Goal: Task Accomplishment & Management: Manage account settings

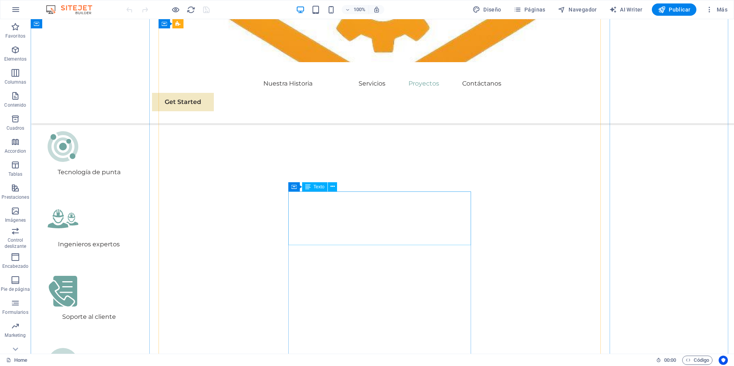
scroll to position [1560, 0]
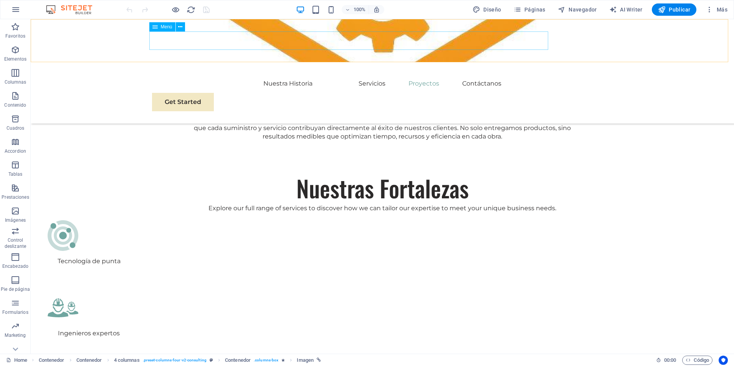
scroll to position [1279, 0]
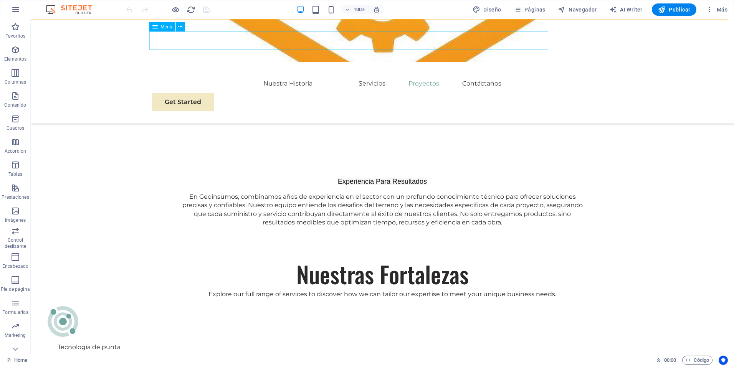
click at [303, 74] on nav "Nuestra Historia Servicios Proyectos Contáctanos" at bounding box center [382, 83] width 460 height 18
select select
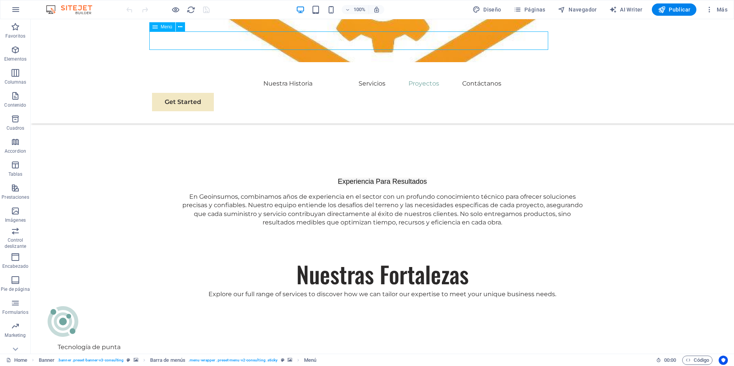
select select
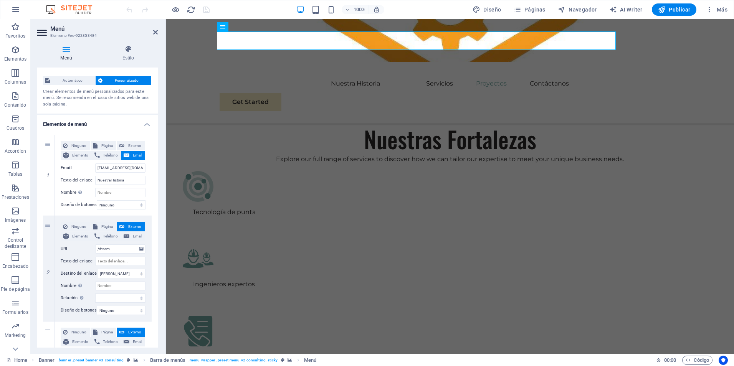
scroll to position [0, 0]
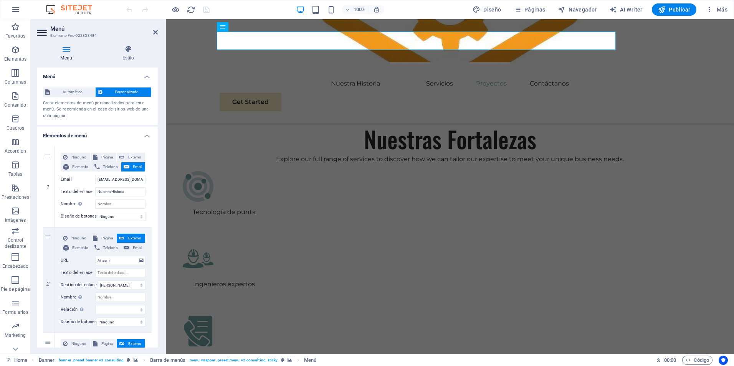
click at [71, 49] on icon at bounding box center [66, 49] width 59 height 8
click at [120, 88] on span "Personalizado" at bounding box center [127, 91] width 45 height 9
click at [85, 89] on span "Automático" at bounding box center [72, 91] width 41 height 9
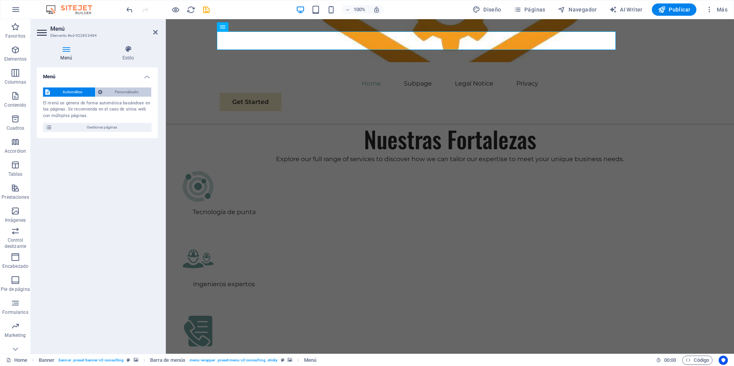
click at [119, 88] on span "Personalizado" at bounding box center [127, 91] width 45 height 9
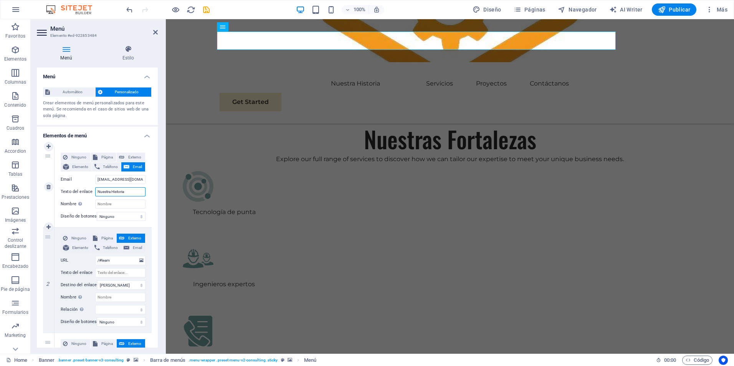
drag, startPoint x: 131, startPoint y: 192, endPoint x: 71, endPoint y: 192, distance: 60.2
click at [71, 192] on div "Texto del enlace Nuestra Historia" at bounding box center [103, 191] width 85 height 9
type input "Quienes si"
select select
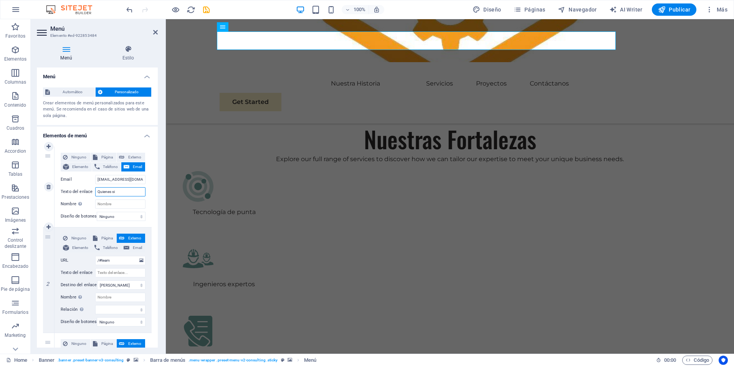
select select
type input "Quienes"
select select
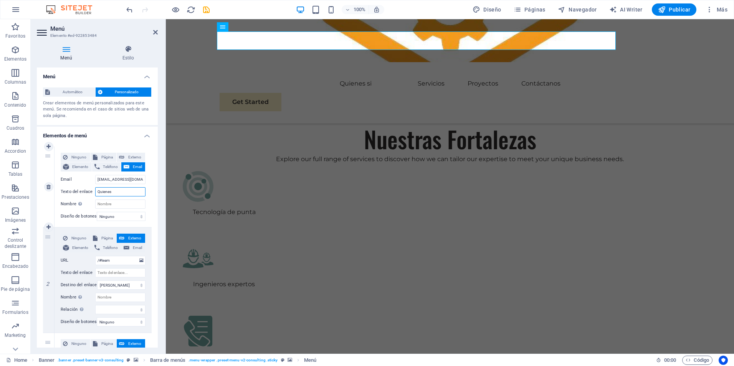
select select
type input "Quienes somos"
select select
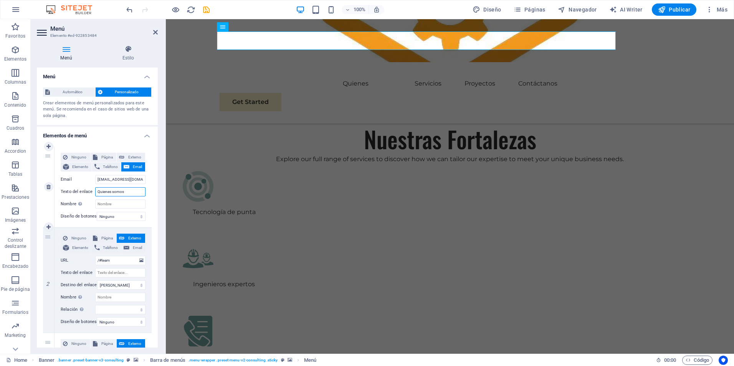
select select
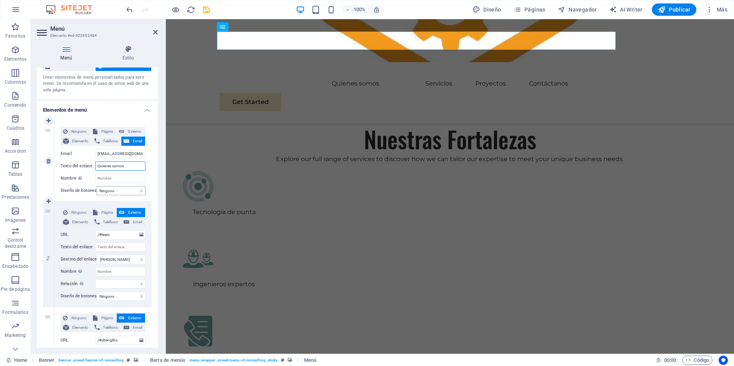
scroll to position [51, 0]
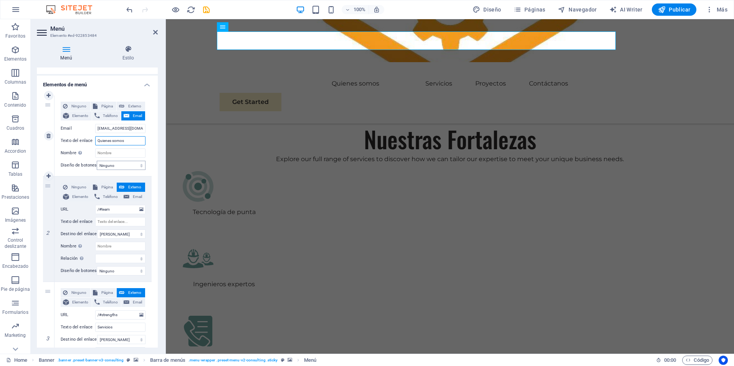
type input "Quienes somos"
click at [139, 165] on select "Ninguno Predeterminado Principal Secundario" at bounding box center [121, 165] width 49 height 9
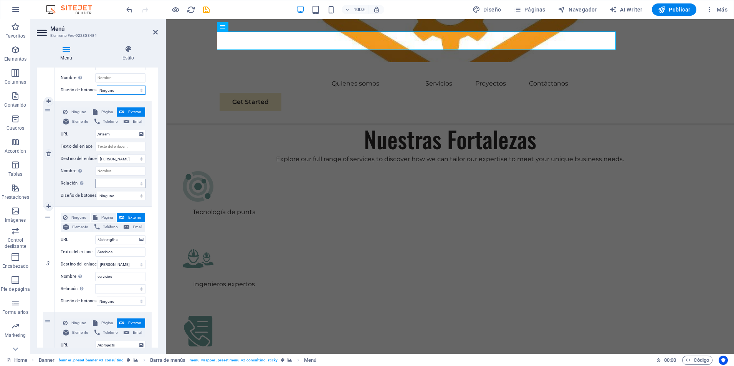
scroll to position [128, 0]
click at [123, 252] on input "Servicios" at bounding box center [120, 250] width 50 height 9
drag, startPoint x: 128, startPoint y: 252, endPoint x: 58, endPoint y: 254, distance: 69.5
click at [58, 254] on div "Ninguno Página Externo Elemento Teléfono Email Página Home Subpage Legal Notice…" at bounding box center [102, 257] width 97 height 105
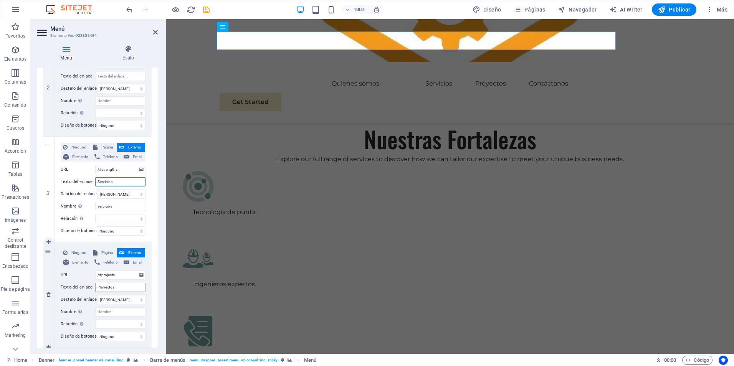
scroll to position [205, 0]
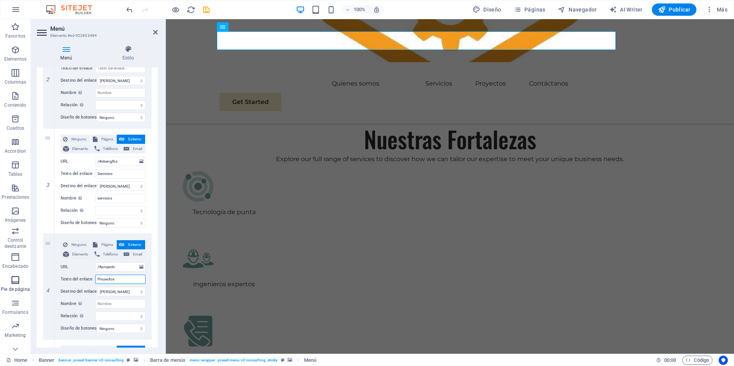
drag, startPoint x: 124, startPoint y: 278, endPoint x: 16, endPoint y: 284, distance: 108.0
click at [16, 284] on section "Favoritos Elementos Columnas Contenido Cuadros Accordion Tablas Prestaciones Im…" at bounding box center [367, 186] width 734 height 335
paste input "Servici"
type input "Servicios"
select select
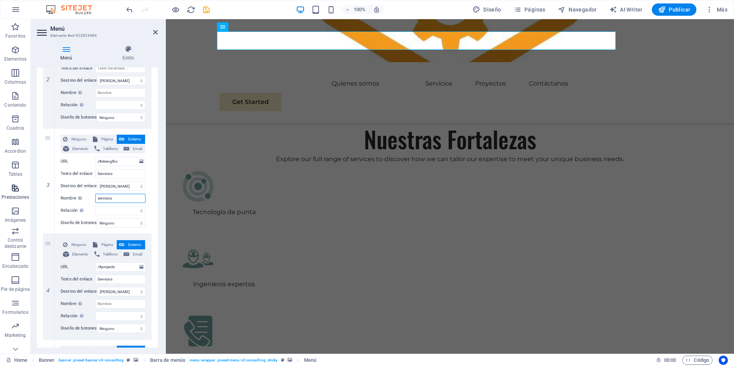
select select
drag, startPoint x: 119, startPoint y: 198, endPoint x: 0, endPoint y: 191, distance: 119.1
click at [0, 190] on html "geoinsumoschile.cl Home Favoritos Elementos Columnas Contenido Cuadros Accordio…" at bounding box center [367, 183] width 734 height 366
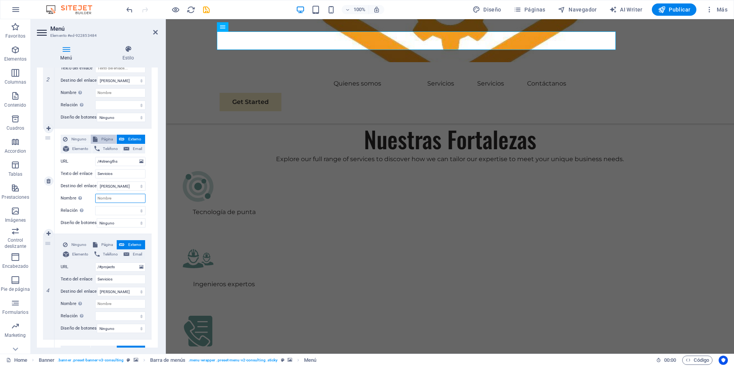
select select
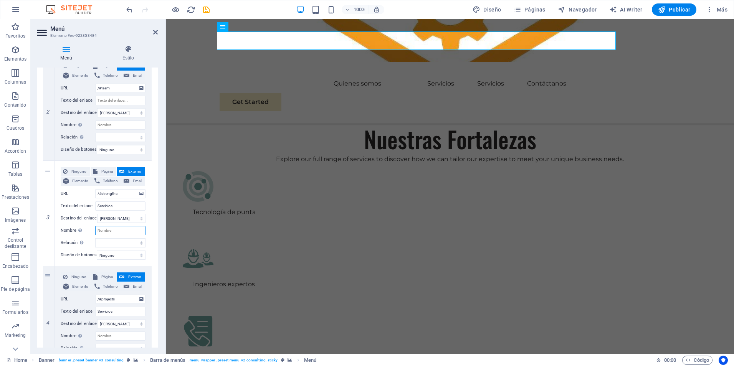
scroll to position [98, 0]
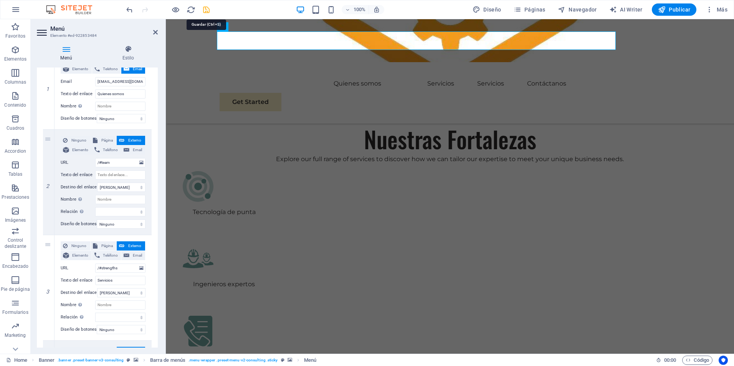
click at [204, 9] on icon "save" at bounding box center [206, 9] width 9 height 9
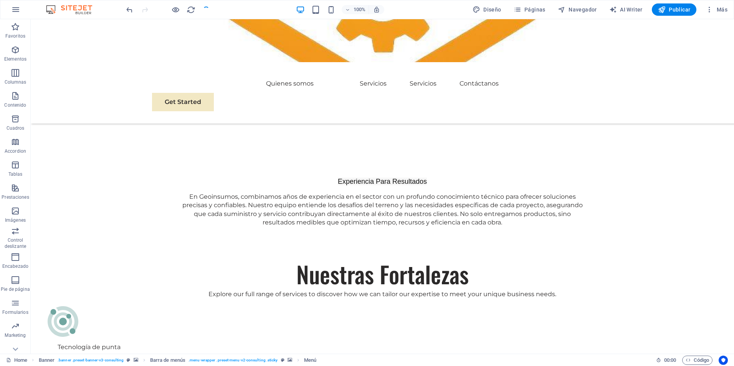
checkbox input "false"
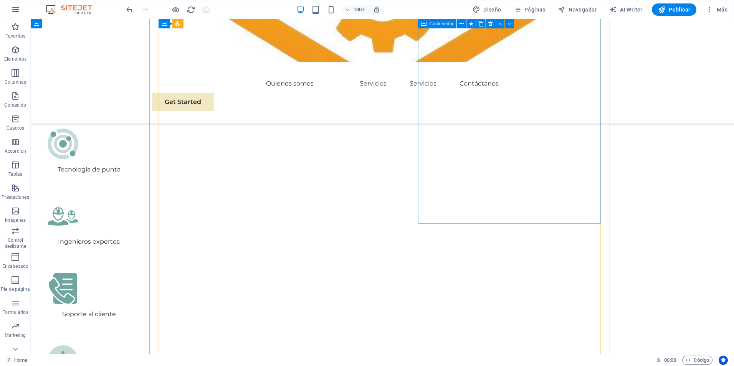
scroll to position [1432, 0]
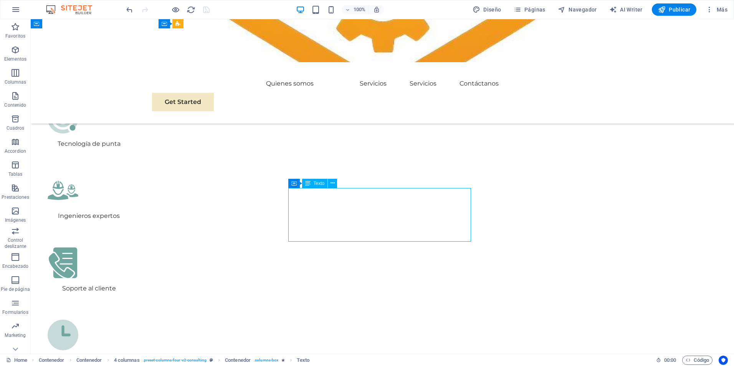
scroll to position [1484, 0]
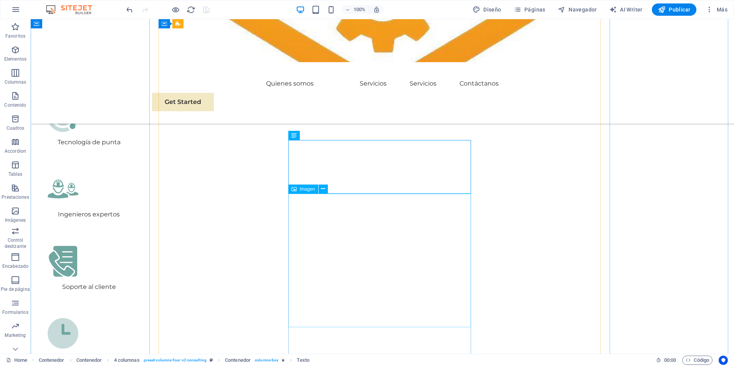
select select "%"
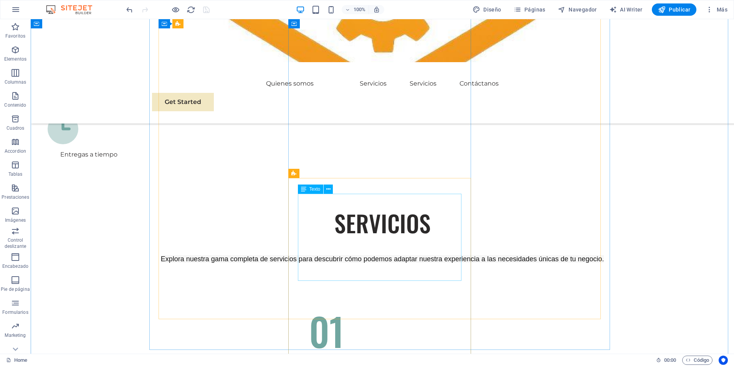
scroll to position [1816, 0]
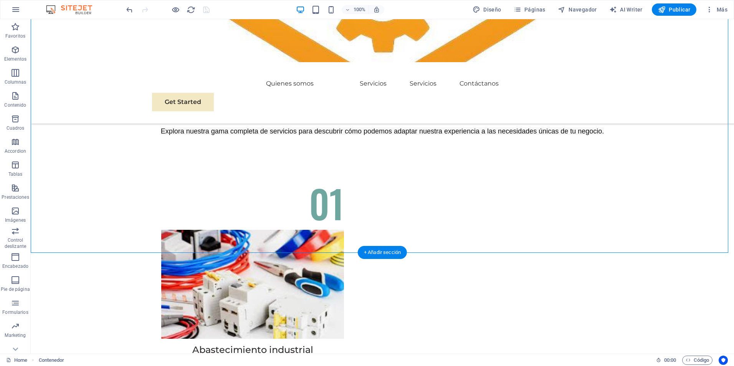
drag, startPoint x: 383, startPoint y: 169, endPoint x: 384, endPoint y: 186, distance: 16.9
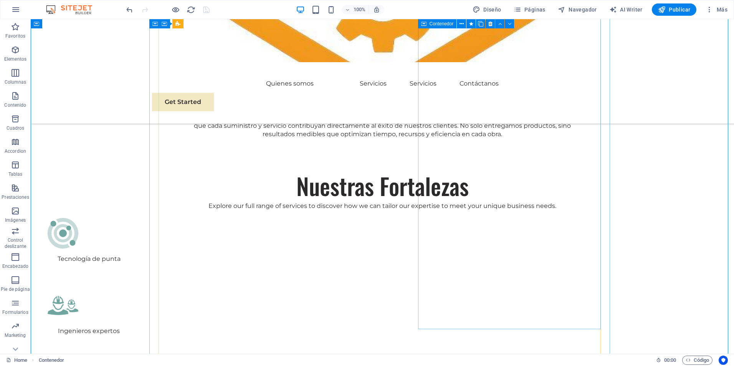
scroll to position [1432, 0]
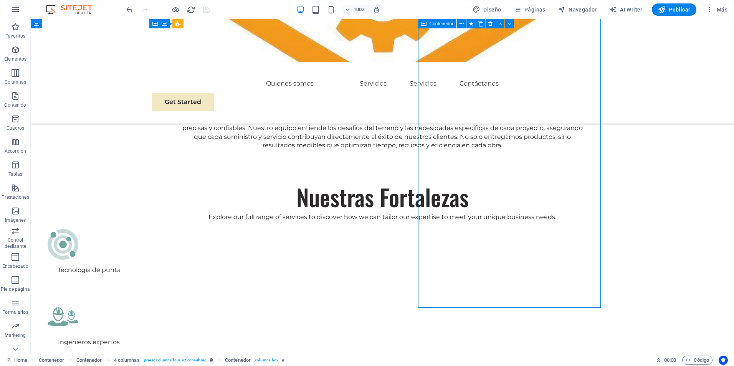
scroll to position [1356, 0]
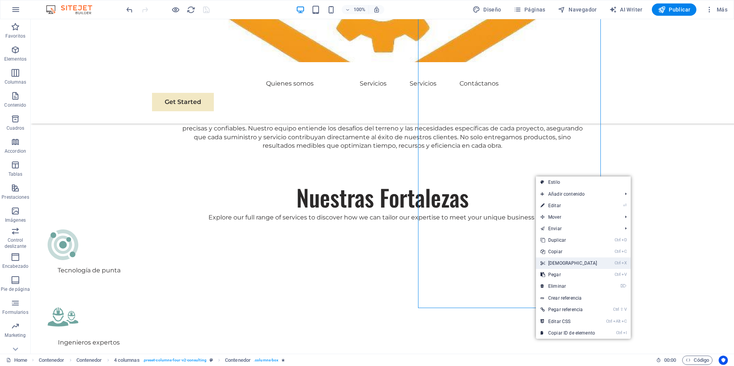
click at [571, 260] on link "Ctrl X Cortar" at bounding box center [569, 263] width 66 height 12
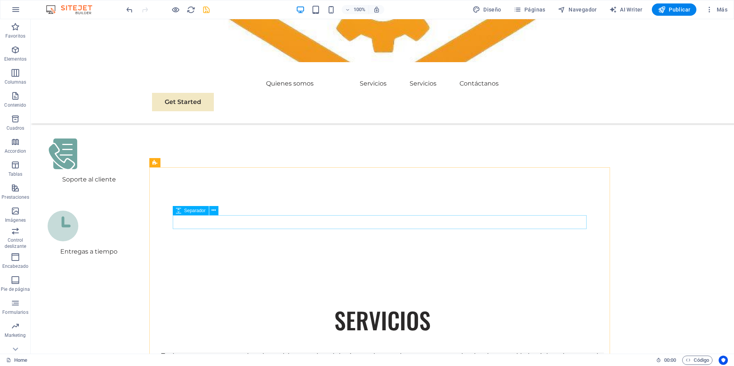
scroll to position [1662, 0]
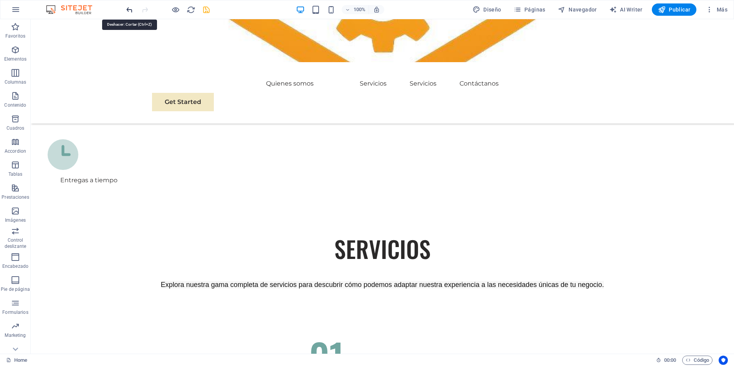
click at [131, 13] on icon "undo" at bounding box center [129, 9] width 9 height 9
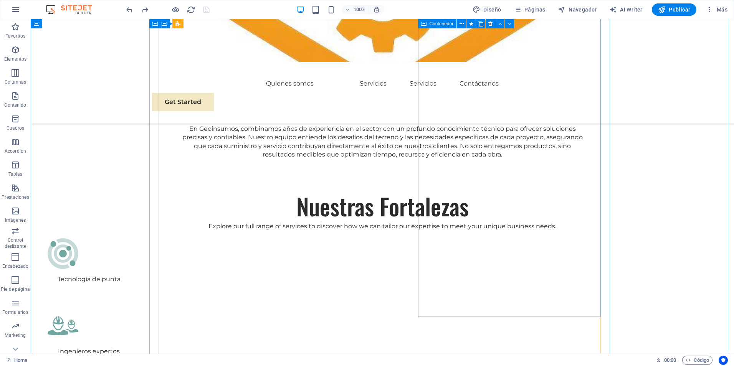
scroll to position [1500, 0]
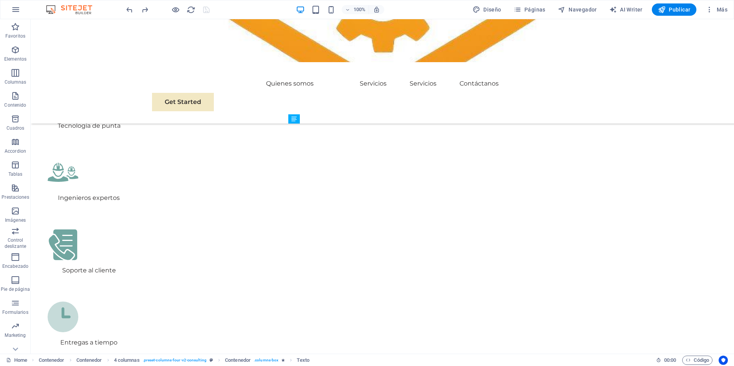
drag, startPoint x: 395, startPoint y: 134, endPoint x: 411, endPoint y: 211, distance: 79.2
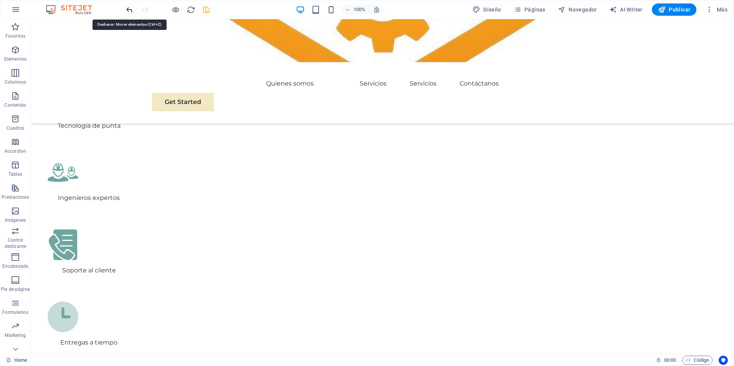
click at [129, 9] on icon "undo" at bounding box center [129, 9] width 9 height 9
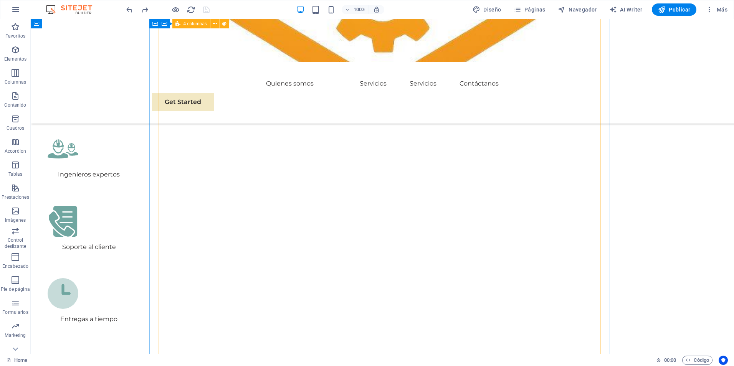
scroll to position [1526, 0]
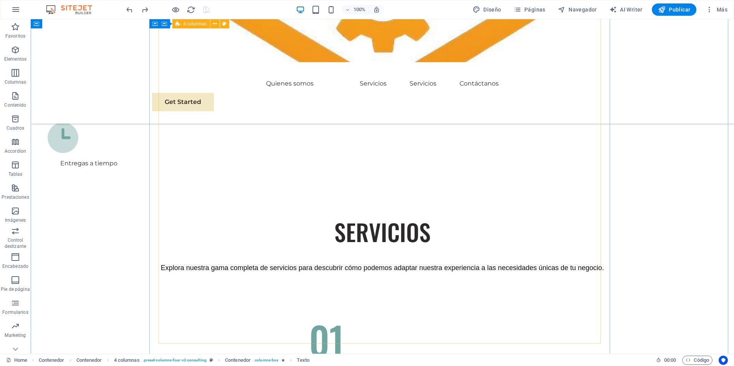
scroll to position [1730, 0]
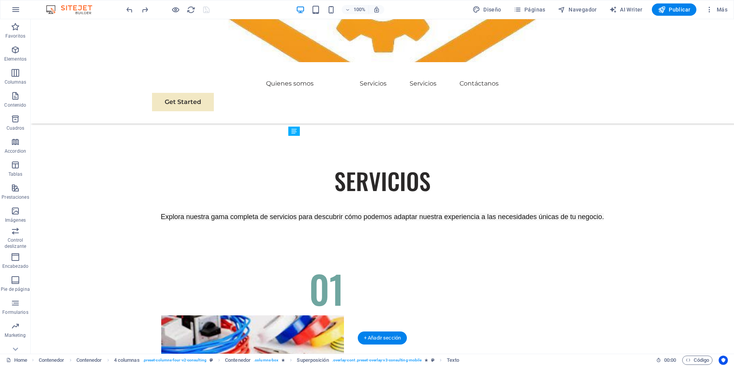
drag, startPoint x: 388, startPoint y: 255, endPoint x: 388, endPoint y: 269, distance: 13.4
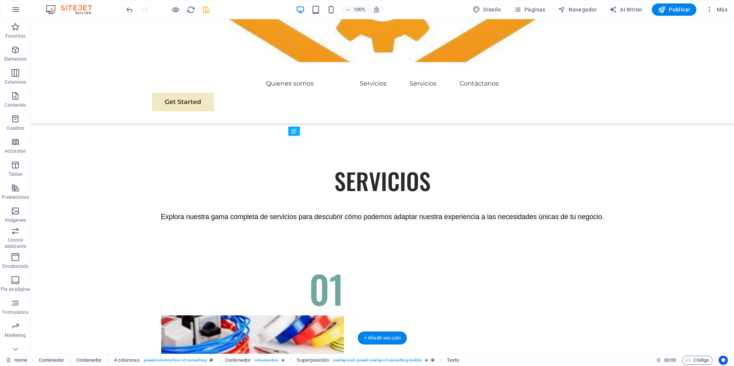
drag, startPoint x: 405, startPoint y: 227, endPoint x: 406, endPoint y: 242, distance: 15.0
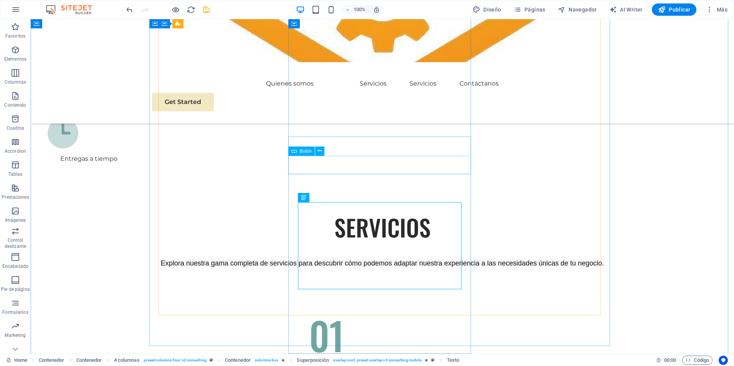
scroll to position [1679, 0]
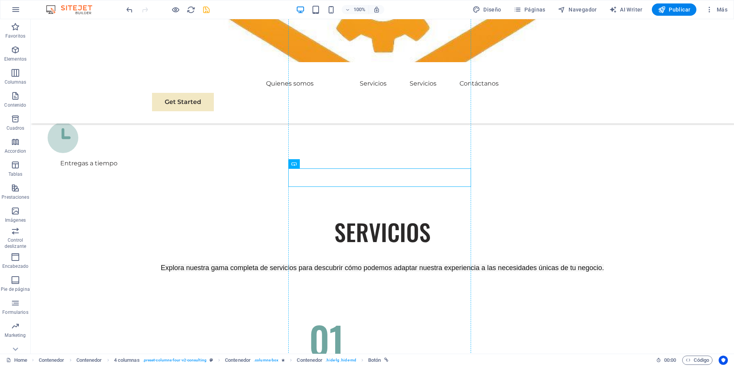
drag, startPoint x: 438, startPoint y: 180, endPoint x: 438, endPoint y: 198, distance: 18.8
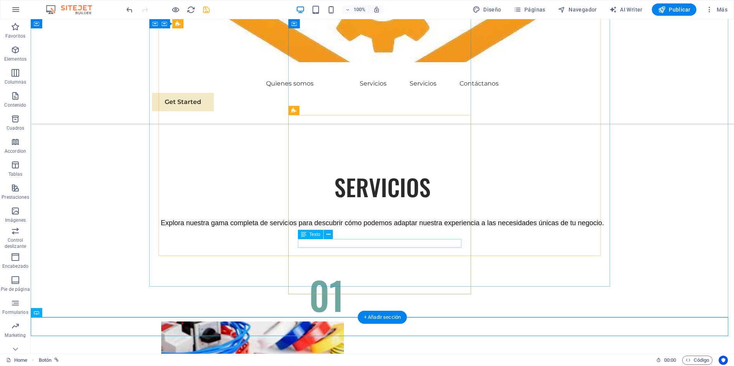
scroll to position [1719, 0]
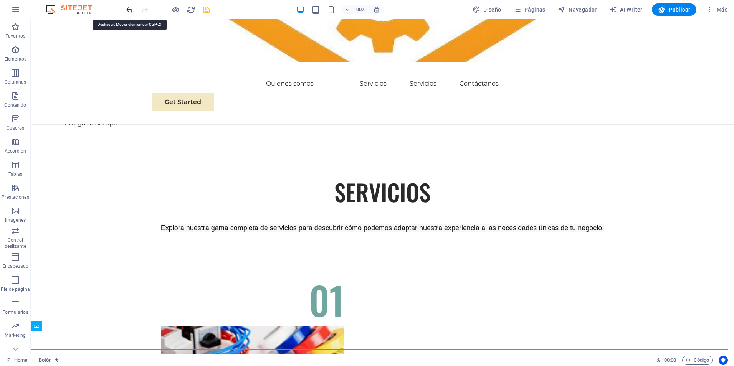
click at [127, 8] on icon "undo" at bounding box center [129, 9] width 9 height 9
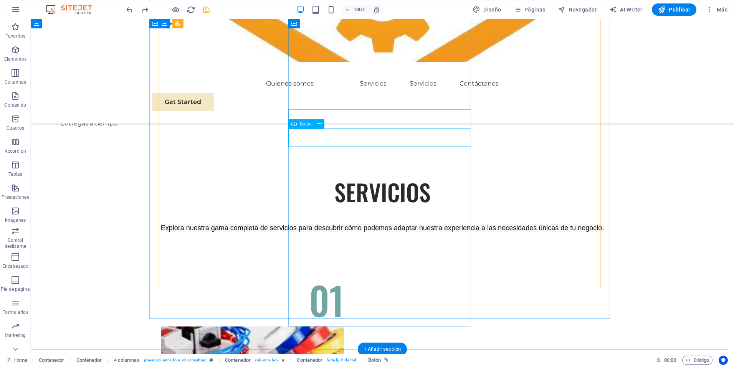
scroll to position [1617, 0]
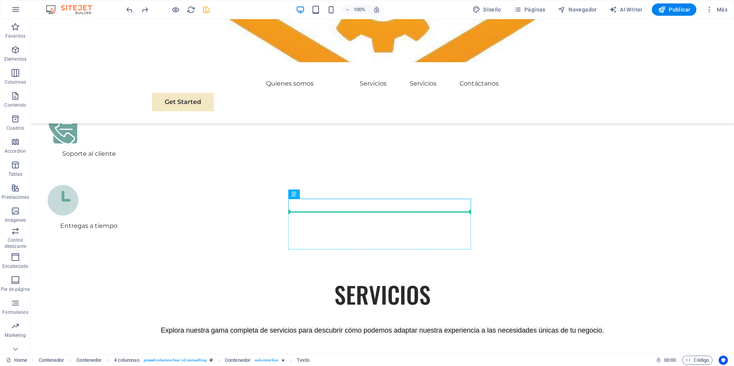
drag, startPoint x: 428, startPoint y: 202, endPoint x: 429, endPoint y: 217, distance: 15.0
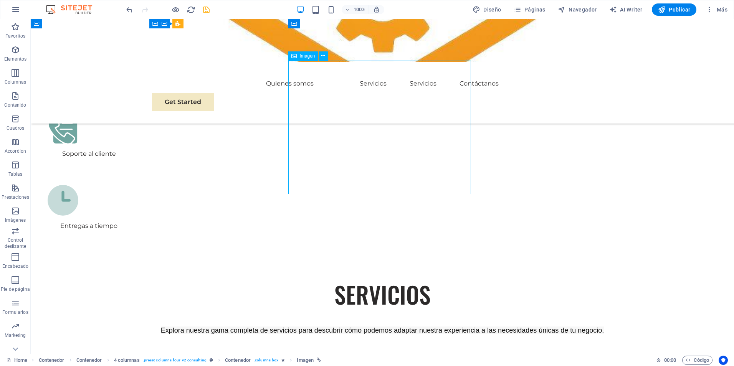
drag, startPoint x: 430, startPoint y: 165, endPoint x: 433, endPoint y: 191, distance: 26.3
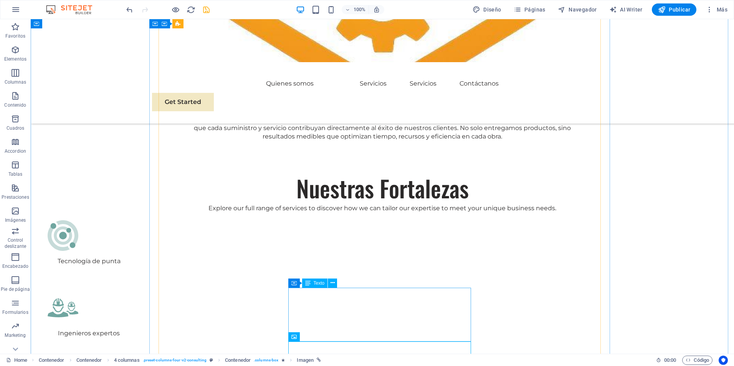
scroll to position [1387, 0]
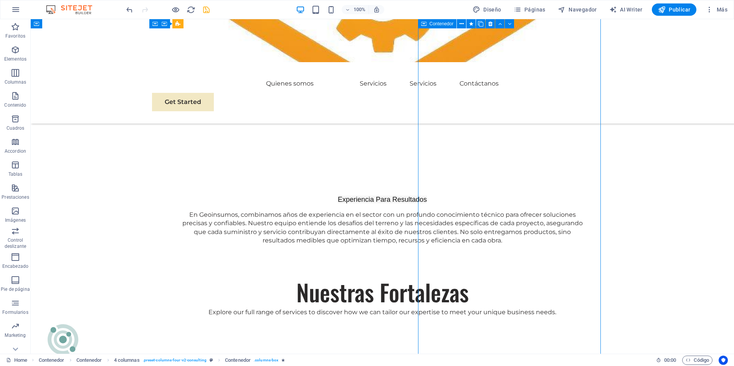
scroll to position [1259, 0]
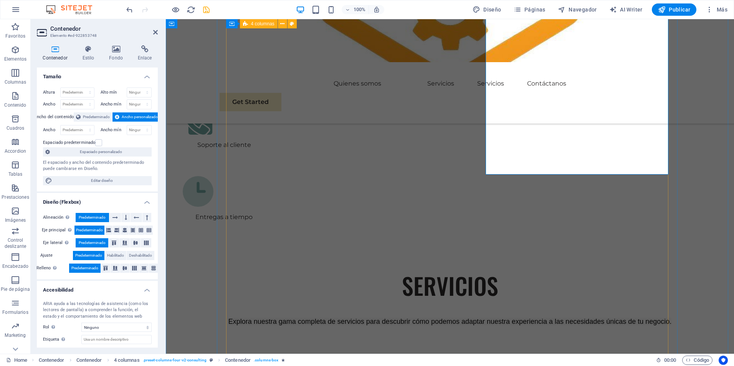
scroll to position [1489, 0]
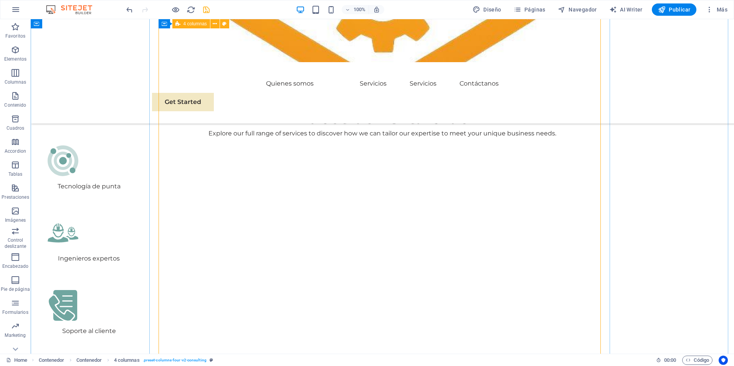
scroll to position [1438, 0]
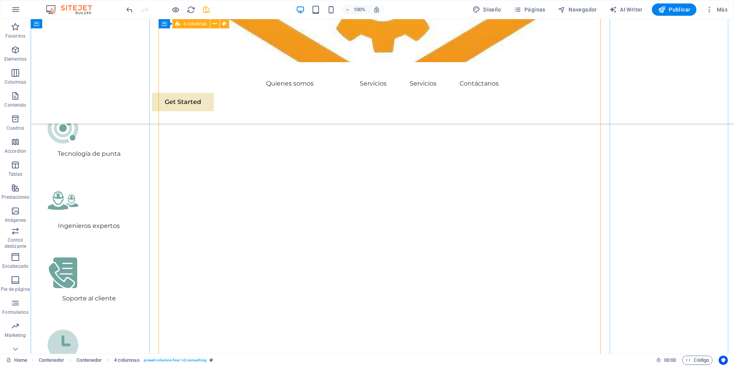
scroll to position [1387, 0]
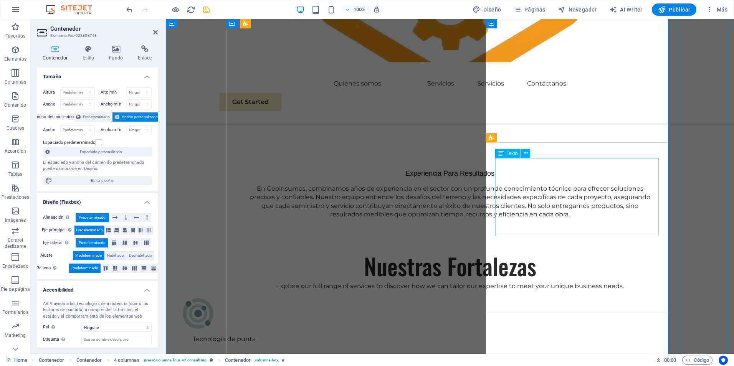
scroll to position [1131, 0]
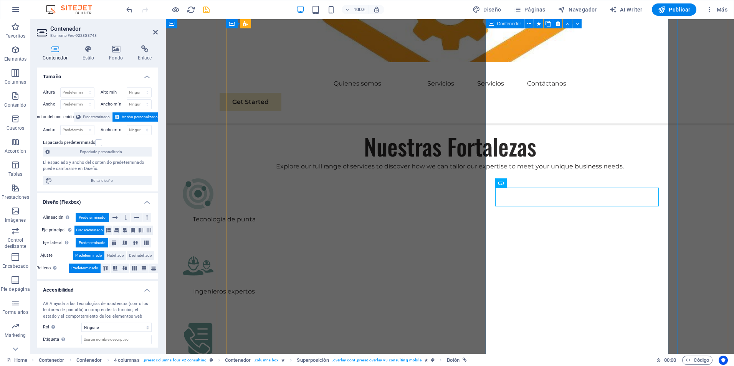
scroll to position [1336, 0]
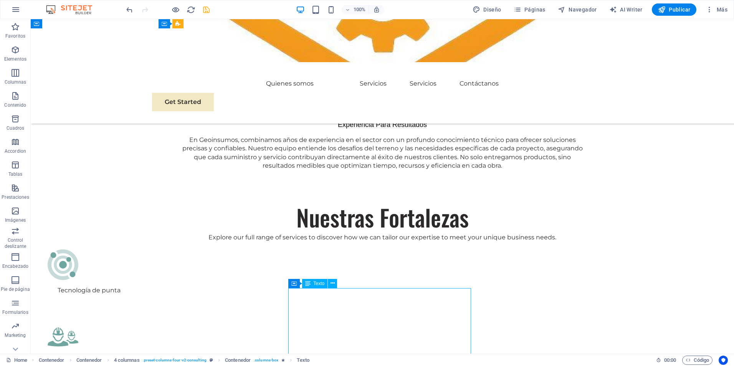
drag, startPoint x: 289, startPoint y: 292, endPoint x: 293, endPoint y: 307, distance: 15.5
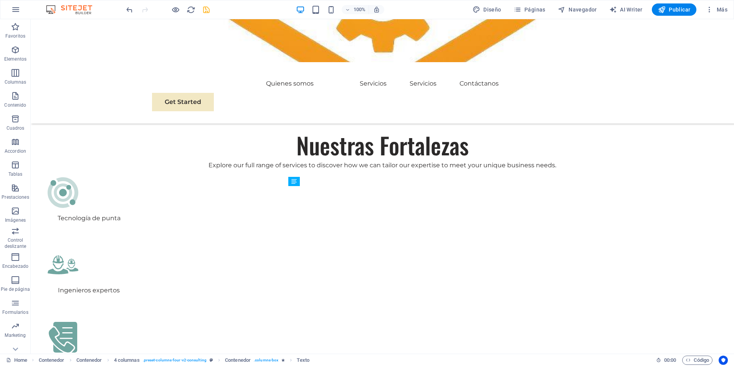
scroll to position [1438, 0]
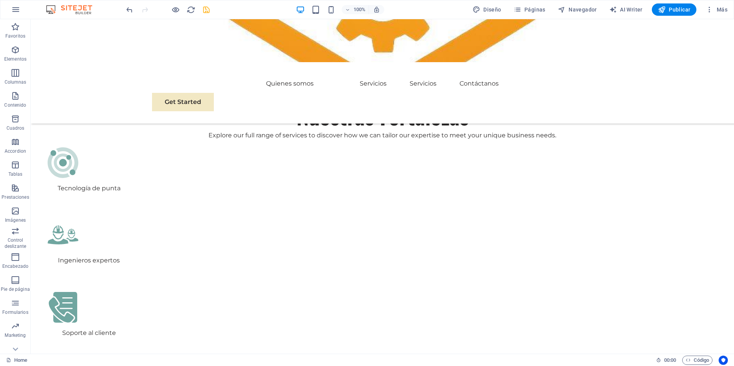
drag, startPoint x: 458, startPoint y: 286, endPoint x: 442, endPoint y: 215, distance: 73.2
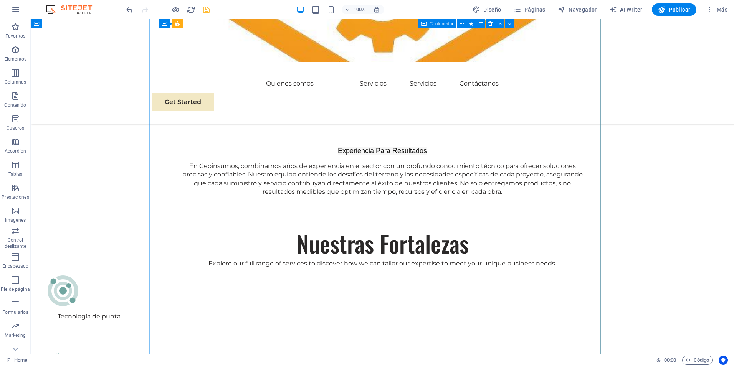
scroll to position [1361, 0]
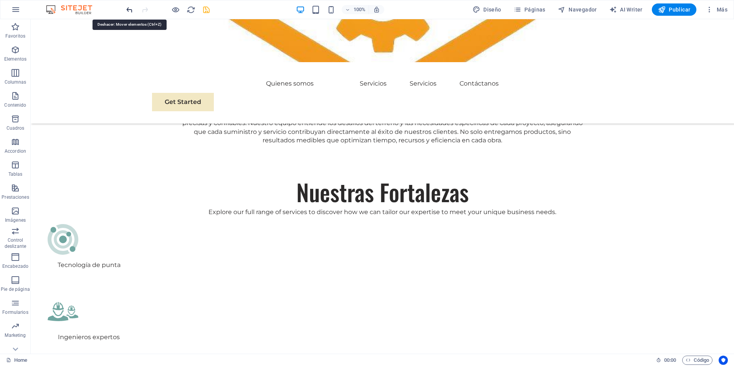
click at [131, 12] on icon "undo" at bounding box center [129, 9] width 9 height 9
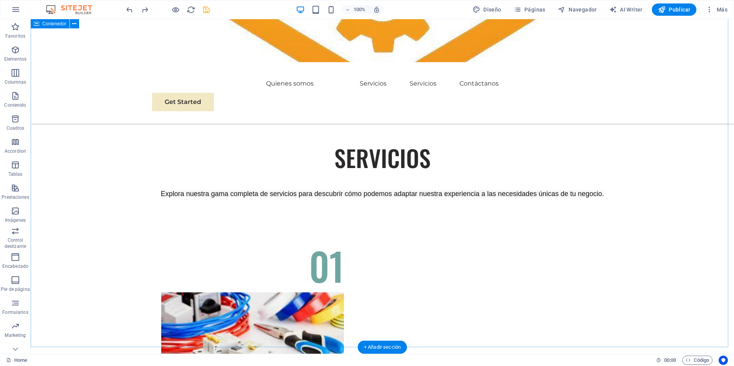
scroll to position [1745, 0]
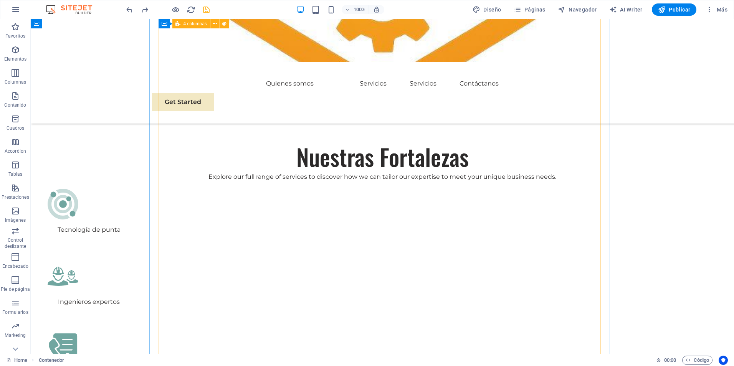
scroll to position [1438, 0]
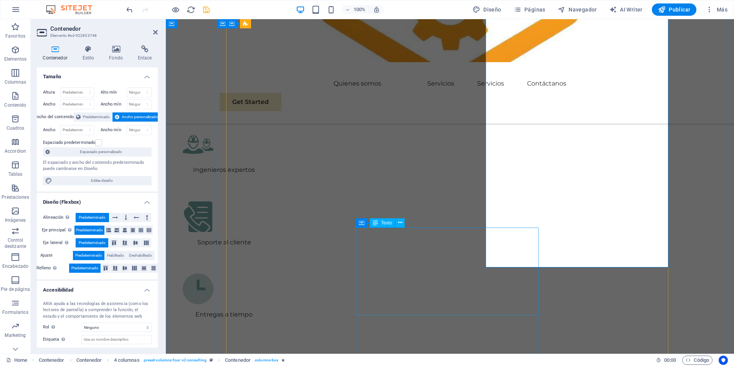
scroll to position [1386, 0]
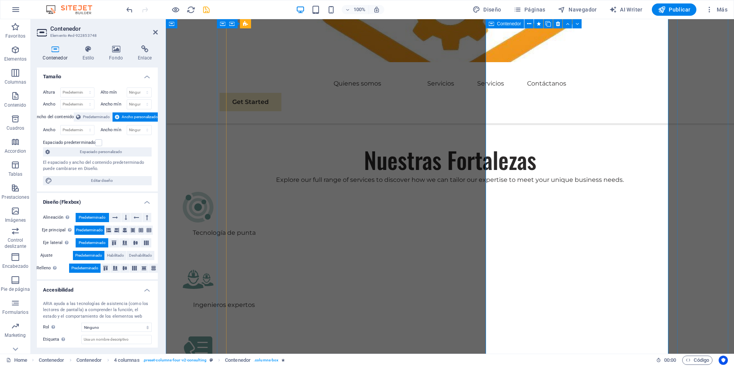
scroll to position [1258, 0]
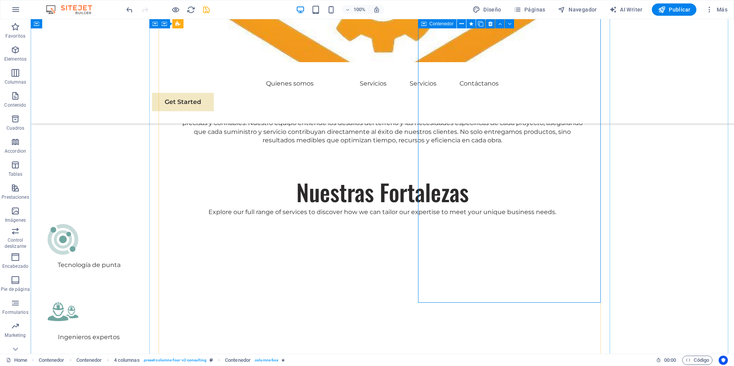
scroll to position [1463, 0]
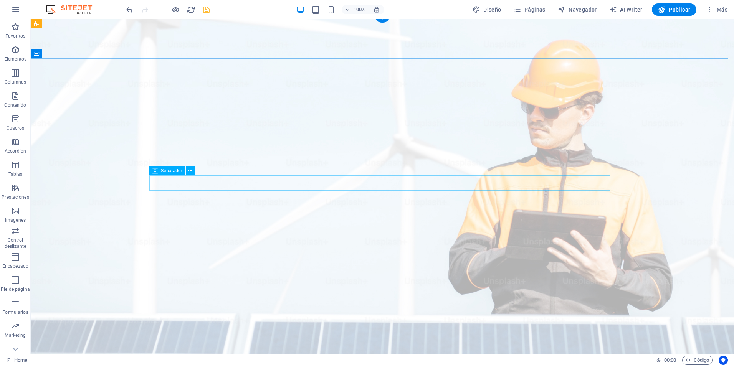
scroll to position [0, 0]
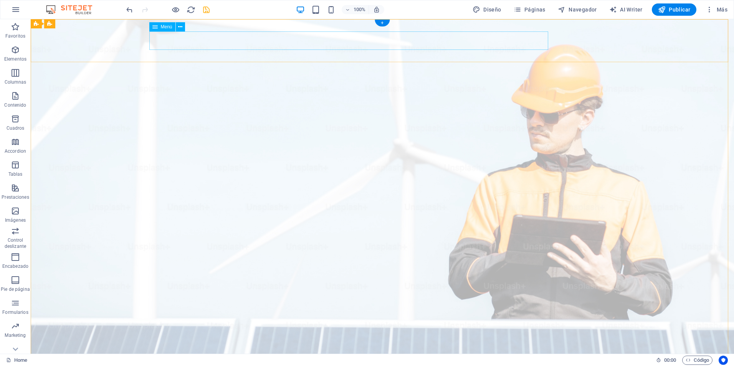
select select
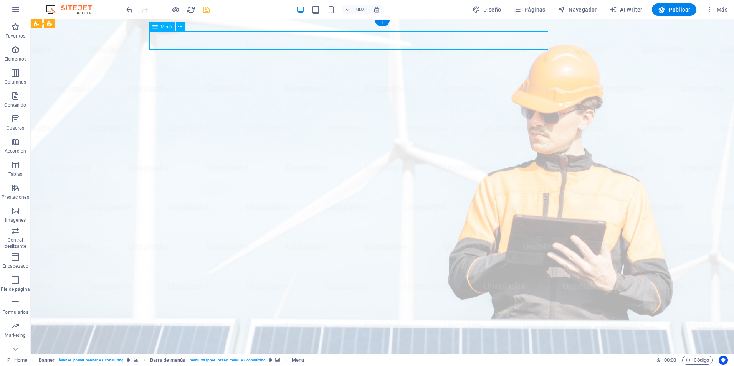
select select
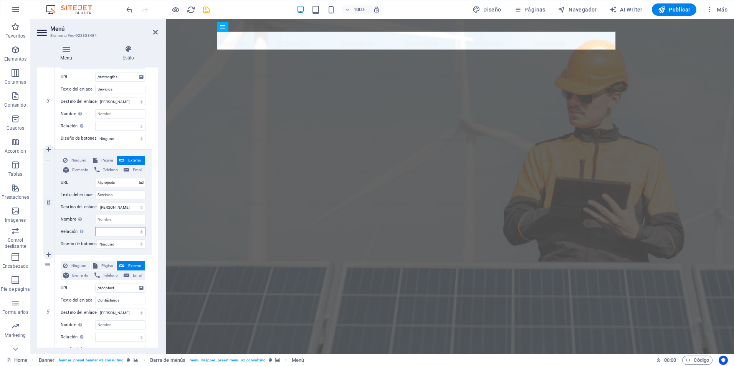
scroll to position [277, 0]
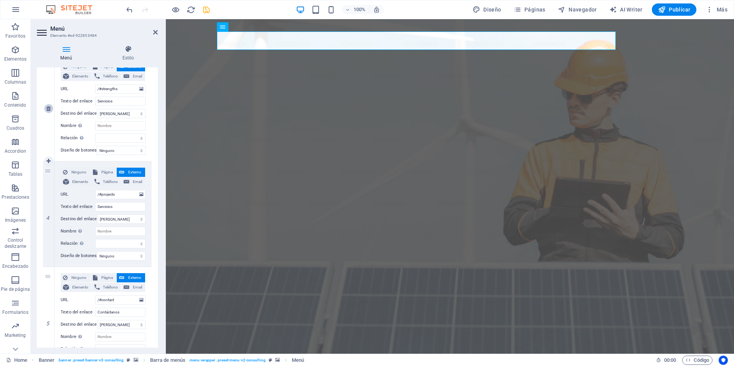
click at [48, 111] on icon at bounding box center [48, 108] width 4 height 5
select select
type input "/#projects"
select select
type input "/#contact"
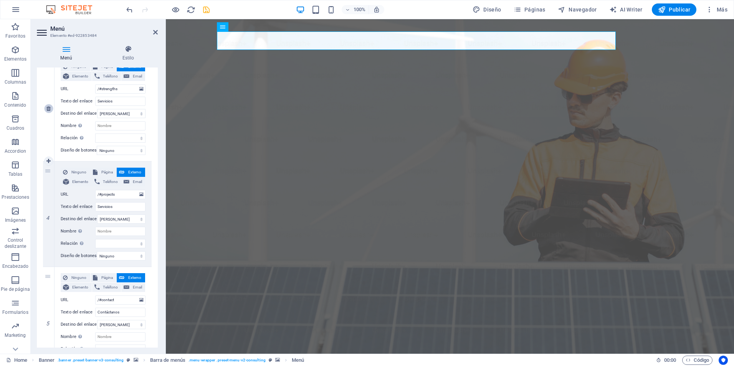
type input "Contáctanos"
select select
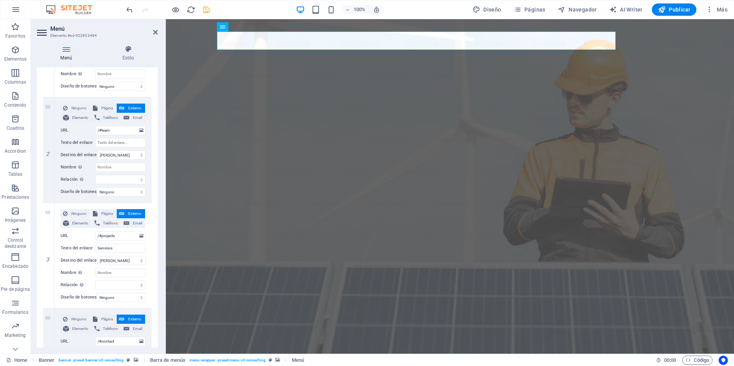
scroll to position [120, 0]
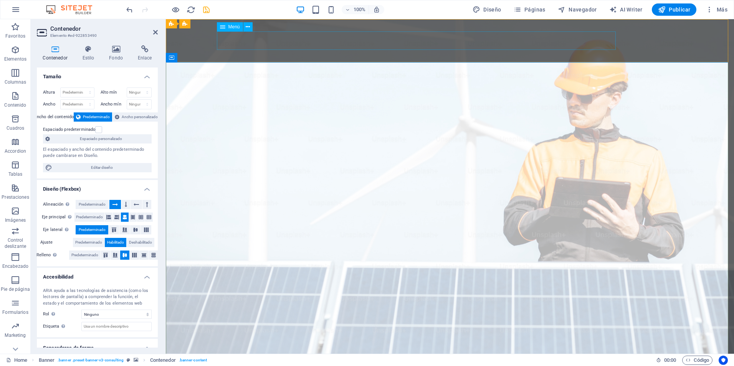
select select
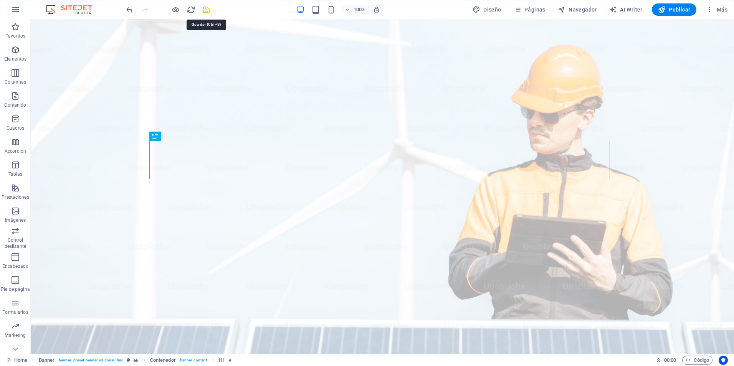
click at [205, 7] on icon "save" at bounding box center [206, 9] width 9 height 9
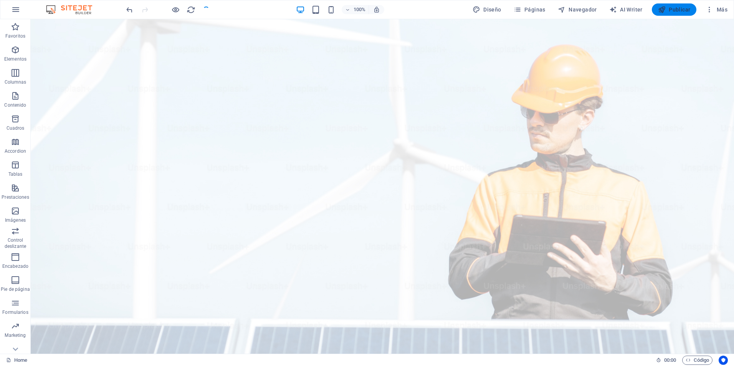
click at [681, 10] on span "Publicar" at bounding box center [674, 10] width 33 height 8
checkbox input "false"
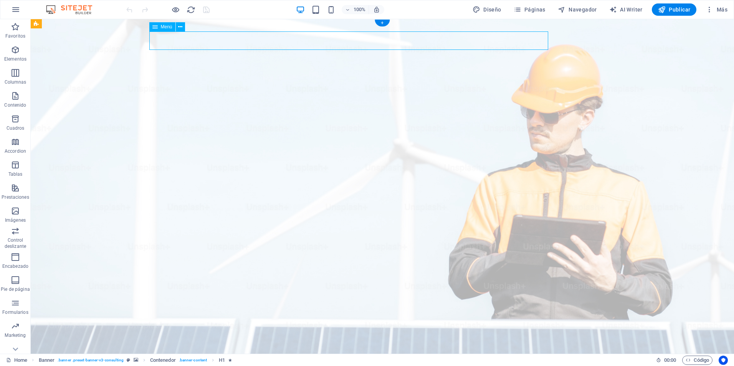
select select
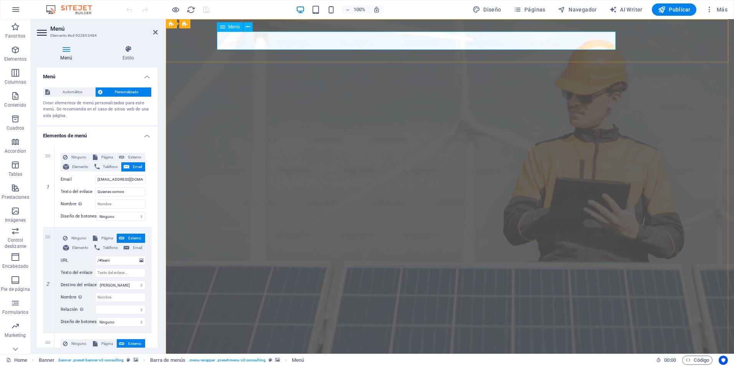
click at [75, 153] on span "Ninguno" at bounding box center [79, 157] width 18 height 9
select select
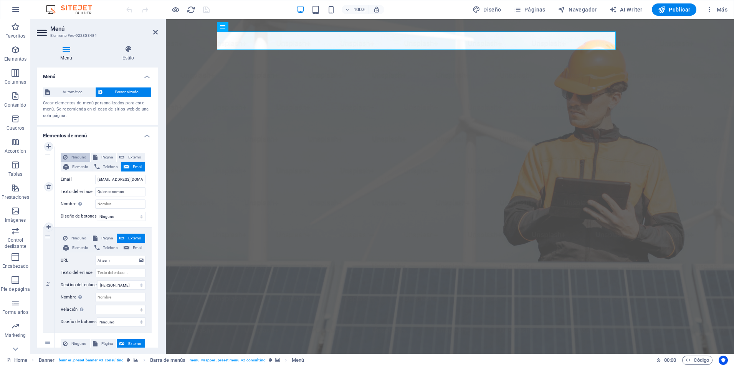
select select
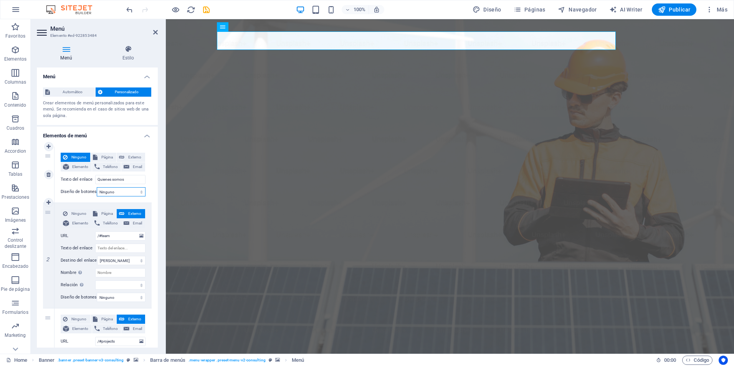
click at [132, 191] on select "Ninguno Predeterminado Principal Secundario" at bounding box center [121, 191] width 49 height 9
select select "default"
click at [97, 187] on select "Ninguno Predeterminado Principal Secundario" at bounding box center [121, 191] width 49 height 9
select select
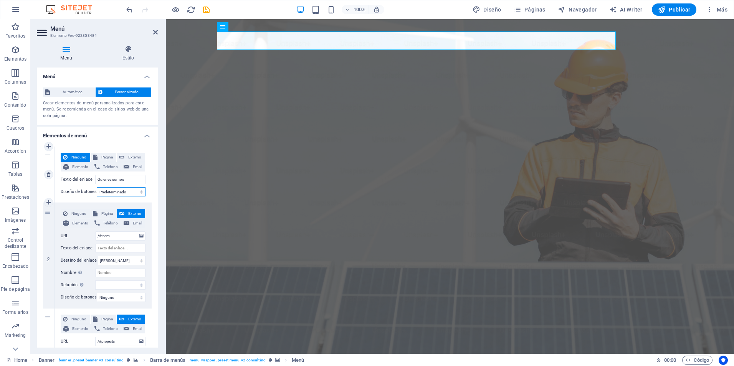
select select
click at [132, 188] on select "Ninguno Predeterminado Principal Secundario" at bounding box center [121, 191] width 49 height 9
select select "primary"
click at [97, 187] on select "Ninguno Predeterminado Principal Secundario" at bounding box center [121, 191] width 49 height 9
select select
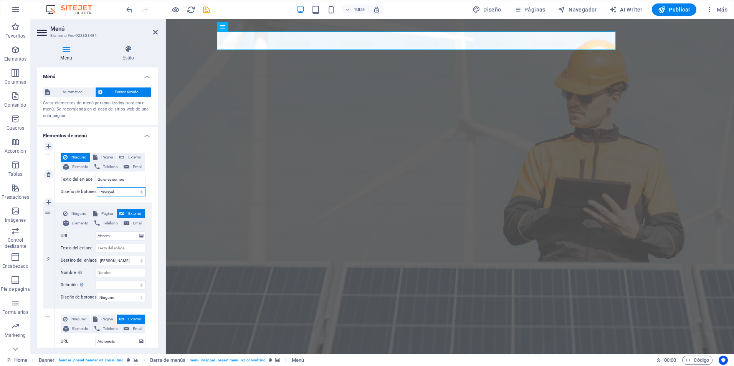
select select
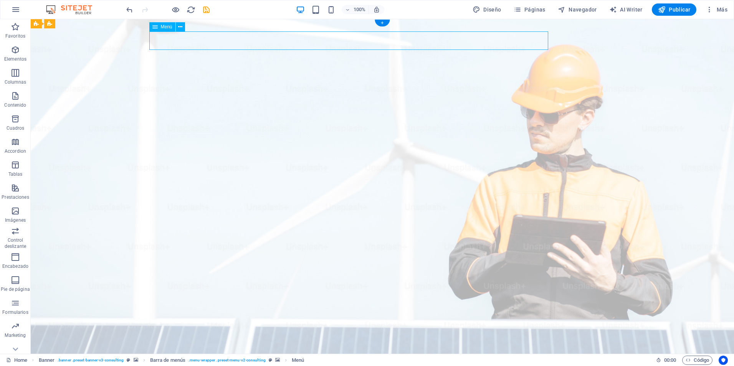
select select "primary"
select select
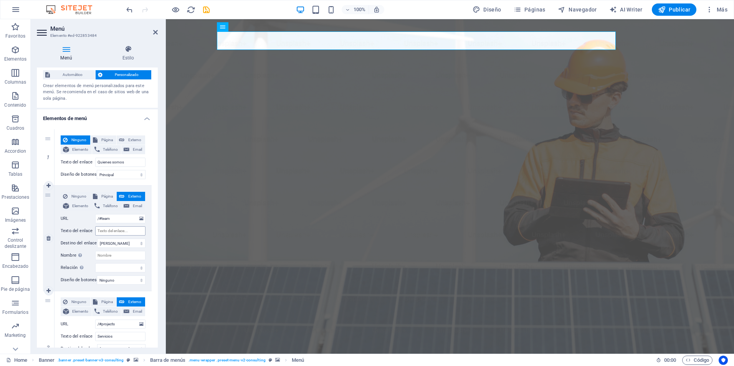
scroll to position [26, 0]
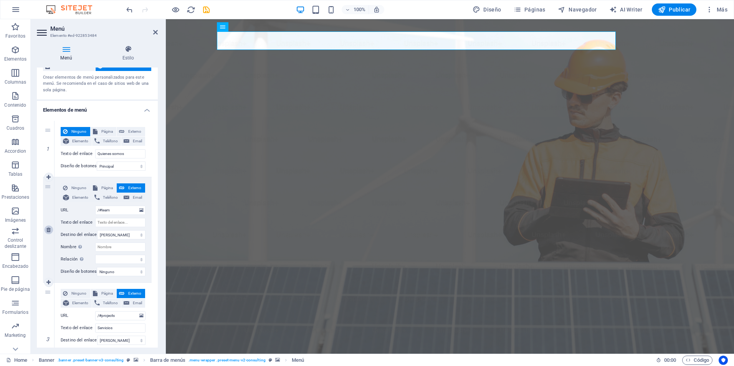
click at [48, 231] on icon at bounding box center [48, 229] width 4 height 5
type input "/#projects"
type input "Servicios"
select select
type input "/#contact"
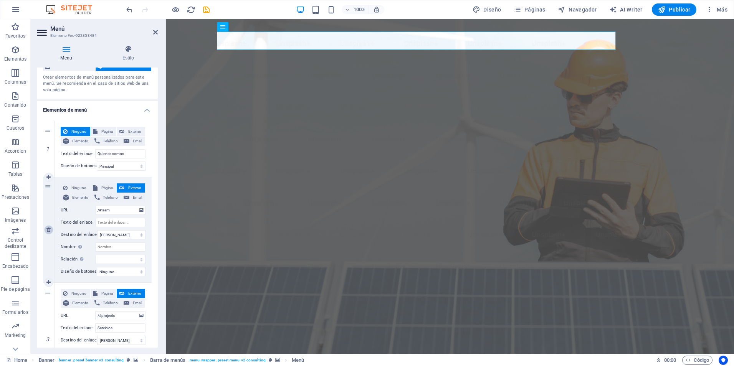
type input "Contáctanos"
select select
click at [130, 163] on select "Ninguno Predeterminado Principal Secundario" at bounding box center [121, 166] width 49 height 9
select select
click at [97, 162] on select "Ninguno Predeterminado Principal Secundario" at bounding box center [121, 166] width 49 height 9
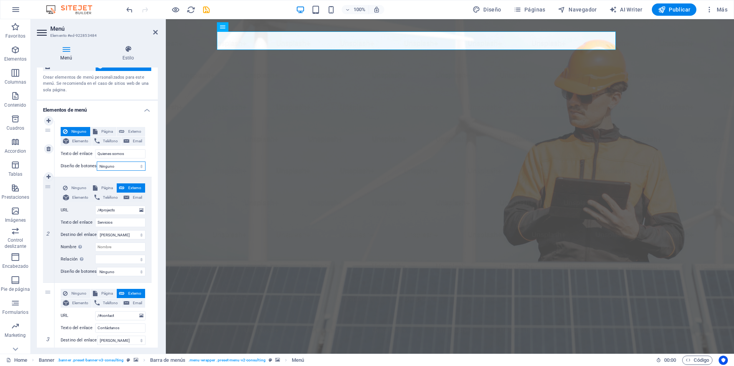
select select
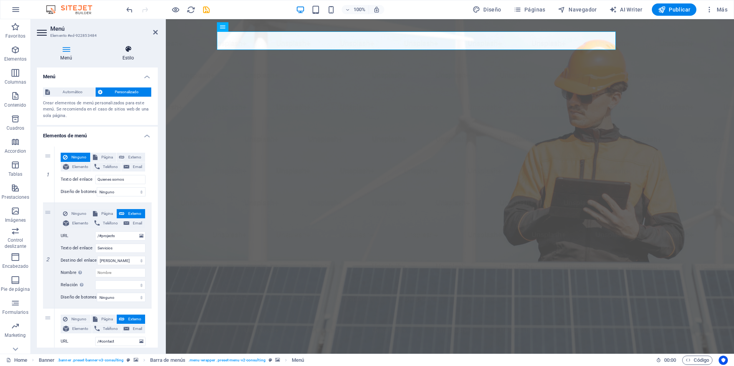
click at [124, 48] on icon at bounding box center [128, 49] width 59 height 8
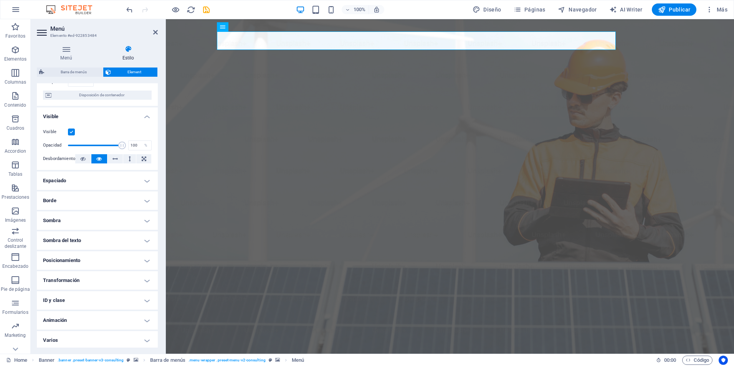
scroll to position [66, 0]
click at [148, 318] on h4 "Animación" at bounding box center [97, 318] width 121 height 18
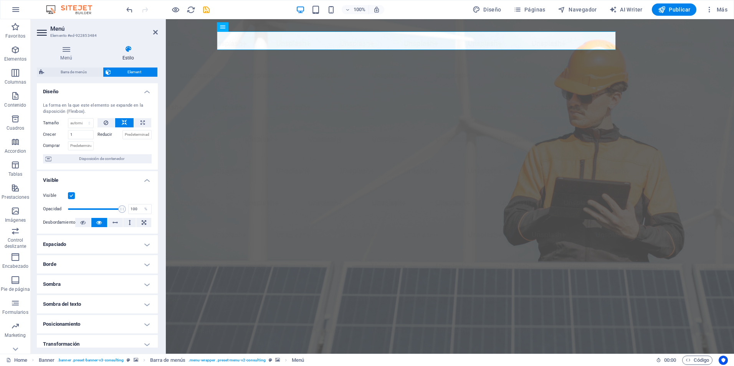
scroll to position [0, 0]
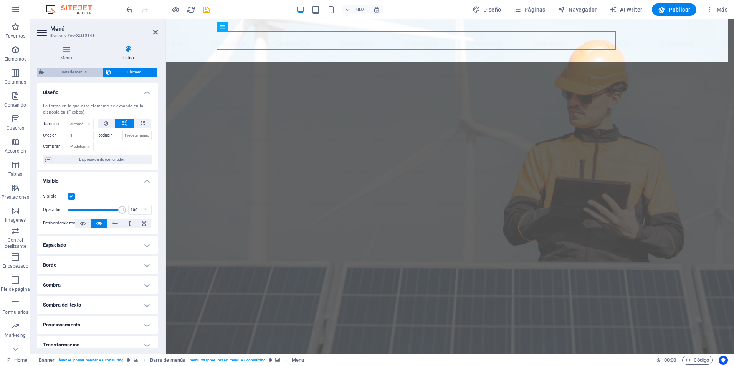
drag, startPoint x: 74, startPoint y: 71, endPoint x: 138, endPoint y: 188, distance: 133.2
click at [74, 71] on span "Barra de menús" at bounding box center [73, 72] width 54 height 9
select select "rem"
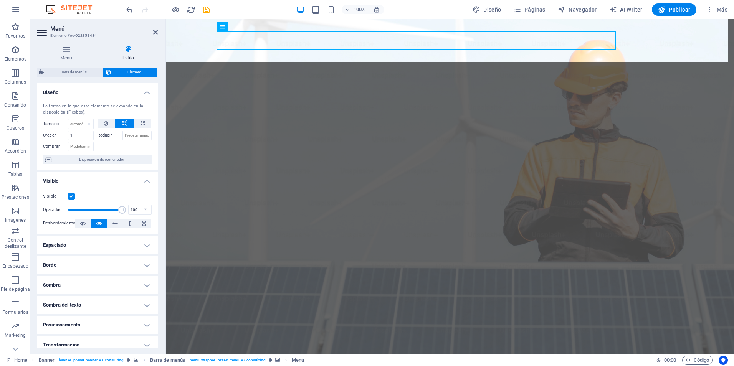
select select "rem"
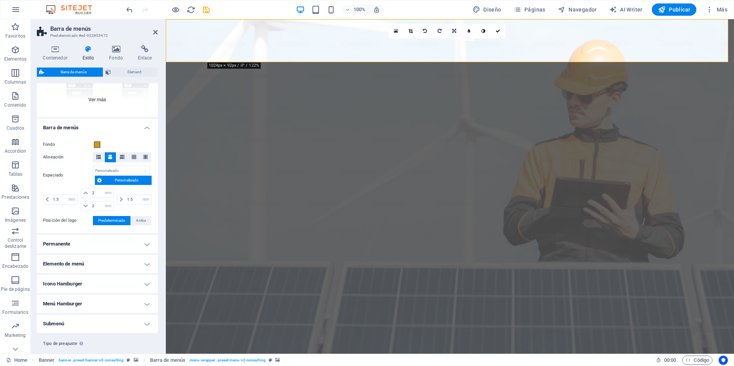
scroll to position [102, 0]
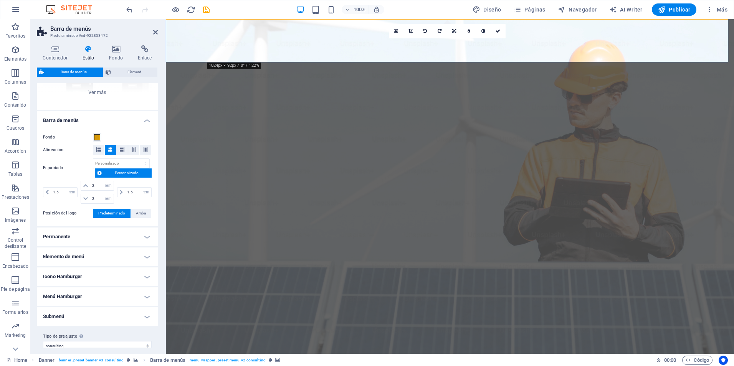
click at [145, 255] on h4 "Elemento de menú" at bounding box center [97, 256] width 121 height 18
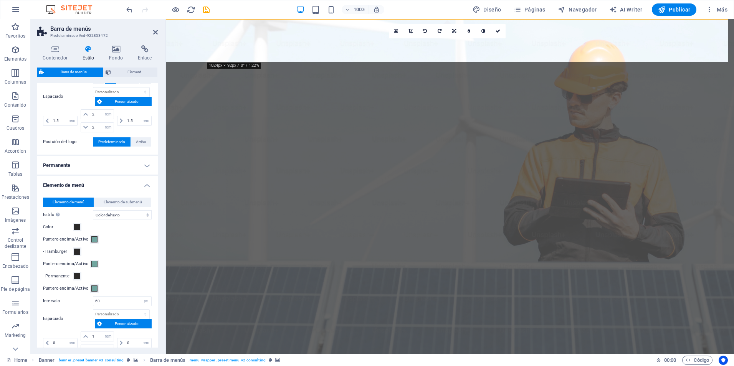
scroll to position [205, 0]
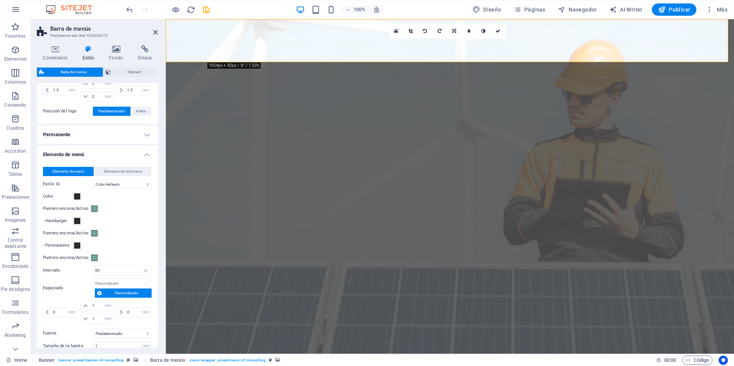
click at [146, 158] on h4 "Elemento de menú" at bounding box center [97, 152] width 121 height 14
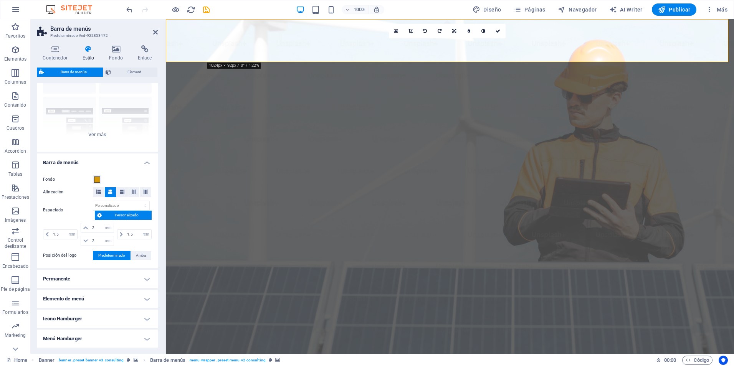
click at [146, 160] on h4 "Barra de menús" at bounding box center [97, 160] width 121 height 14
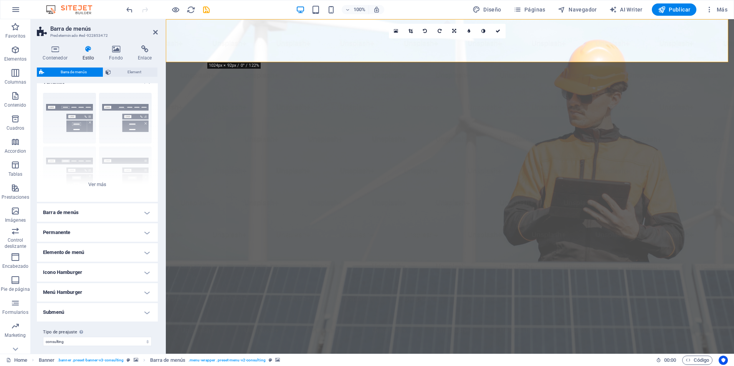
scroll to position [15, 0]
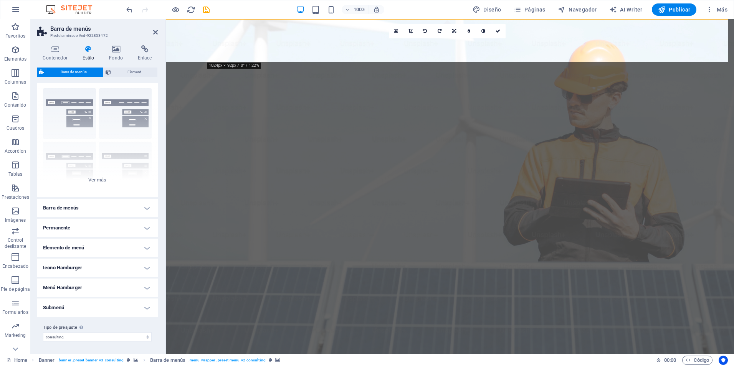
click at [145, 204] on h4 "Barra de menús" at bounding box center [97, 208] width 121 height 18
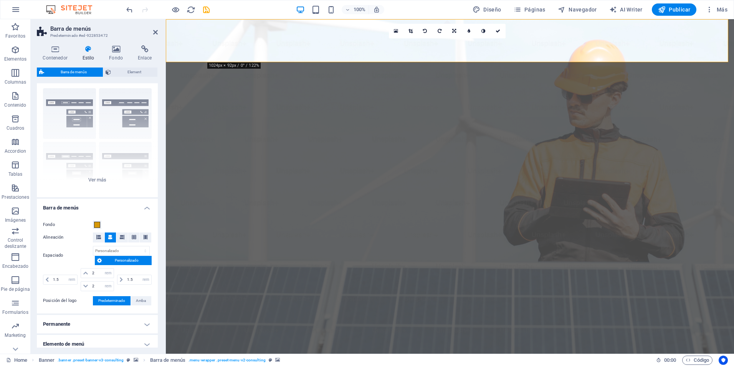
click at [119, 299] on span "Predeterminado" at bounding box center [111, 300] width 27 height 9
click at [680, 8] on span "Publicar" at bounding box center [674, 10] width 33 height 8
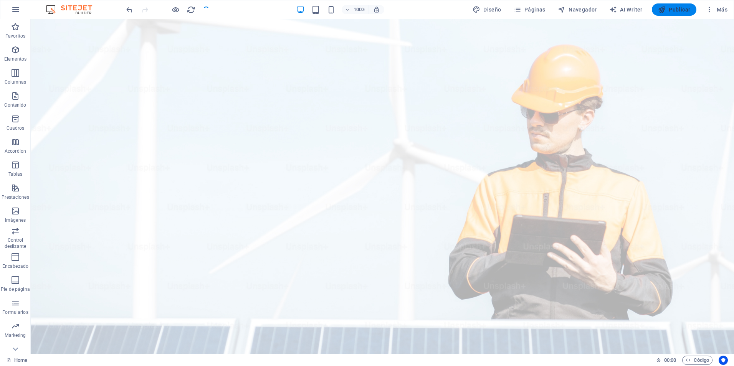
click at [679, 12] on span "Publicar" at bounding box center [674, 10] width 33 height 8
checkbox input "false"
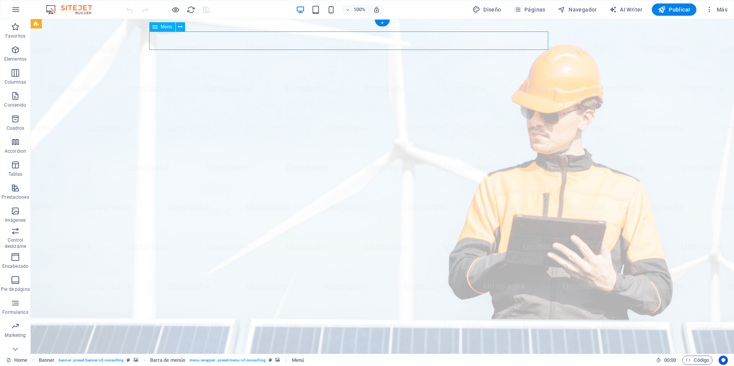
select select
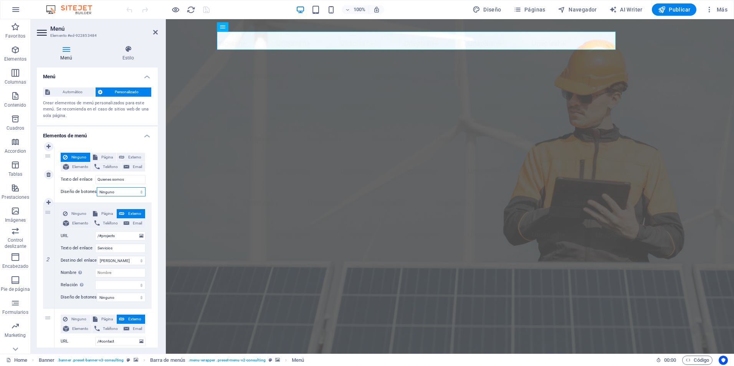
click at [133, 192] on select "Ninguno Predeterminado Principal Secundario" at bounding box center [121, 191] width 49 height 9
click at [152, 180] on div "1 Ninguno Página Externo Elemento Teléfono Email Página Home Subpage Legal Noti…" at bounding box center [97, 279] width 121 height 279
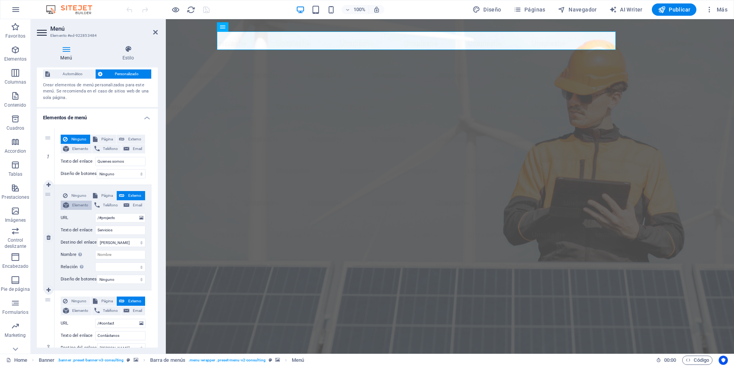
scroll to position [26, 0]
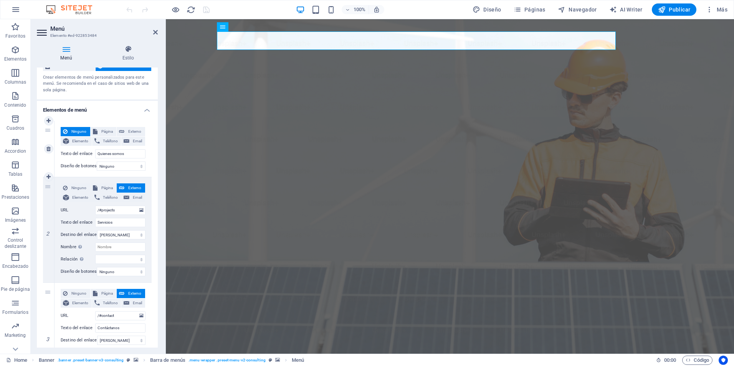
click at [135, 127] on div "Ninguno Página Externo Elemento Teléfono Email Página Home Subpage Legal Notice…" at bounding box center [102, 149] width 97 height 56
click at [137, 129] on span "Externo" at bounding box center [135, 131] width 16 height 9
select select "blank"
select select
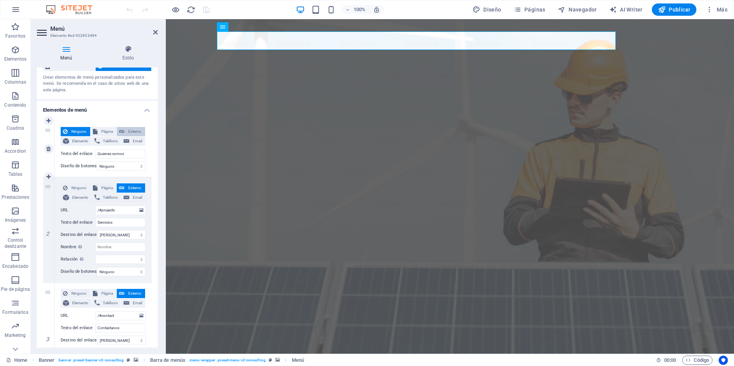
select select
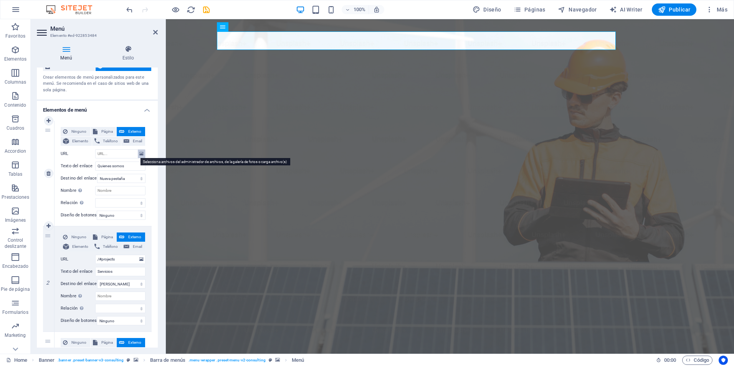
click at [140, 151] on icon at bounding box center [141, 154] width 4 height 8
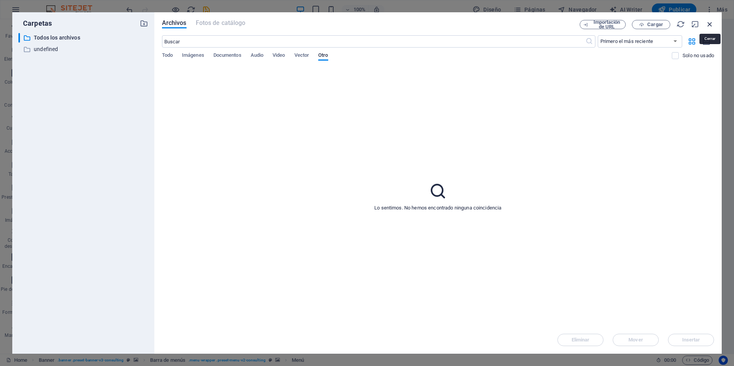
drag, startPoint x: 710, startPoint y: 25, endPoint x: 528, endPoint y: 2, distance: 183.3
click at [710, 25] on icon "button" at bounding box center [709, 24] width 8 height 8
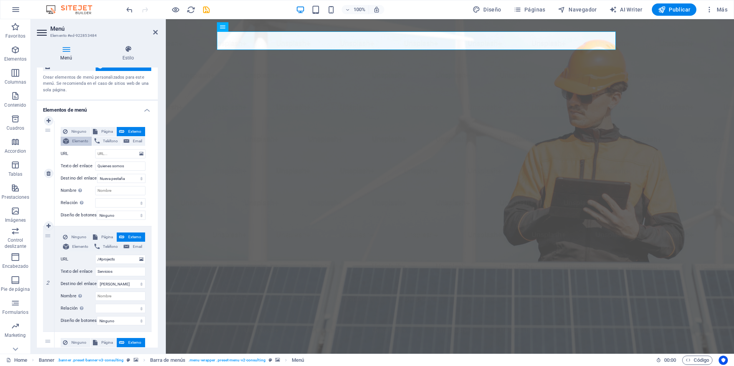
click at [82, 139] on span "Elemento" at bounding box center [80, 141] width 18 height 9
select select
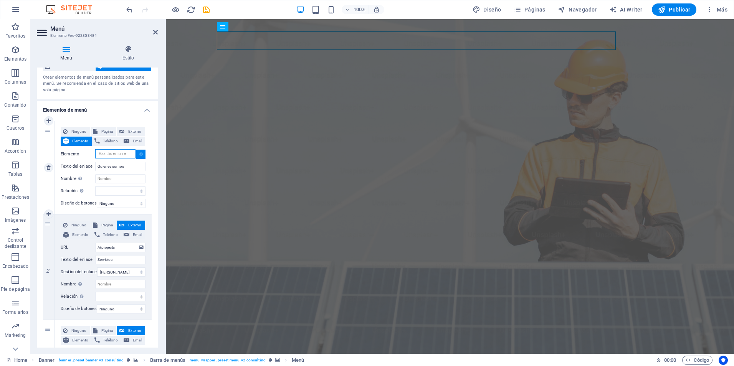
click at [112, 153] on input "Elemento" at bounding box center [115, 153] width 40 height 9
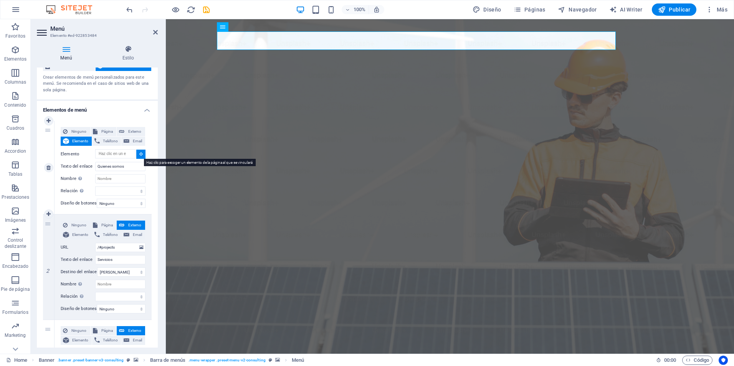
click at [139, 154] on icon at bounding box center [140, 154] width 3 height 4
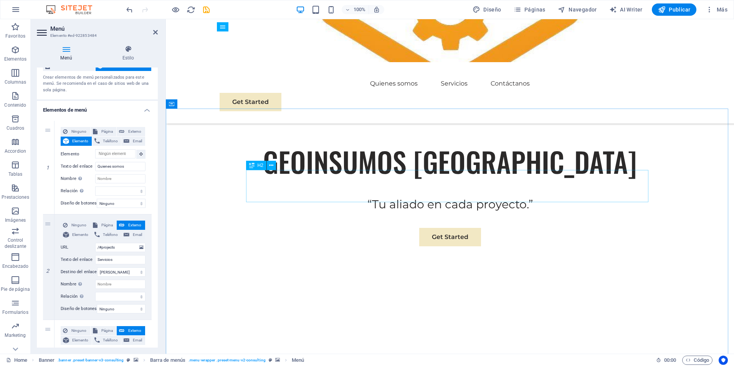
scroll to position [256, 0]
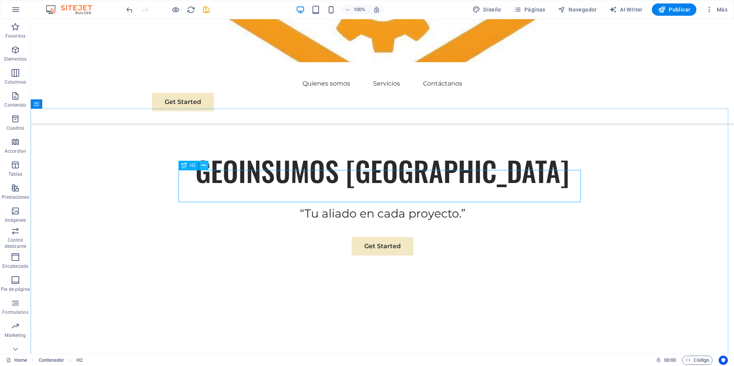
click at [201, 167] on button at bounding box center [203, 165] width 9 height 9
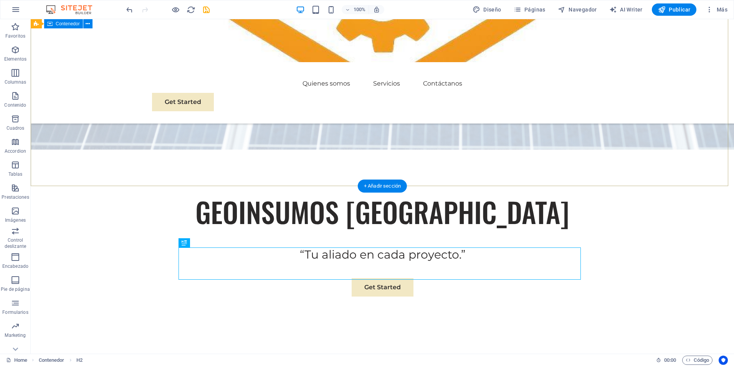
scroll to position [128, 0]
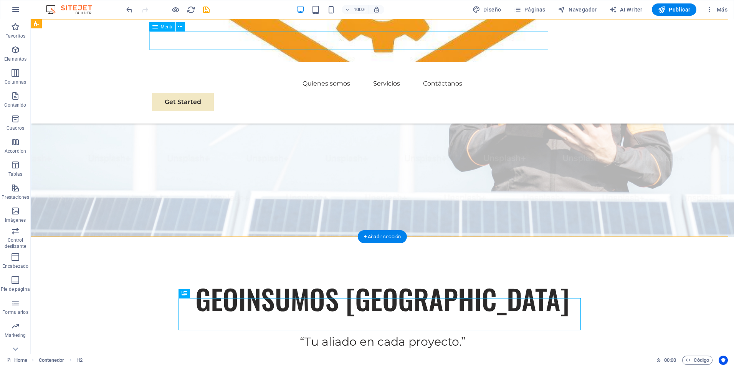
click at [344, 74] on nav "Quienes somos Servicios Contáctanos" at bounding box center [382, 83] width 460 height 18
select select
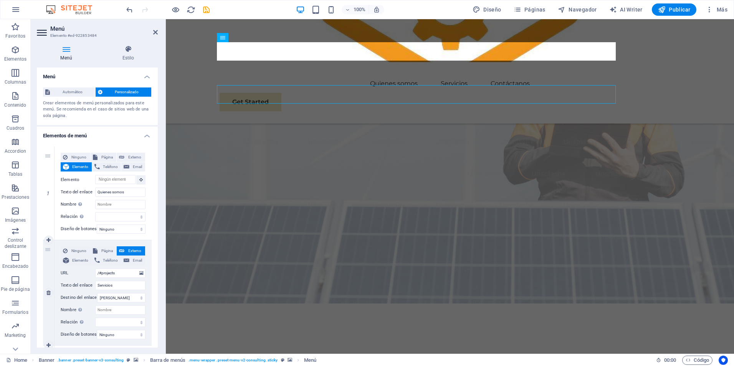
scroll to position [85, 0]
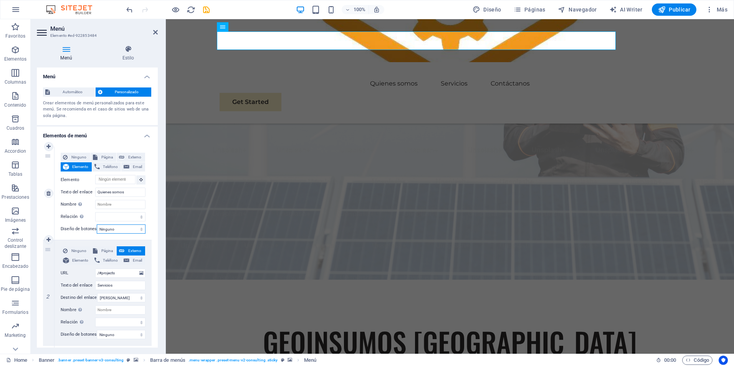
click at [135, 231] on select "Ninguno Predeterminado Principal Secundario" at bounding box center [121, 228] width 49 height 9
click at [97, 224] on select "Ninguno Predeterminado Principal Secundario" at bounding box center [121, 228] width 49 height 9
click at [133, 157] on span "Externo" at bounding box center [135, 157] width 16 height 9
select select "blank"
select select
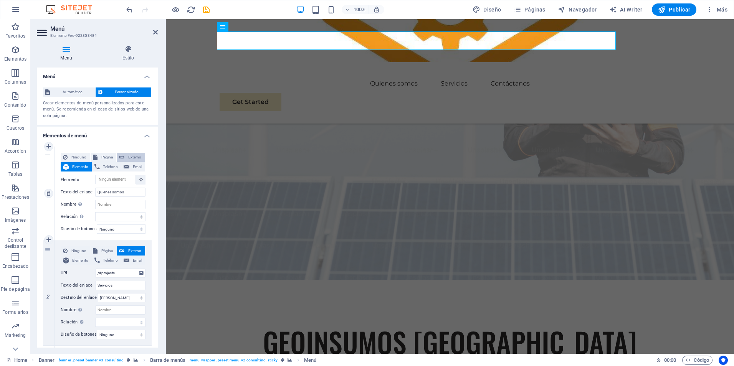
select select
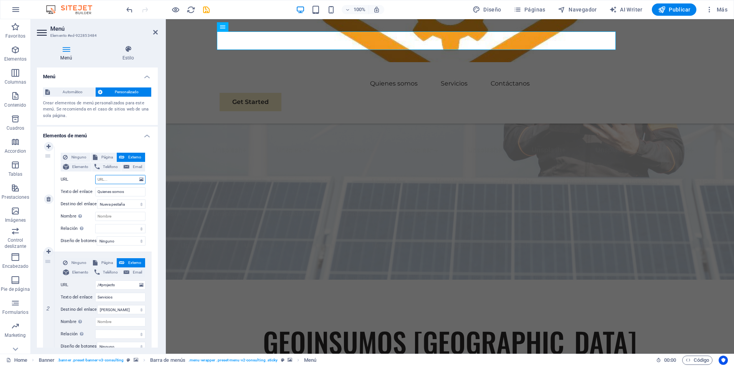
scroll to position [26, 0]
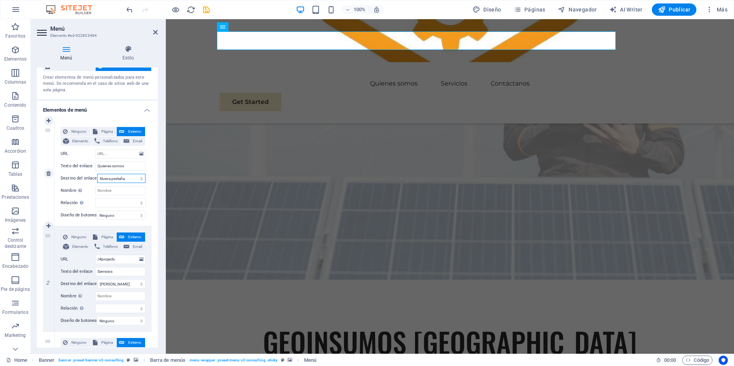
click at [139, 179] on select "Nueva pestaña Misma pestaña Superposición" at bounding box center [121, 178] width 48 height 9
select select
click at [97, 174] on select "Nueva pestaña Misma pestaña Superposición" at bounding box center [121, 178] width 48 height 9
select select
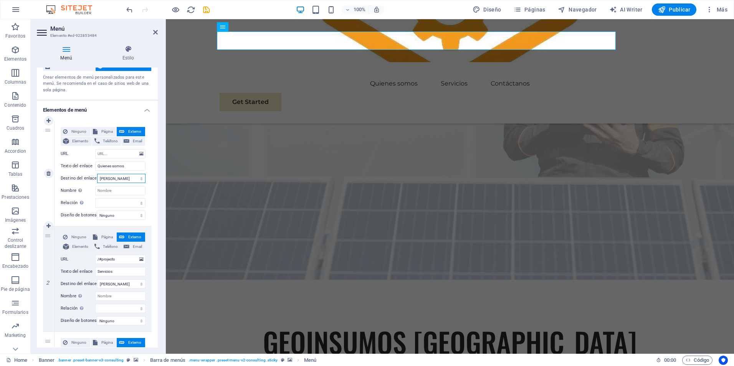
select select
click at [162, 162] on div "Menú Estilo Menú Automático Personalizado Crear elementos de menú personalizado…" at bounding box center [97, 196] width 133 height 315
click at [104, 129] on span "Página" at bounding box center [107, 131] width 15 height 9
select select
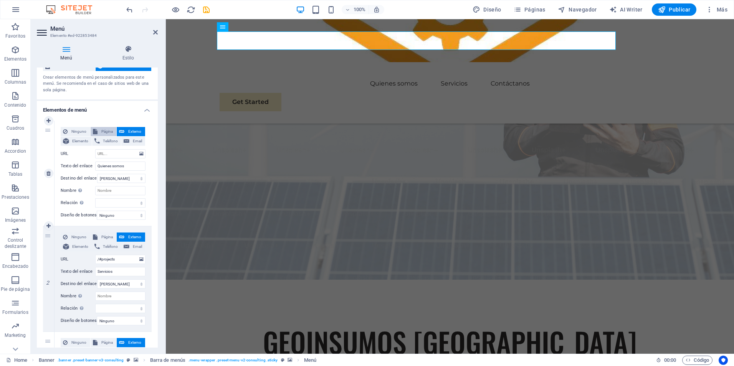
select select
click at [132, 129] on span "Externo" at bounding box center [135, 131] width 16 height 9
select select "blank"
select select
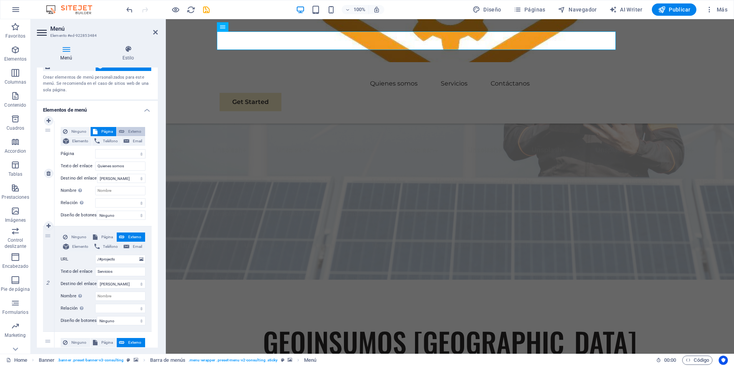
select select
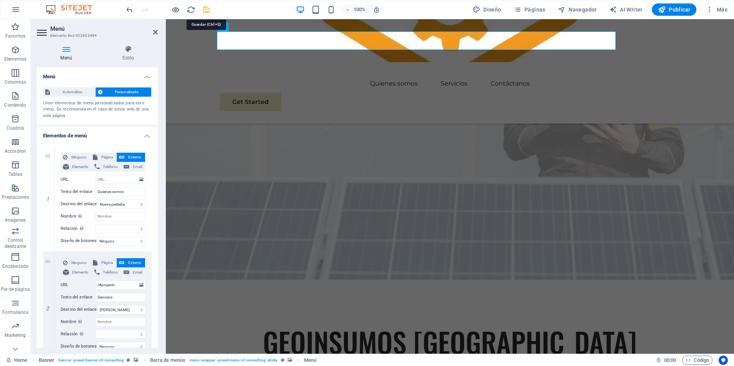
click at [207, 8] on icon "save" at bounding box center [206, 9] width 9 height 9
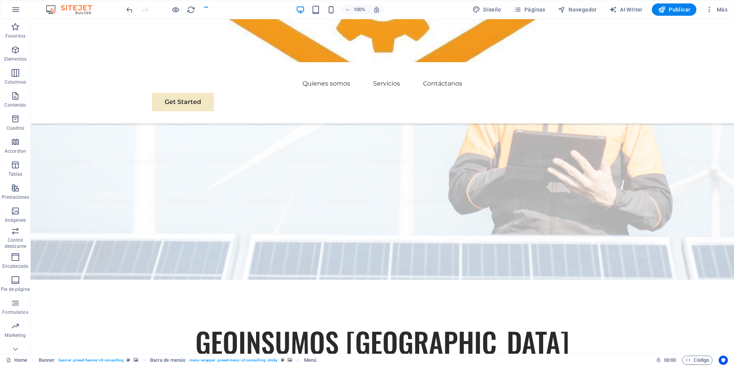
checkbox input "false"
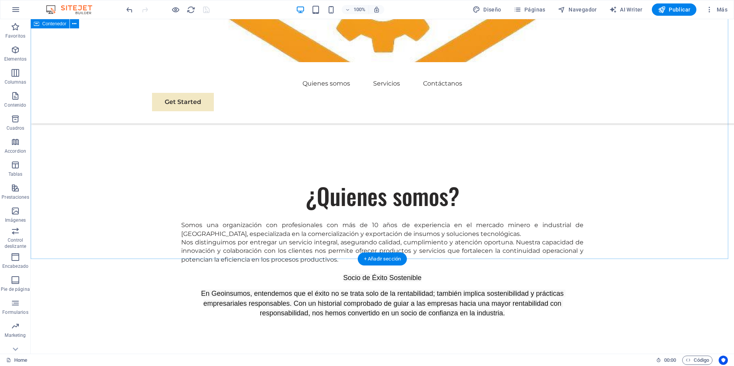
scroll to position [460, 0]
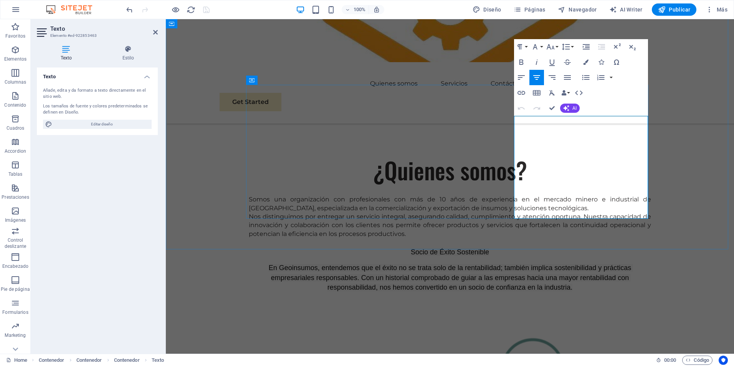
drag, startPoint x: 573, startPoint y: 158, endPoint x: 553, endPoint y: 141, distance: 26.4
click at [313, 263] on div "En Geoinsumos, entendemos que el éxito no se trata solo de la rentabilidad; tam…" at bounding box center [450, 277] width 402 height 29
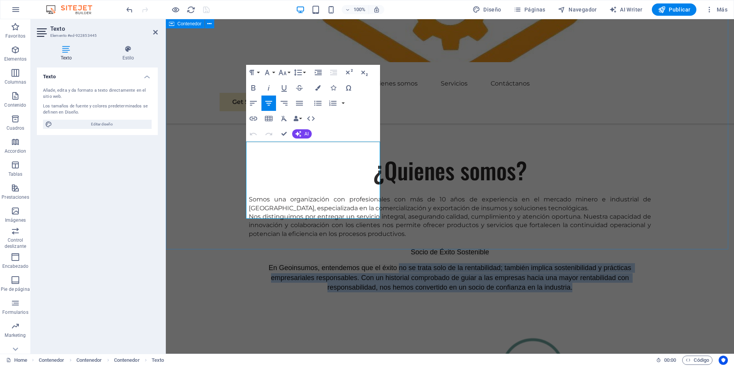
drag, startPoint x: 373, startPoint y: 214, endPoint x: 226, endPoint y: 153, distance: 159.0
click at [252, 84] on icon "button" at bounding box center [253, 87] width 9 height 9
click at [345, 264] on strong "no se trata solo de la rentabilidad; también implica sostenibilidad y prácticas…" at bounding box center [451, 277] width 361 height 27
drag, startPoint x: 373, startPoint y: 211, endPoint x: 232, endPoint y: 143, distance: 156.7
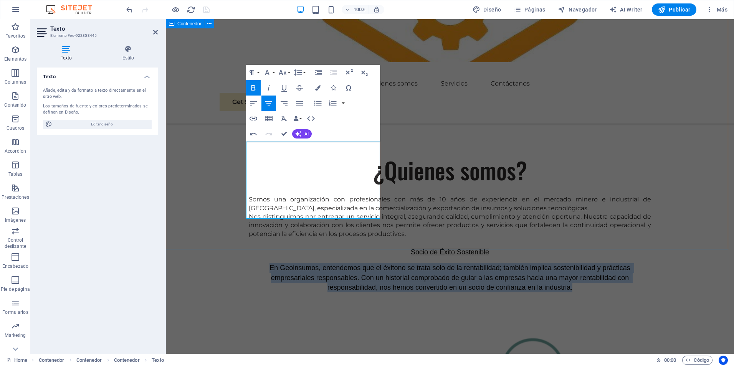
click at [253, 84] on icon "button" at bounding box center [253, 87] width 9 height 9
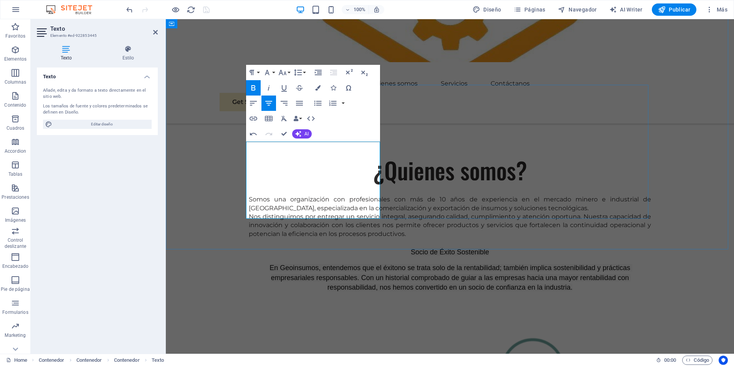
click at [332, 264] on strong "no se trata solo de la rentabilidad; también implica sostenibilidad y prácticas…" at bounding box center [451, 277] width 361 height 27
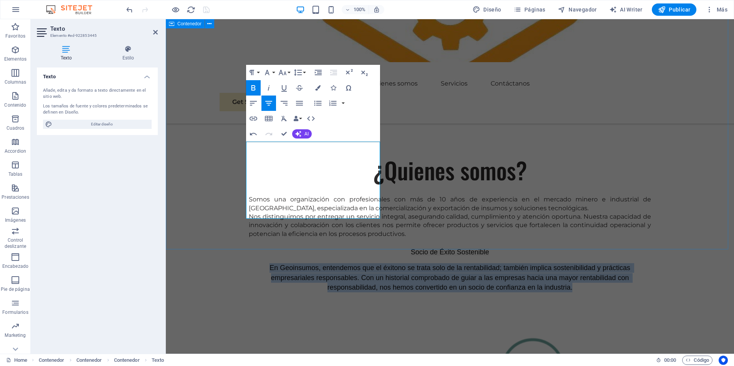
drag, startPoint x: 373, startPoint y: 211, endPoint x: 229, endPoint y: 144, distance: 159.0
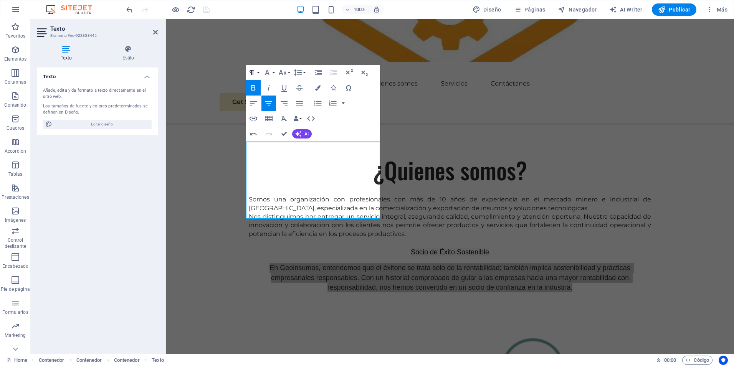
click at [249, 79] on button "Paragraph Format" at bounding box center [253, 72] width 15 height 15
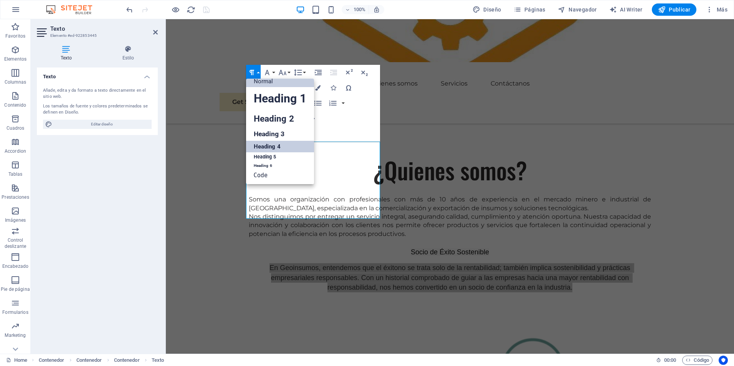
scroll to position [6, 0]
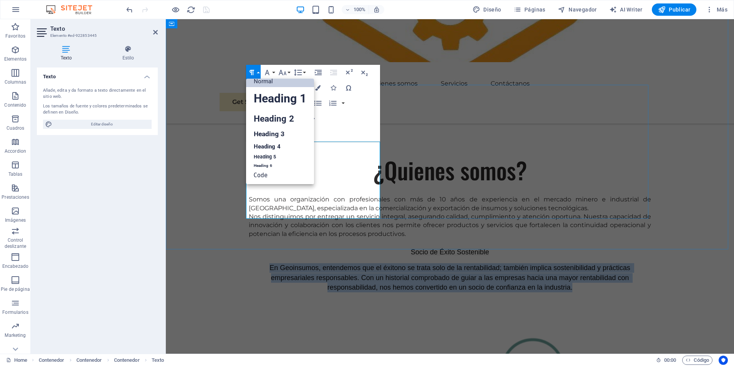
click at [335, 264] on strong "no se trata solo de la rentabilidad; también implica sostenibilidad y prácticas…" at bounding box center [451, 277] width 361 height 27
drag, startPoint x: 371, startPoint y: 210, endPoint x: 236, endPoint y: 128, distance: 158.9
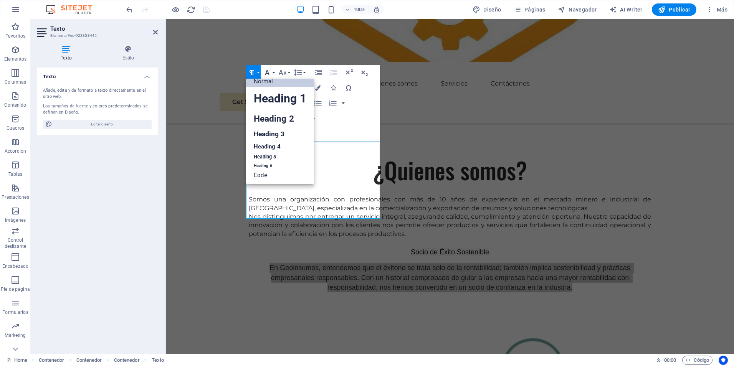
click at [272, 70] on button "Font Family" at bounding box center [268, 72] width 15 height 15
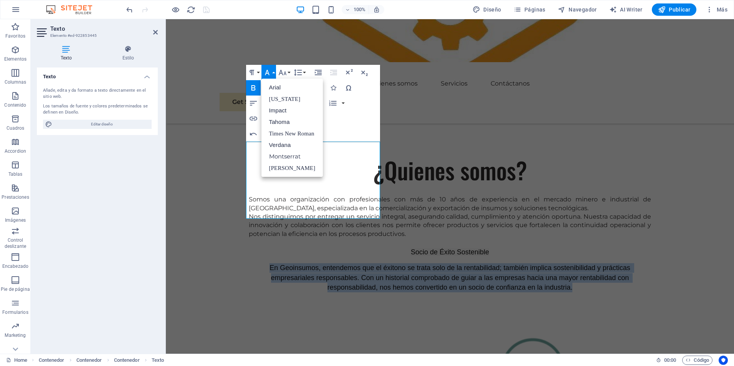
click at [255, 85] on icon "button" at bounding box center [253, 87] width 9 height 9
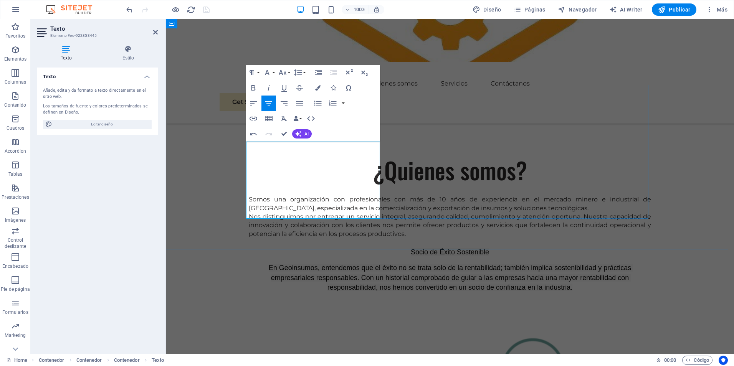
click at [328, 264] on span "En Geoinsumos, entendemos que el éxito no se trata solo de la rentabilidad; tam…" at bounding box center [451, 277] width 364 height 27
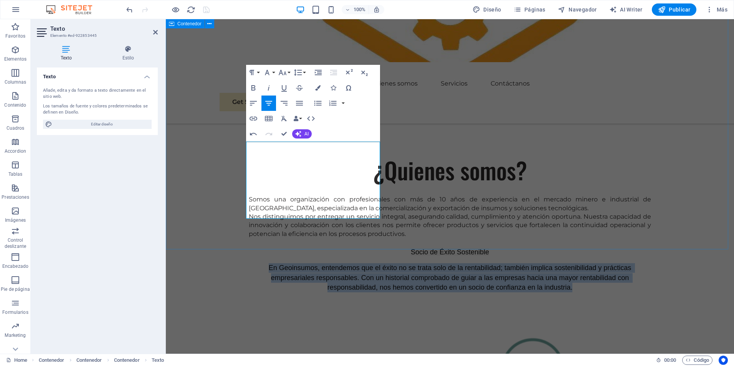
drag, startPoint x: 371, startPoint y: 212, endPoint x: 242, endPoint y: 144, distance: 146.1
click at [298, 100] on icon "button" at bounding box center [299, 103] width 9 height 9
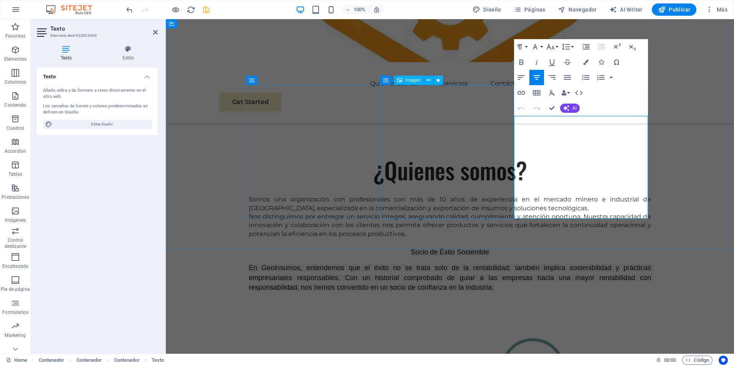
drag, startPoint x: 612, startPoint y: 212, endPoint x: 508, endPoint y: 119, distance: 139.7
click at [565, 76] on icon "button" at bounding box center [566, 77] width 9 height 9
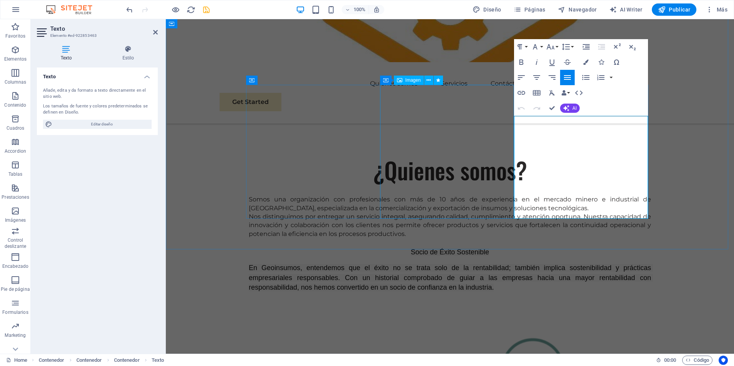
drag, startPoint x: 554, startPoint y: 215, endPoint x: 488, endPoint y: 119, distance: 117.3
click at [526, 47] on button "Paragraph Format" at bounding box center [521, 46] width 15 height 15
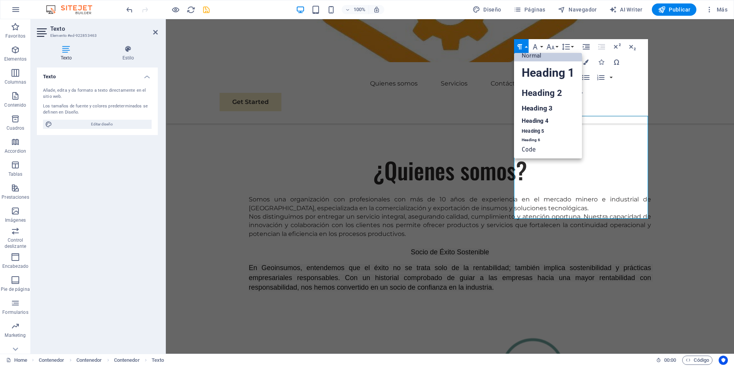
click at [526, 47] on button "Paragraph Format" at bounding box center [521, 46] width 15 height 15
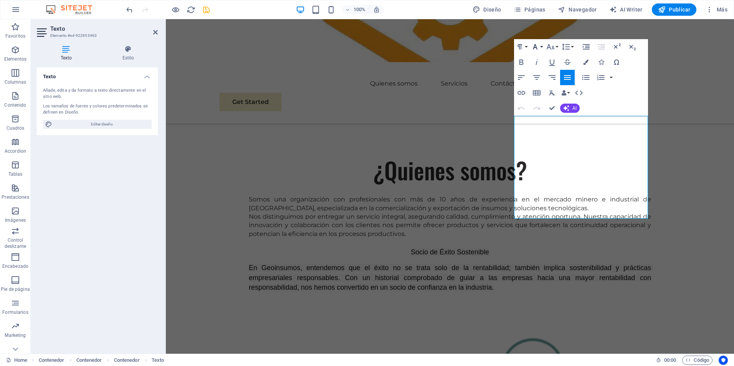
click at [541, 45] on button "Font Family" at bounding box center [536, 46] width 15 height 15
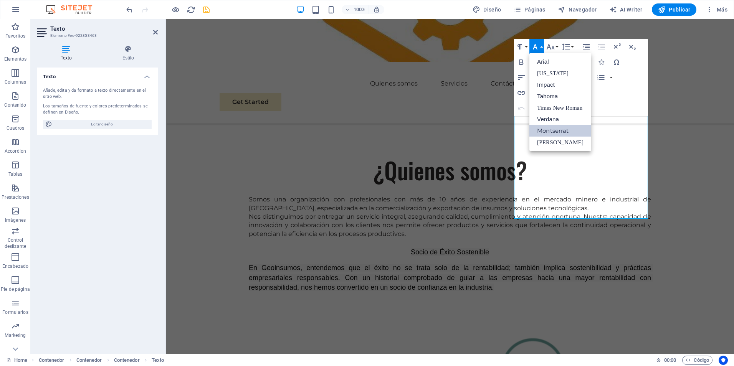
scroll to position [0, 0]
click at [541, 45] on button "Font Family" at bounding box center [536, 46] width 15 height 15
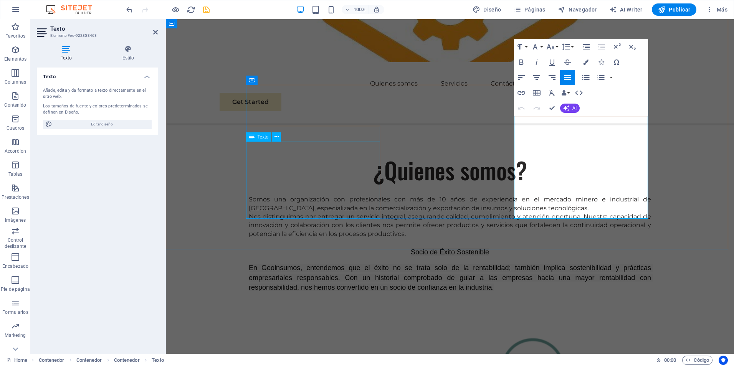
click at [348, 263] on div "En Geoinsumos, entendemos que el éxito no se trata solo de la rentabilidad; tam…" at bounding box center [450, 277] width 402 height 29
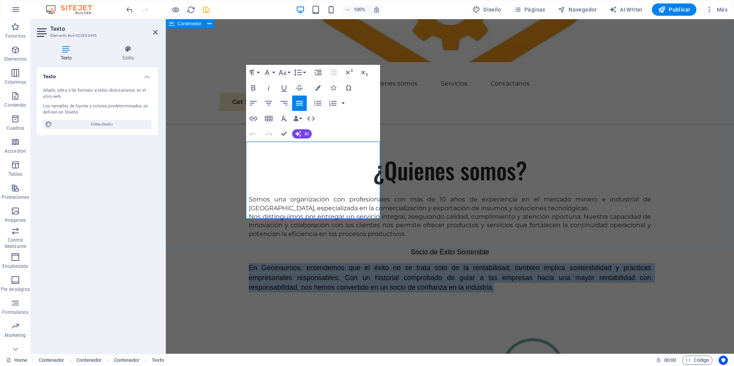
drag, startPoint x: 367, startPoint y: 216, endPoint x: 206, endPoint y: 142, distance: 177.2
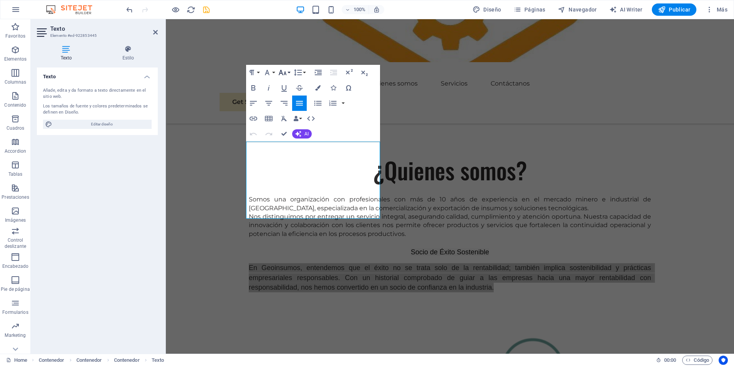
click at [290, 73] on button "Font Size" at bounding box center [284, 72] width 15 height 15
click at [275, 73] on button "Font Family" at bounding box center [268, 72] width 15 height 15
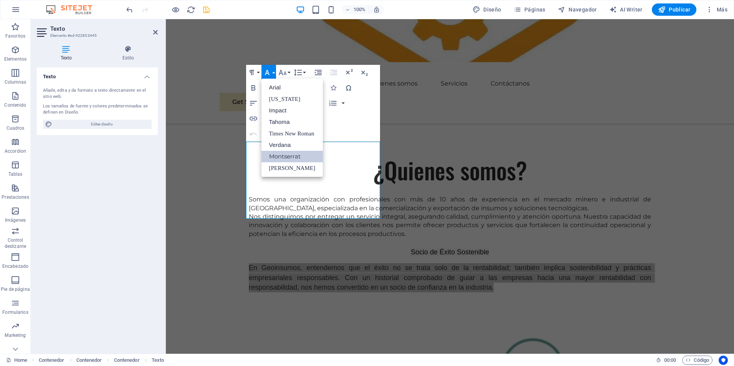
drag, startPoint x: 300, startPoint y: 154, endPoint x: 136, endPoint y: 135, distance: 165.4
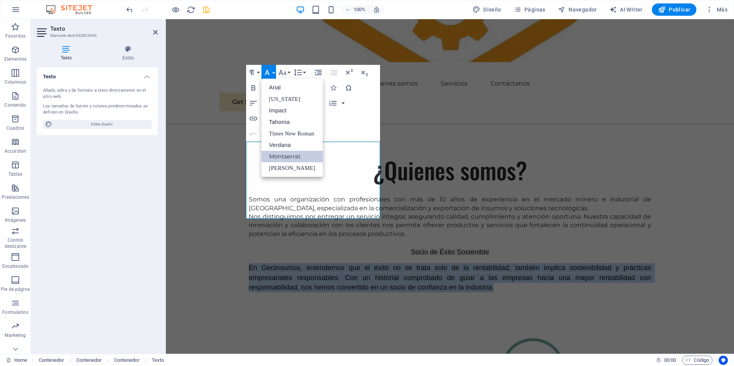
click at [300, 154] on link "Montserrat" at bounding box center [292, 157] width 62 height 12
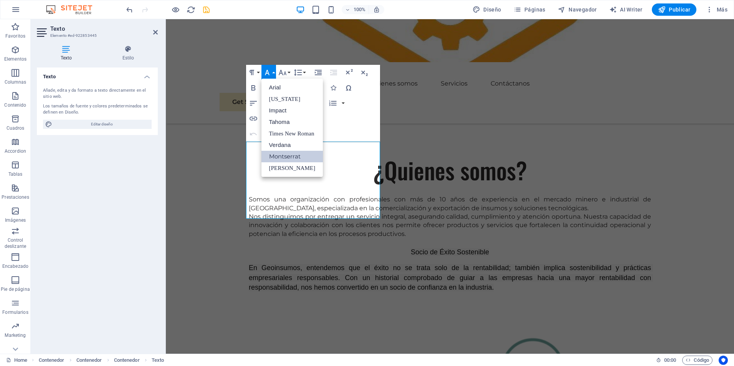
scroll to position [451, 0]
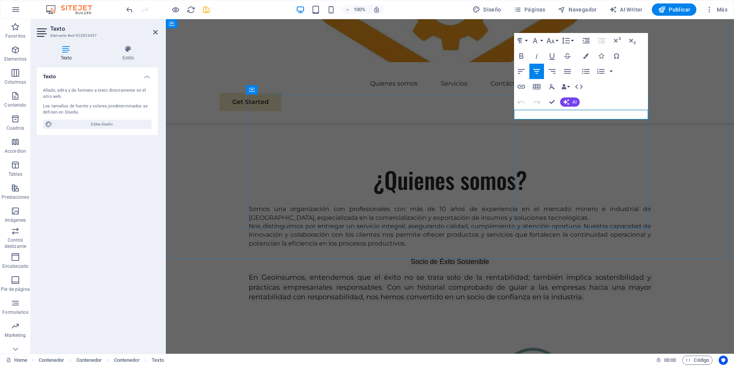
drag, startPoint x: 634, startPoint y: 113, endPoint x: 521, endPoint y: 112, distance: 113.2
click at [543, 42] on button "Font Family" at bounding box center [536, 40] width 15 height 15
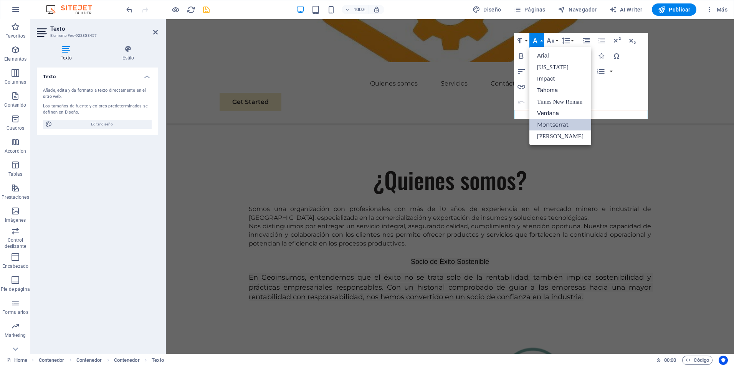
click at [571, 123] on link "Montserrat" at bounding box center [560, 125] width 62 height 12
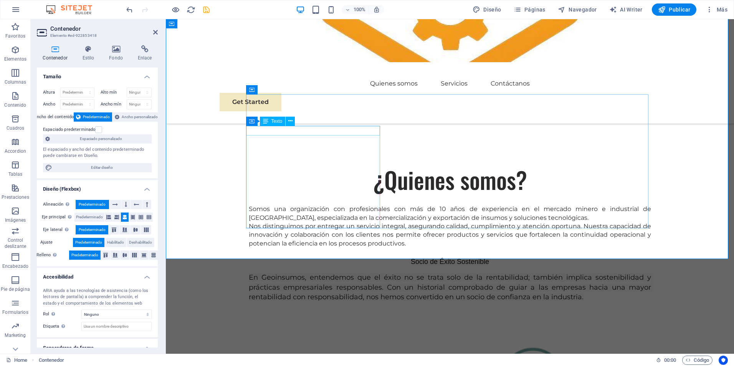
click at [340, 257] on div "Socio de Éxito Sostenible" at bounding box center [450, 262] width 402 height 10
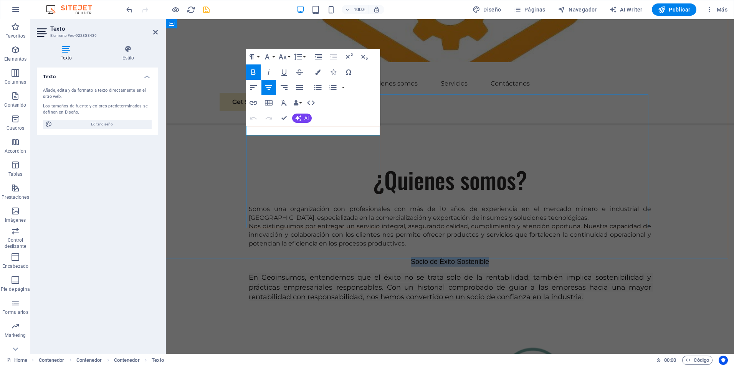
drag, startPoint x: 362, startPoint y: 130, endPoint x: 260, endPoint y: 126, distance: 101.7
click at [261, 257] on p "Socio de Éxito Sostenible" at bounding box center [450, 262] width 402 height 10
click at [275, 56] on button "Font Family" at bounding box center [268, 56] width 15 height 15
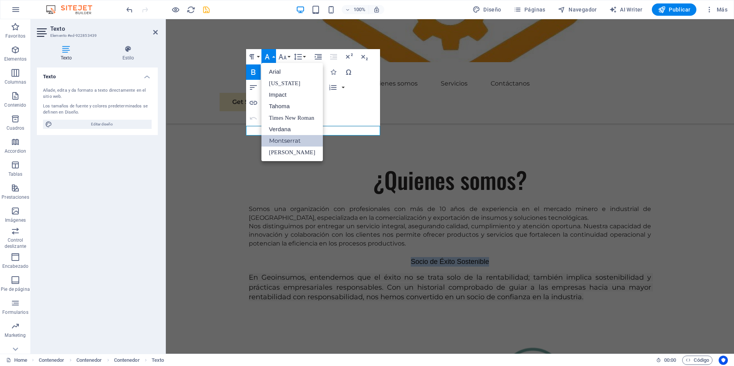
click at [286, 138] on link "Montserrat" at bounding box center [292, 141] width 62 height 12
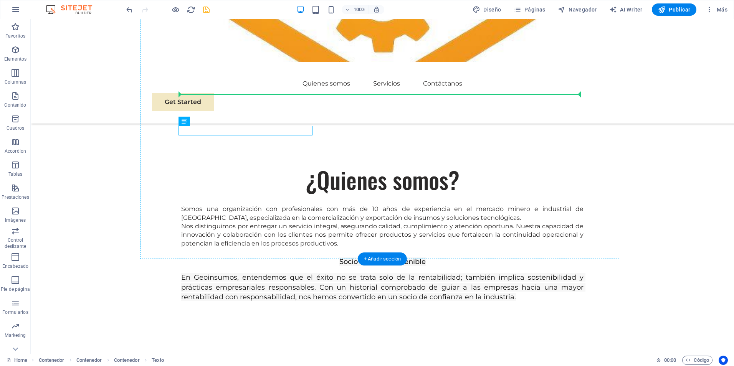
drag, startPoint x: 253, startPoint y: 129, endPoint x: 253, endPoint y: 121, distance: 8.4
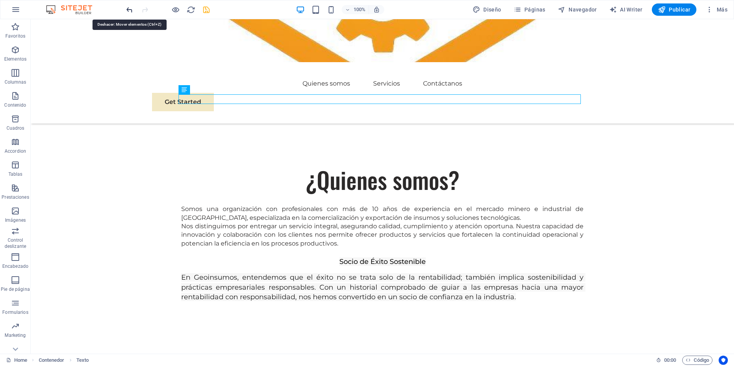
drag, startPoint x: 130, startPoint y: 8, endPoint x: 140, endPoint y: 68, distance: 60.3
click at [130, 8] on icon "undo" at bounding box center [129, 9] width 9 height 9
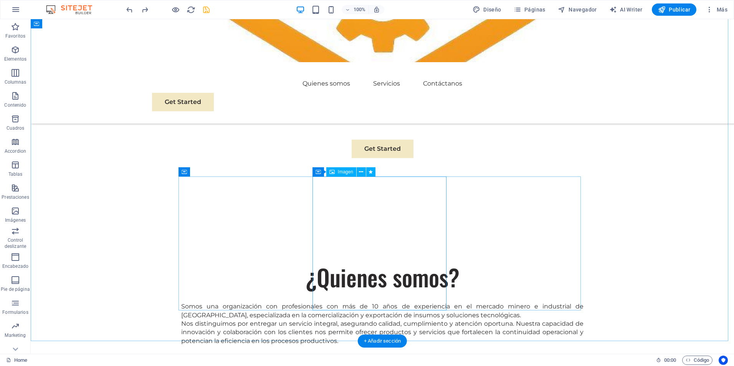
scroll to position [333, 0]
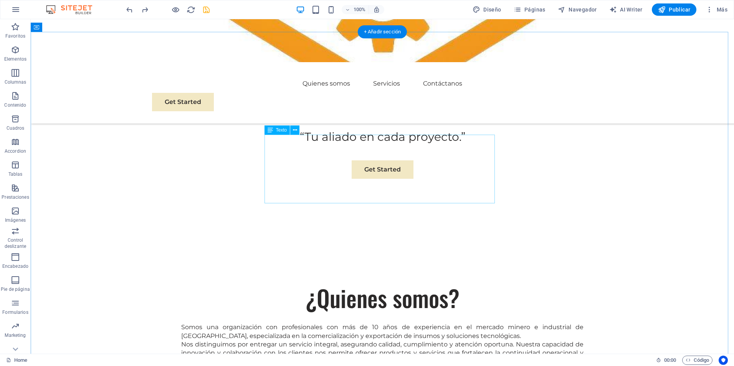
click at [353, 323] on div "Somos una organización con profesionales con más de 10 años de experiencia en e…" at bounding box center [382, 344] width 402 height 43
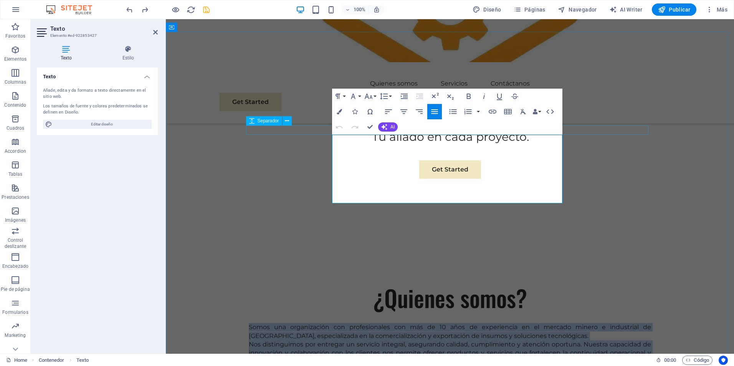
drag, startPoint x: 408, startPoint y: 199, endPoint x: 290, endPoint y: 128, distance: 137.2
click at [386, 110] on icon "button" at bounding box center [388, 111] width 7 height 5
click at [434, 111] on icon "button" at bounding box center [434, 111] width 9 height 9
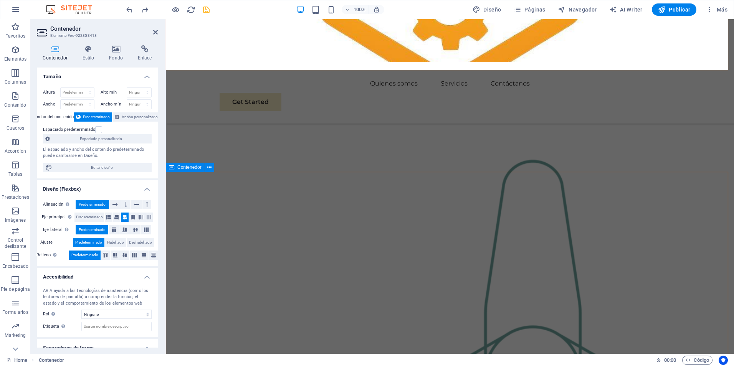
scroll to position [640, 0]
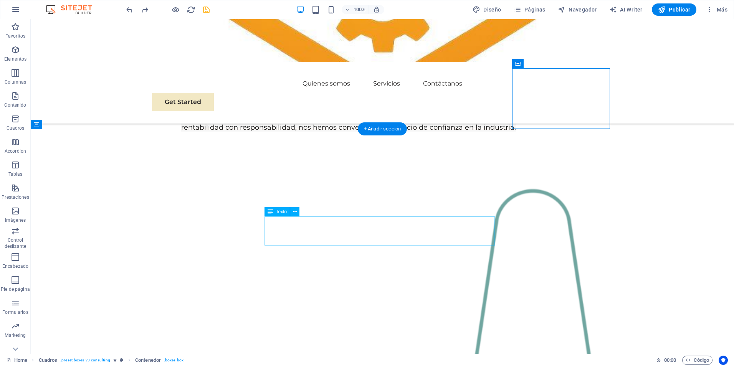
scroll to position [691, 0]
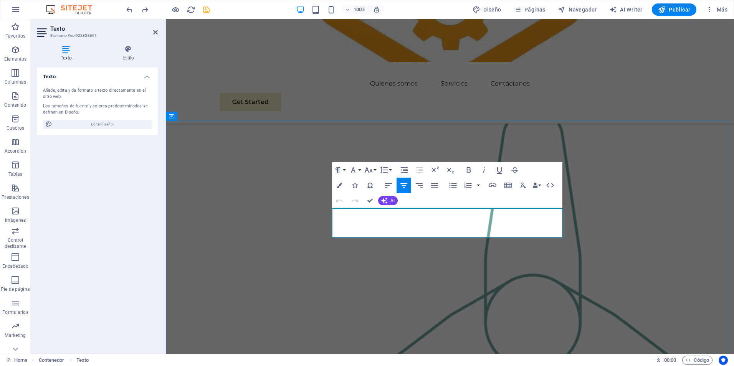
drag, startPoint x: 439, startPoint y: 226, endPoint x: 339, endPoint y: 213, distance: 100.2
click at [360, 172] on button "Font Family" at bounding box center [354, 169] width 15 height 15
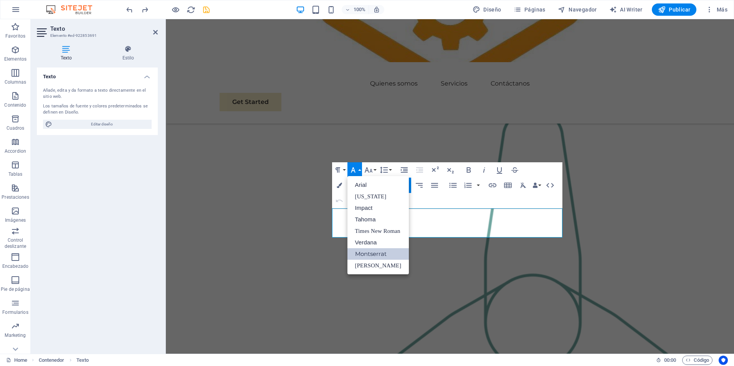
click at [383, 250] on link "Montserrat" at bounding box center [378, 254] width 62 height 12
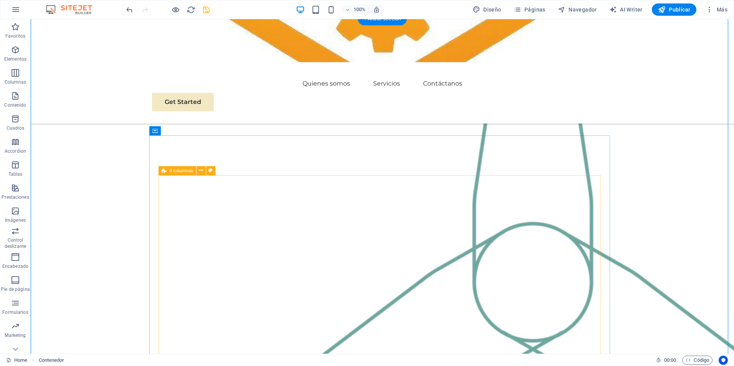
scroll to position [793, 0]
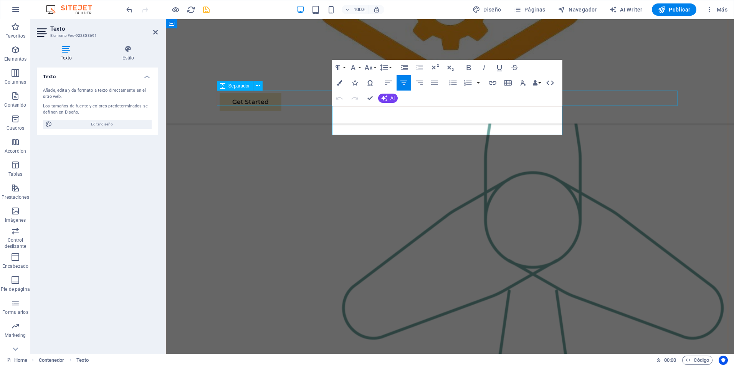
drag, startPoint x: 488, startPoint y: 130, endPoint x: 252, endPoint y: 102, distance: 238.4
click at [435, 81] on icon "button" at bounding box center [434, 83] width 7 height 5
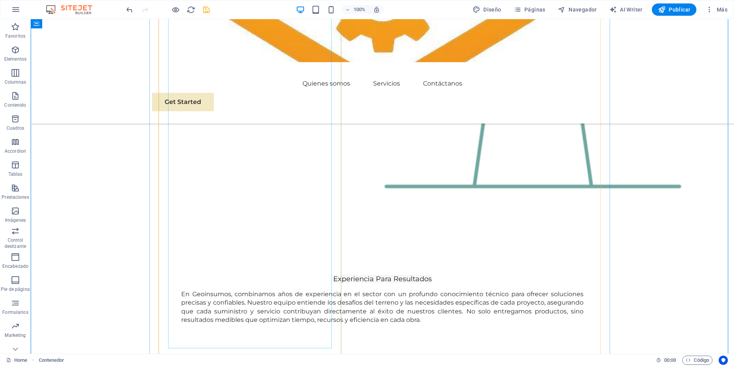
scroll to position [1202, 0]
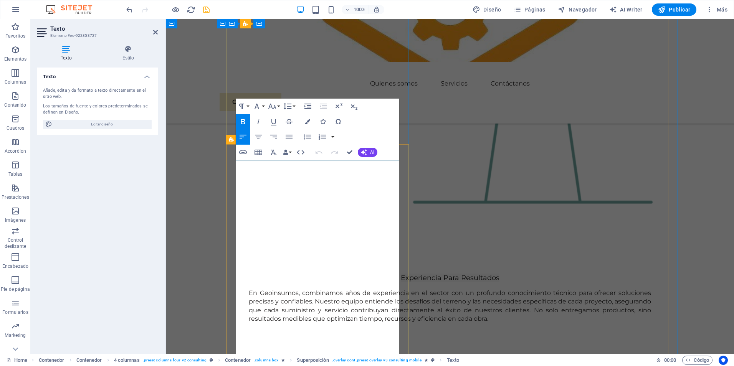
scroll to position [1041, 0]
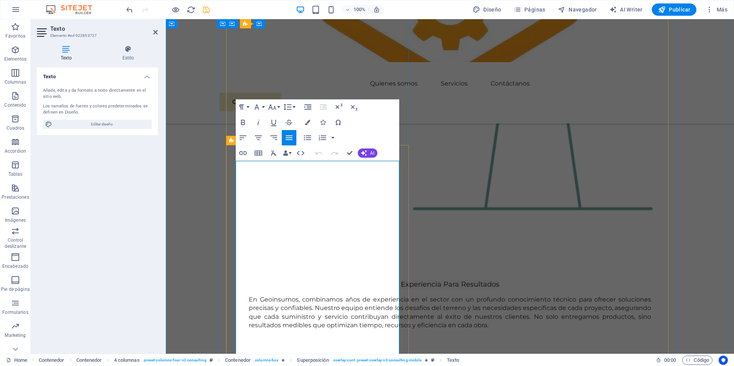
drag, startPoint x: 287, startPoint y: 175, endPoint x: 360, endPoint y: 316, distance: 158.4
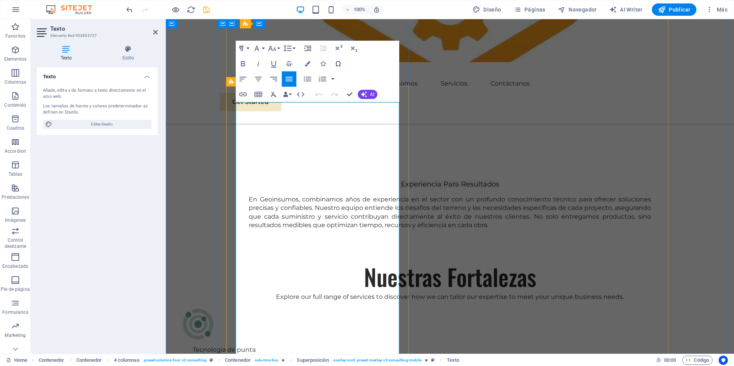
scroll to position [1143, 0]
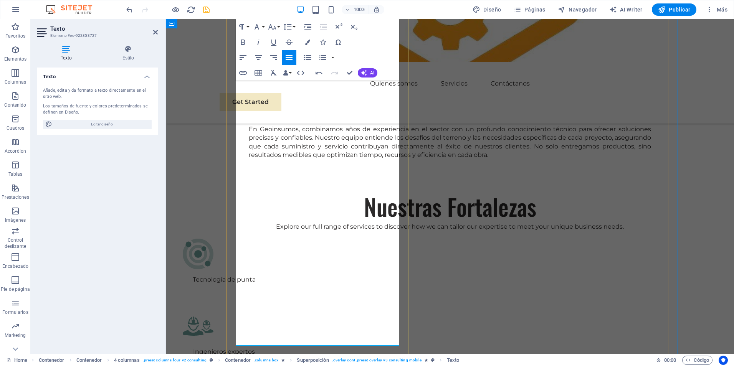
scroll to position [1245, 0]
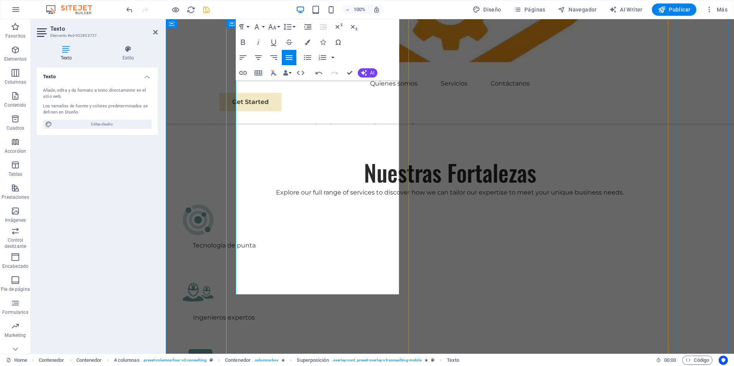
drag, startPoint x: 322, startPoint y: 289, endPoint x: 235, endPoint y: 228, distance: 106.2
click at [244, 55] on icon "button" at bounding box center [242, 57] width 7 height 5
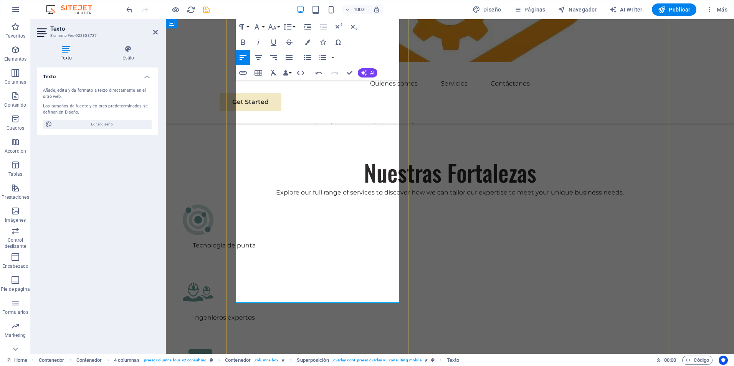
scroll to position [1220, 0]
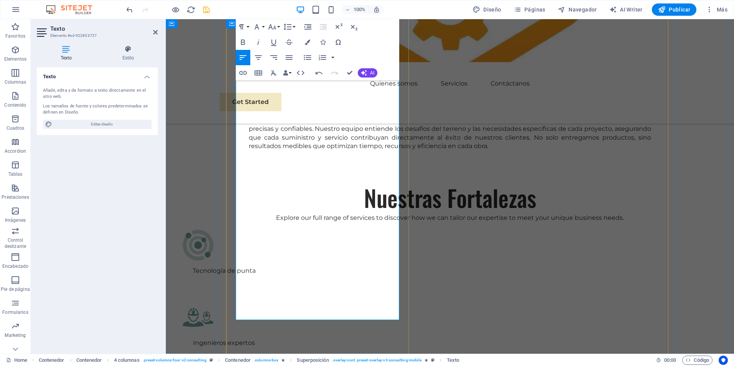
drag, startPoint x: 310, startPoint y: 227, endPoint x: 234, endPoint y: 93, distance: 153.6
click at [243, 58] on icon "button" at bounding box center [242, 57] width 9 height 9
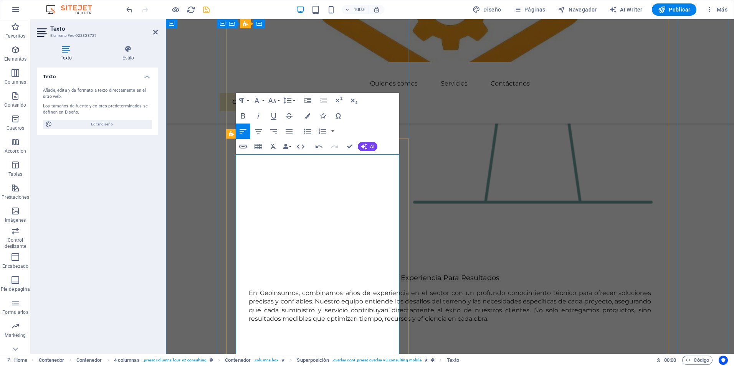
scroll to position [1041, 0]
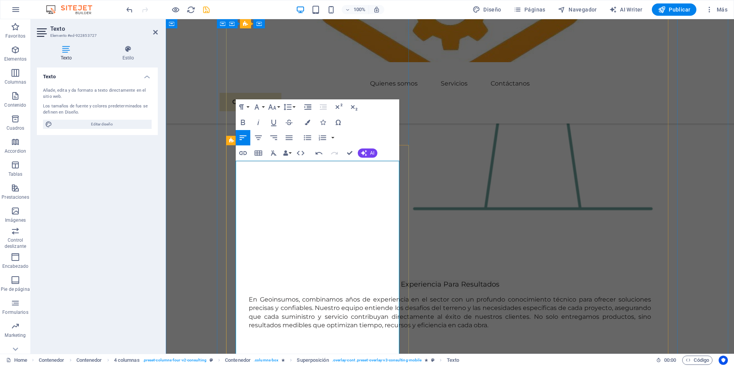
drag, startPoint x: 286, startPoint y: 242, endPoint x: 231, endPoint y: 173, distance: 87.4
click at [241, 135] on icon "button" at bounding box center [242, 137] width 9 height 9
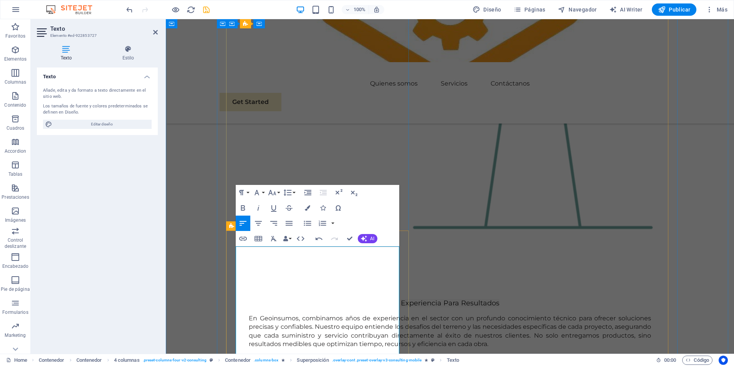
scroll to position [938, 0]
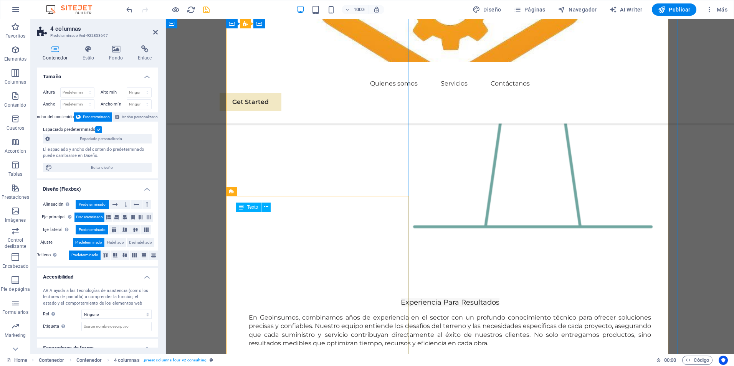
scroll to position [1067, 0]
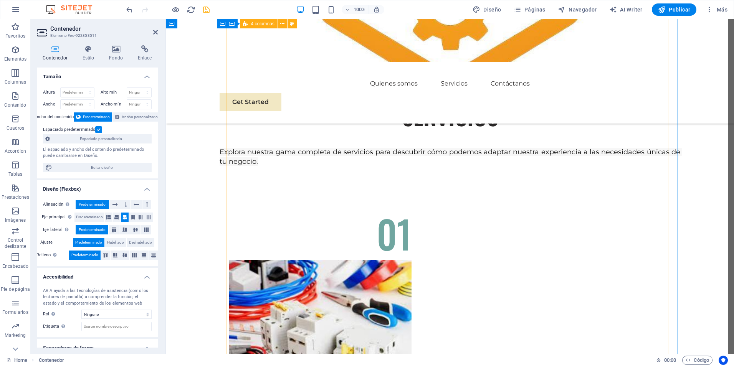
scroll to position [1732, 0]
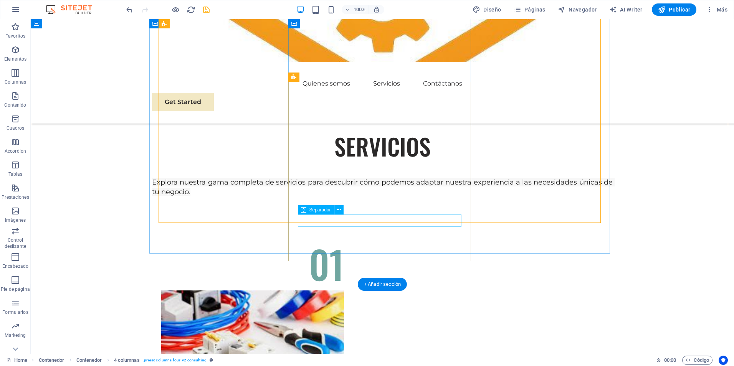
scroll to position [1757, 0]
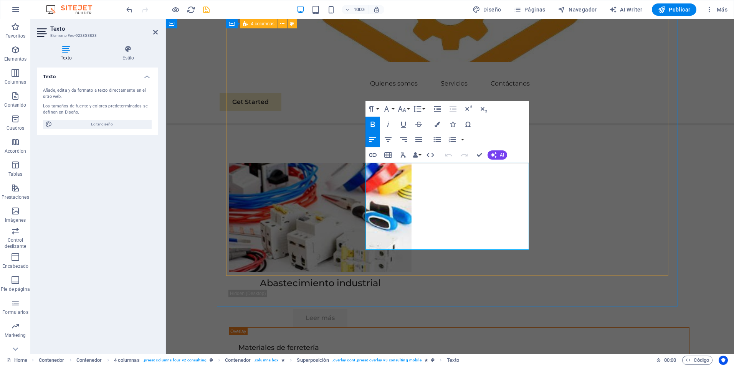
drag, startPoint x: 525, startPoint y: 245, endPoint x: 354, endPoint y: 190, distance: 180.3
click at [371, 140] on icon "button" at bounding box center [372, 139] width 9 height 9
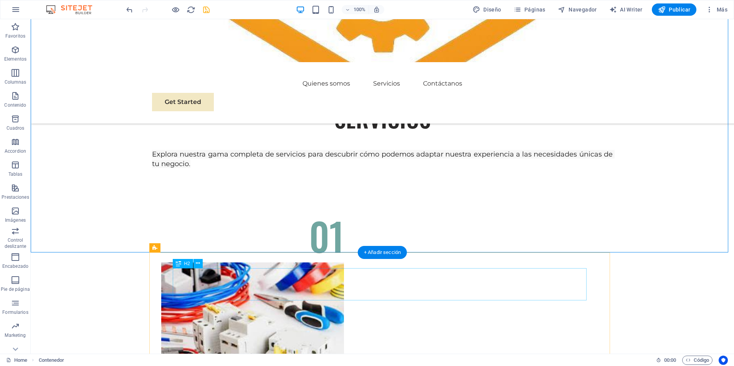
scroll to position [1987, 0]
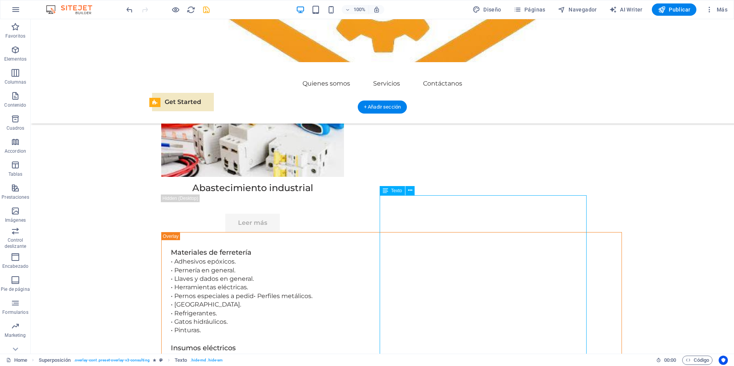
select select "%"
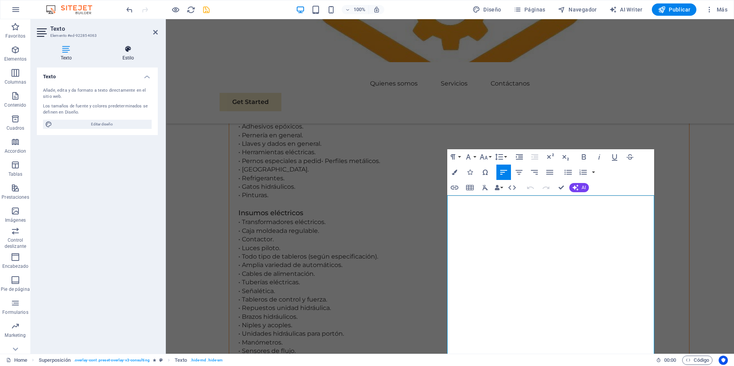
click at [126, 53] on icon at bounding box center [128, 49] width 59 height 8
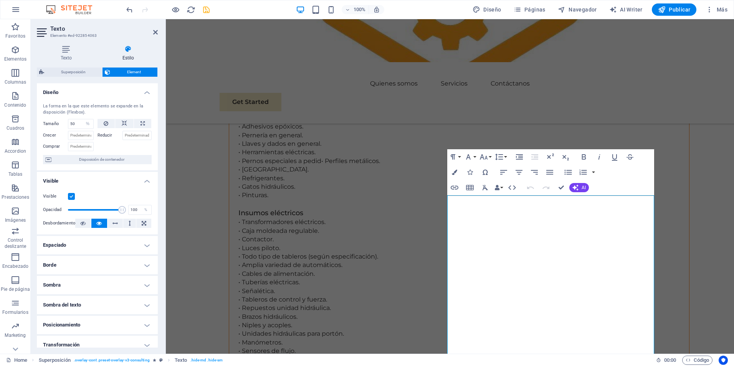
click at [69, 195] on label at bounding box center [71, 196] width 7 height 7
click at [0, 0] on input "Visible" at bounding box center [0, 0] width 0 height 0
click at [71, 197] on label at bounding box center [71, 196] width 7 height 7
click at [0, 0] on input "Visible" at bounding box center [0, 0] width 0 height 0
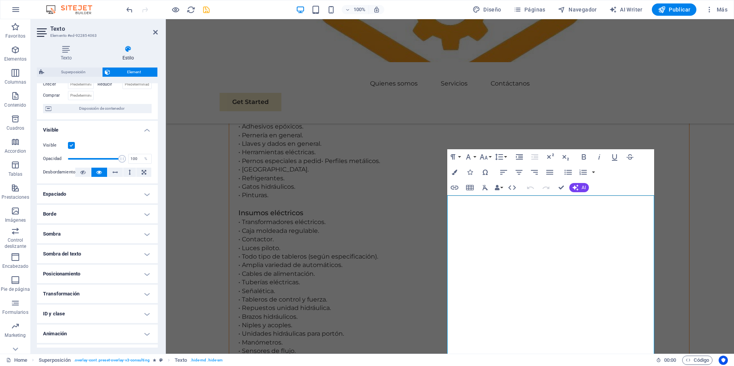
scroll to position [66, 0]
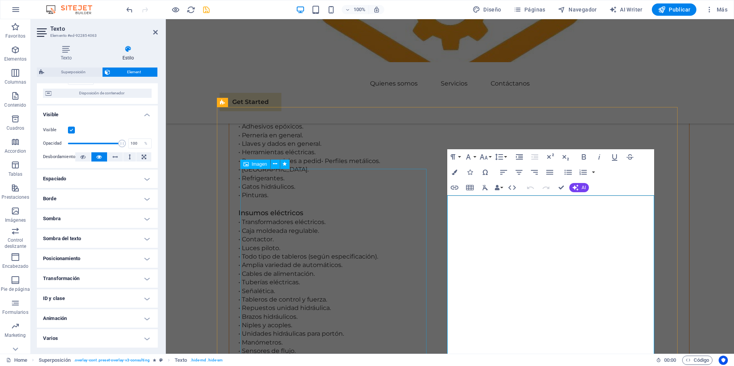
select select "px"
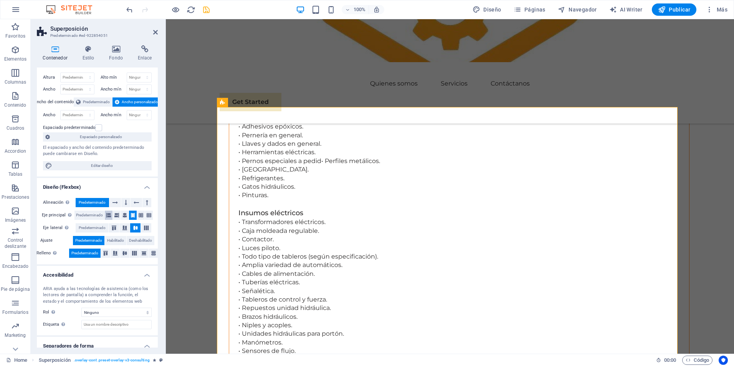
scroll to position [40, 0]
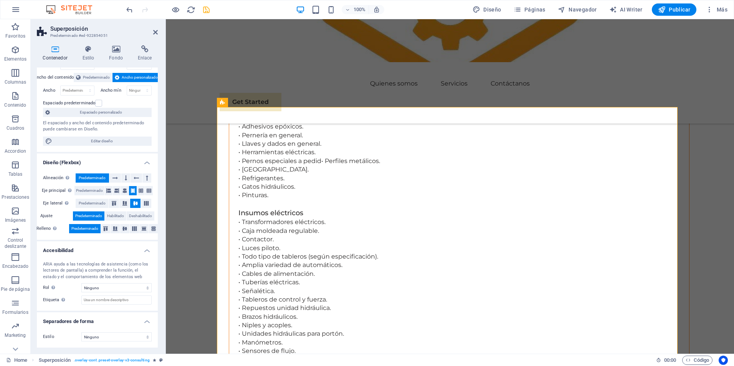
click at [193, 30] on figure at bounding box center [450, 40] width 568 height 43
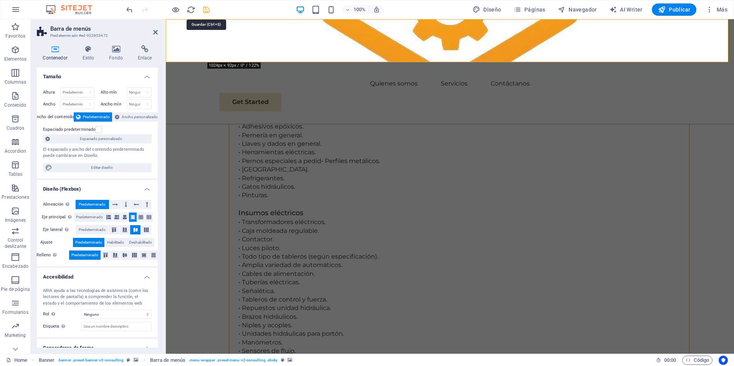
drag, startPoint x: 207, startPoint y: 7, endPoint x: 80, endPoint y: 25, distance: 128.7
click at [207, 7] on icon "save" at bounding box center [206, 9] width 9 height 9
checkbox input "false"
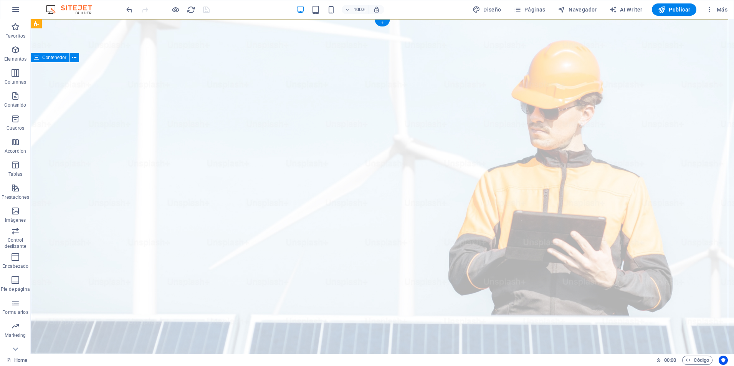
scroll to position [0, 0]
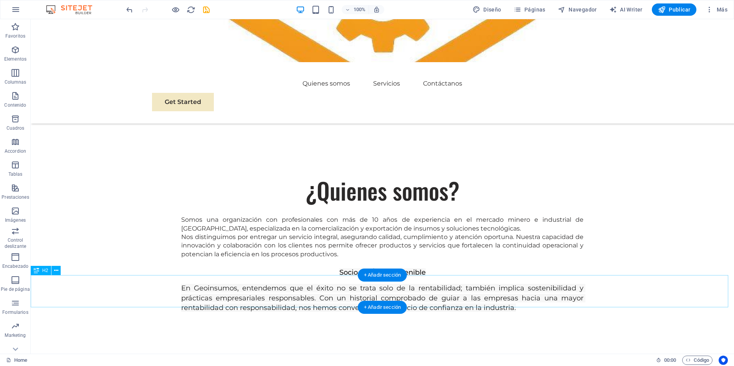
scroll to position [435, 0]
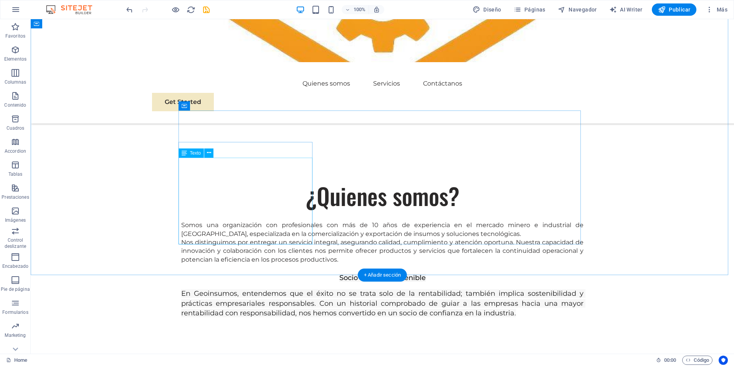
click at [288, 289] on div "En Geoinsumos, entendemos que el éxito no se trata solo de la rentabilidad; tam…" at bounding box center [382, 303] width 402 height 29
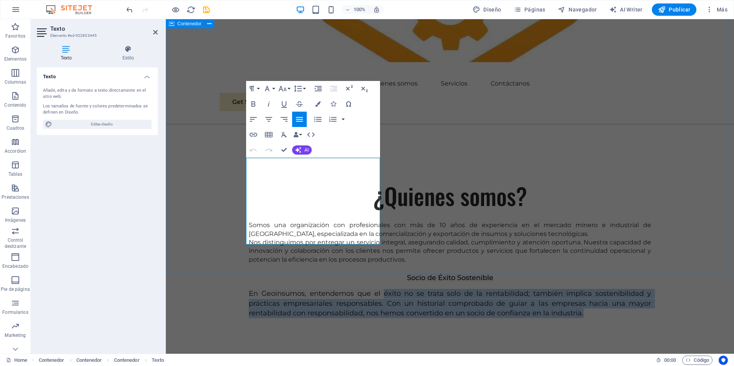
drag, startPoint x: 341, startPoint y: 239, endPoint x: 224, endPoint y: 173, distance: 134.5
click at [336, 289] on p "En Geoinsumos, entendemos que el éxito no se trata solo de la rentabilidad; tam…" at bounding box center [450, 303] width 402 height 29
drag, startPoint x: 338, startPoint y: 241, endPoint x: 221, endPoint y: 157, distance: 143.7
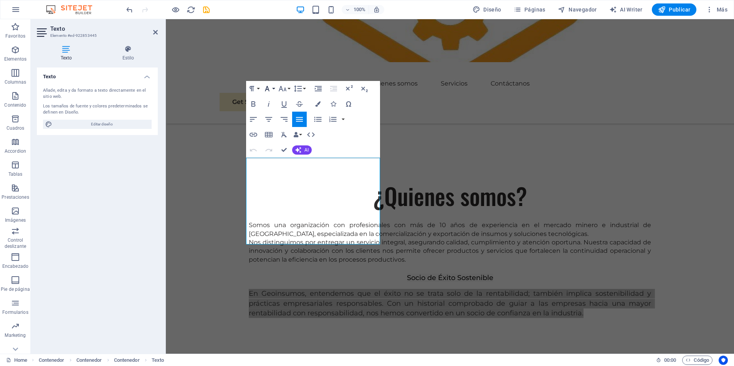
click at [275, 89] on button "Font Family" at bounding box center [268, 88] width 15 height 15
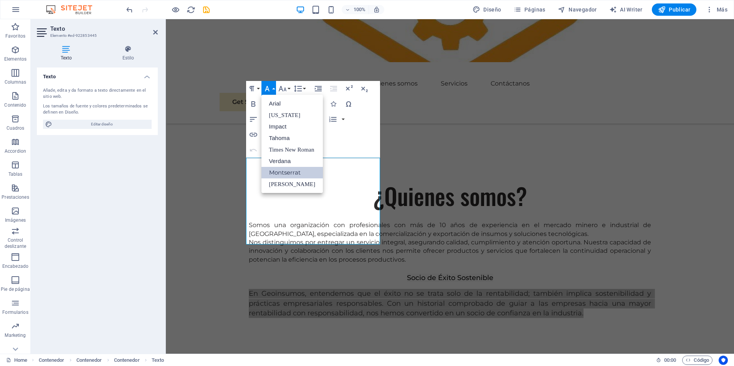
scroll to position [0, 0]
click at [289, 87] on button "Font Size" at bounding box center [284, 88] width 15 height 15
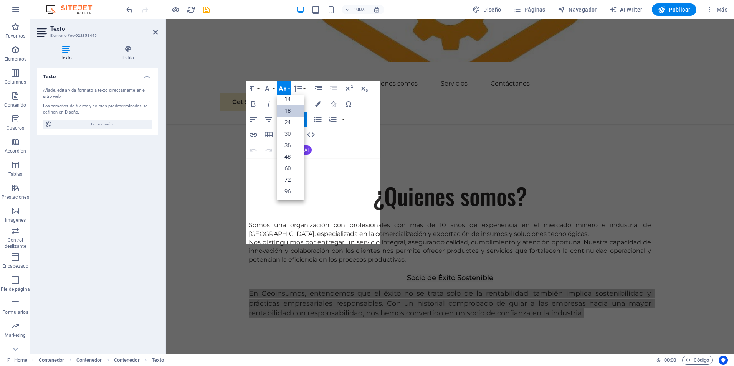
scroll to position [62, 0]
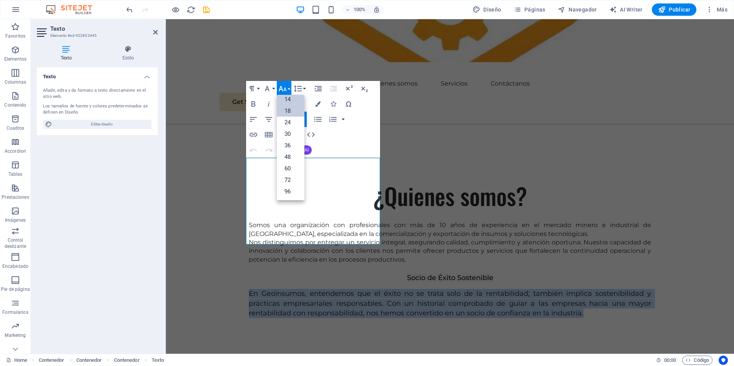
click at [297, 100] on link "14" at bounding box center [291, 100] width 28 height 12
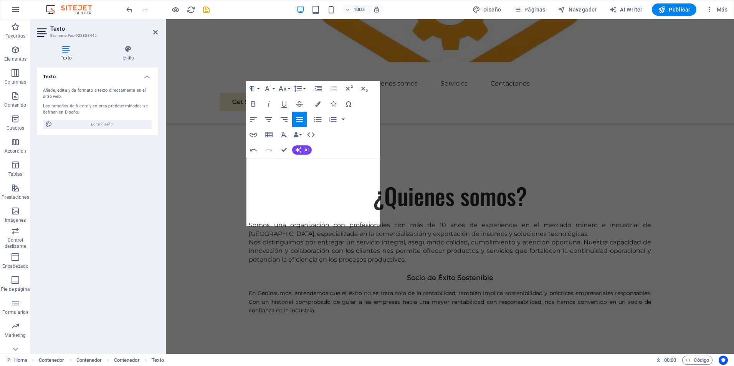
scroll to position [453, 0]
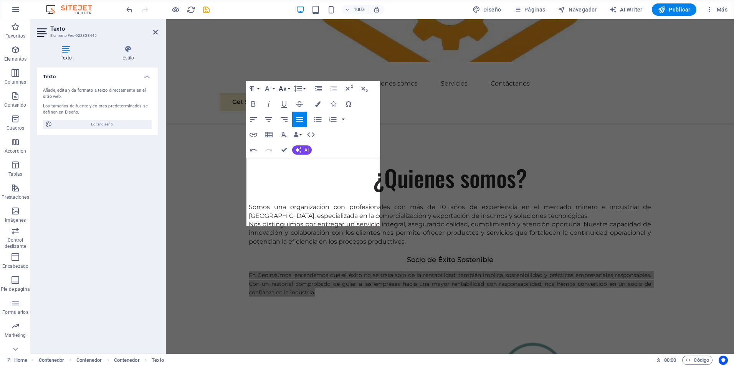
click at [289, 89] on button "Font Size" at bounding box center [284, 88] width 15 height 15
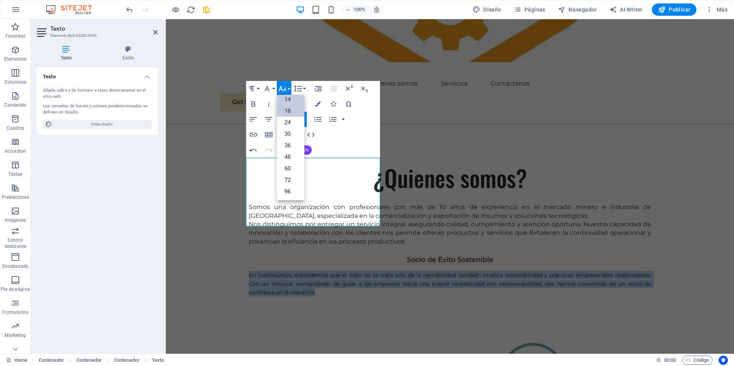
click at [291, 111] on link "18" at bounding box center [291, 111] width 28 height 12
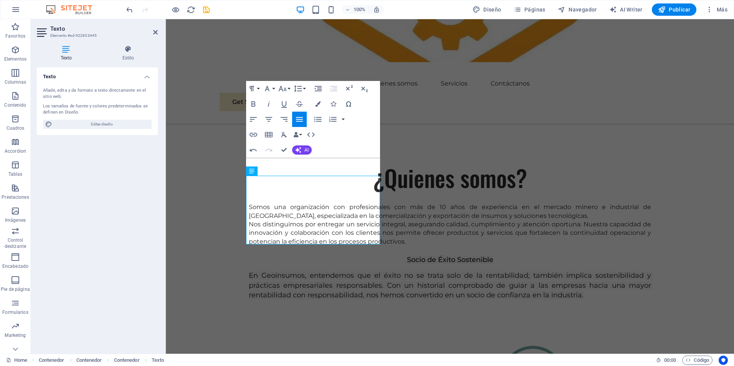
scroll to position [435, 0]
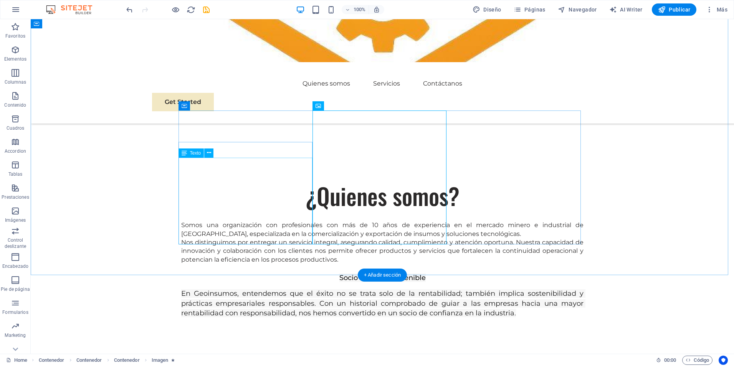
click at [255, 289] on div "En Geoinsumos, entendemos que el éxito no se trata solo de la rentabilidad; tam…" at bounding box center [382, 303] width 402 height 29
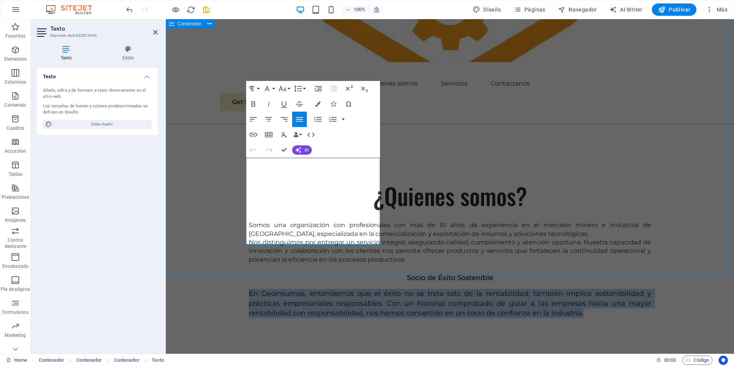
drag, startPoint x: 356, startPoint y: 237, endPoint x: 192, endPoint y: 151, distance: 185.0
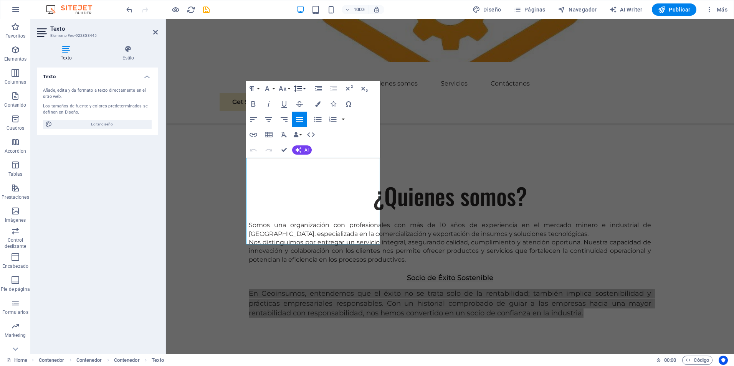
click at [306, 90] on button "Line Height" at bounding box center [299, 88] width 15 height 15
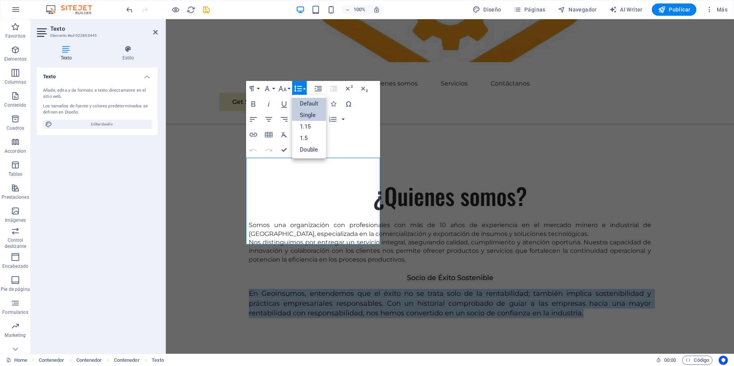
click at [314, 115] on link "Single" at bounding box center [309, 115] width 34 height 12
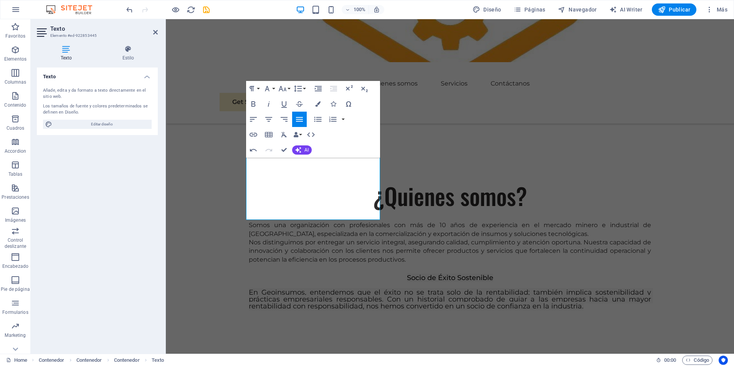
scroll to position [459, 0]
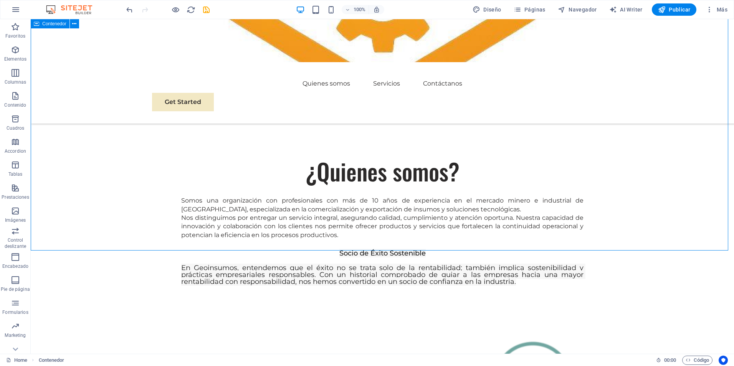
click at [135, 12] on div at bounding box center [168, 9] width 86 height 12
click at [131, 9] on icon "undo" at bounding box center [129, 9] width 9 height 9
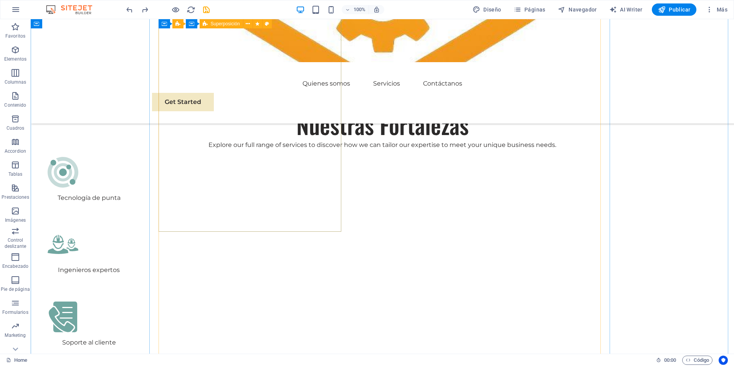
scroll to position [1432, 0]
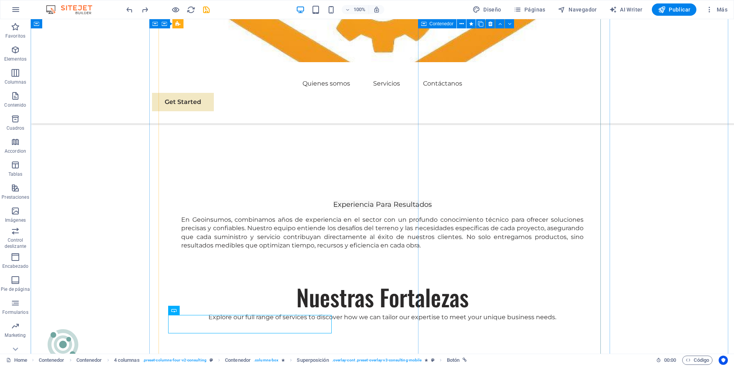
scroll to position [1252, 0]
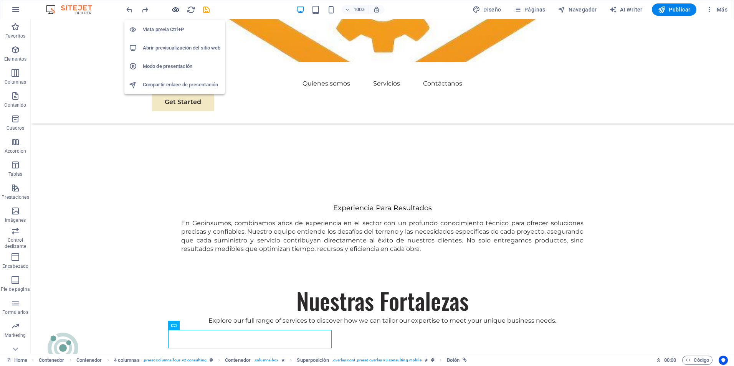
click at [171, 8] on icon "button" at bounding box center [175, 9] width 9 height 9
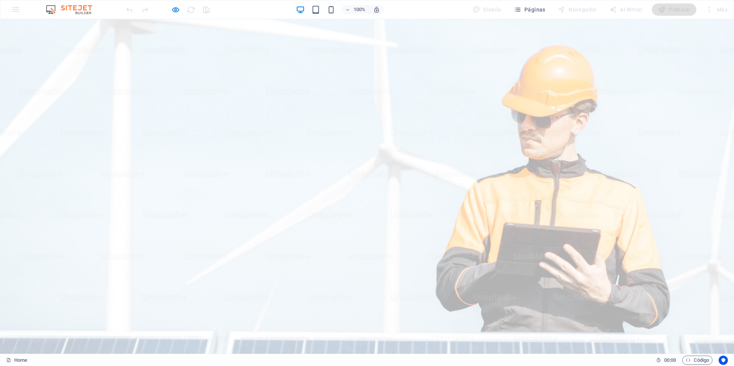
scroll to position [0, 0]
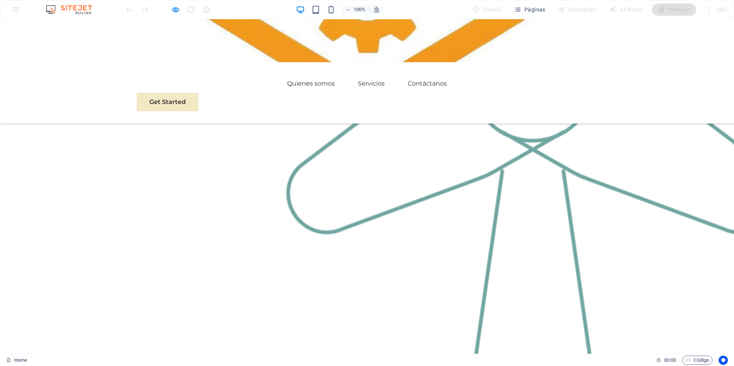
scroll to position [1076, 0]
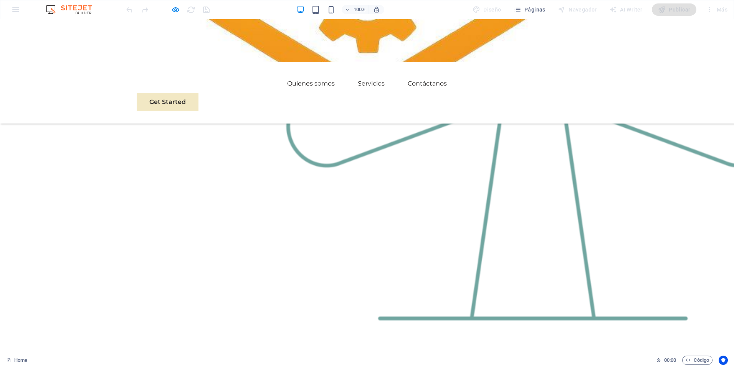
drag, startPoint x: 417, startPoint y: 194, endPoint x: 418, endPoint y: 200, distance: 6.6
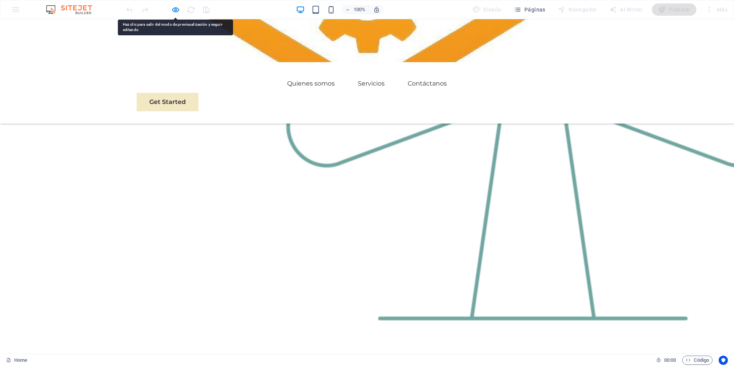
click at [175, 7] on icon "button" at bounding box center [175, 9] width 9 height 9
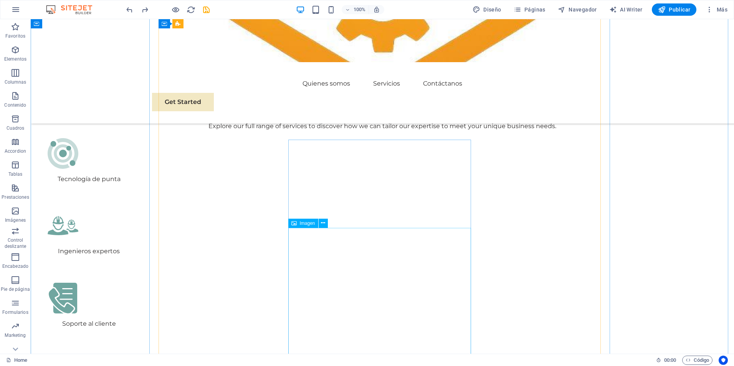
scroll to position [1511, 0]
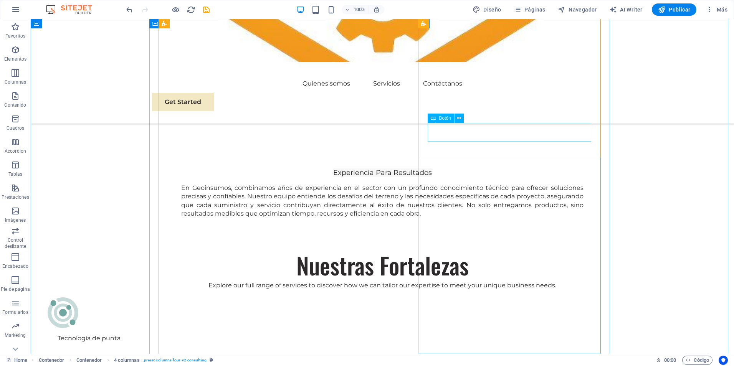
scroll to position [1281, 0]
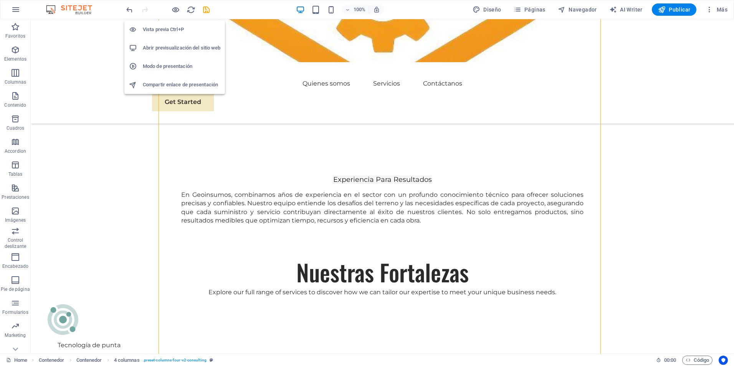
click at [180, 49] on h6 "Abrir previsualización del sitio web" at bounding box center [182, 47] width 78 height 9
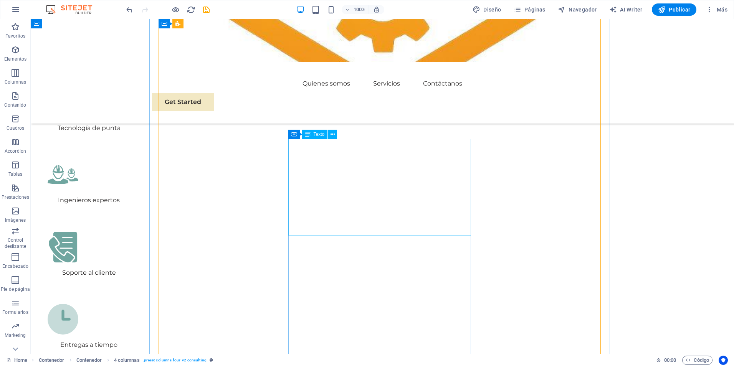
scroll to position [1588, 0]
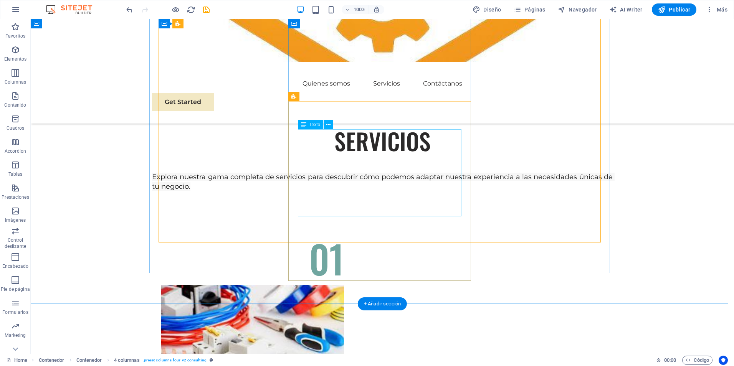
scroll to position [1690, 0]
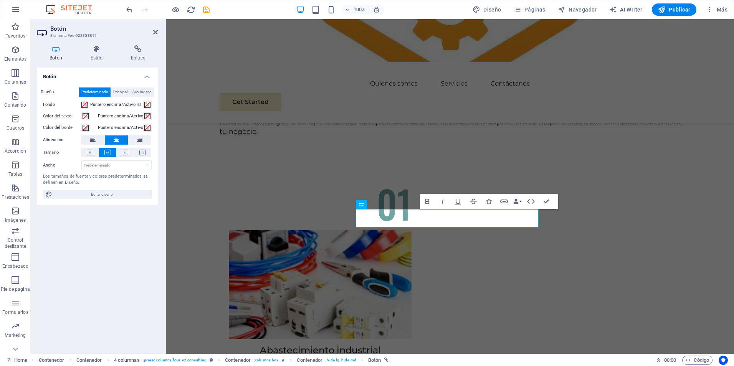
click at [52, 50] on icon at bounding box center [56, 49] width 38 height 8
click at [153, 30] on icon at bounding box center [155, 32] width 5 height 6
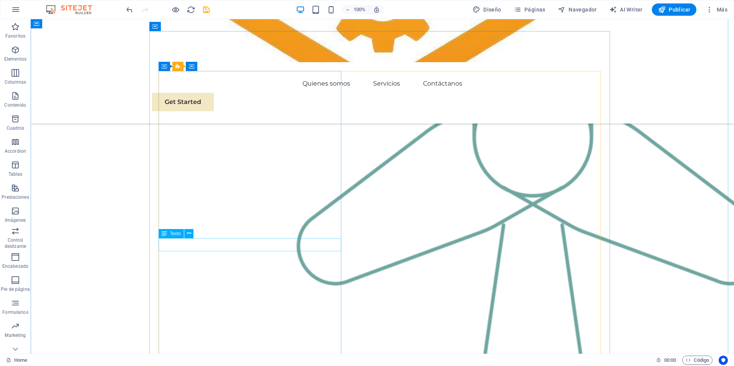
scroll to position [897, 0]
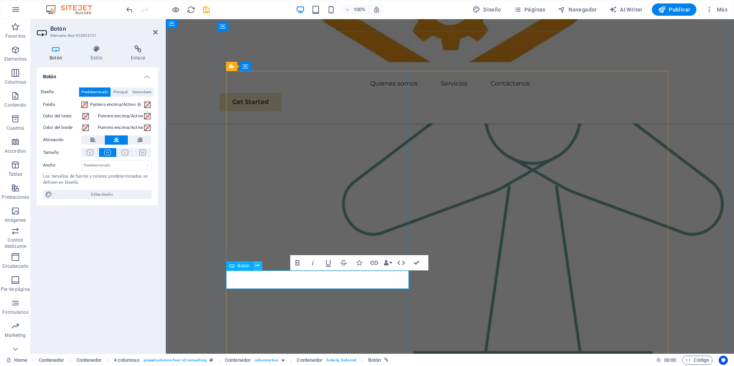
click at [259, 266] on icon at bounding box center [257, 266] width 4 height 8
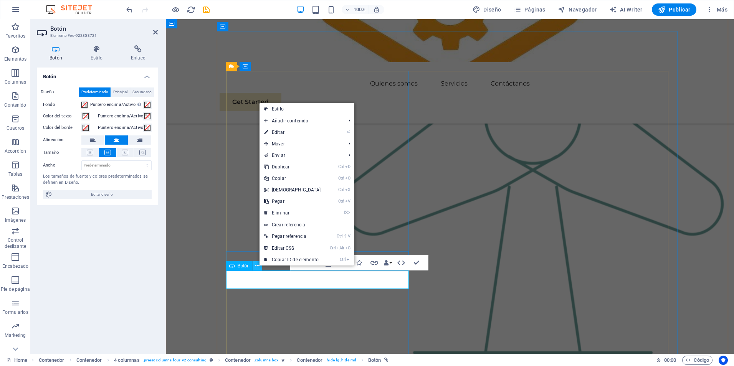
click at [259, 266] on icon at bounding box center [257, 266] width 4 height 8
click at [120, 273] on div "Botón Diseño Predeterminado Principal Secundario Fondo Puntero encima/Activo Ca…" at bounding box center [97, 208] width 121 height 280
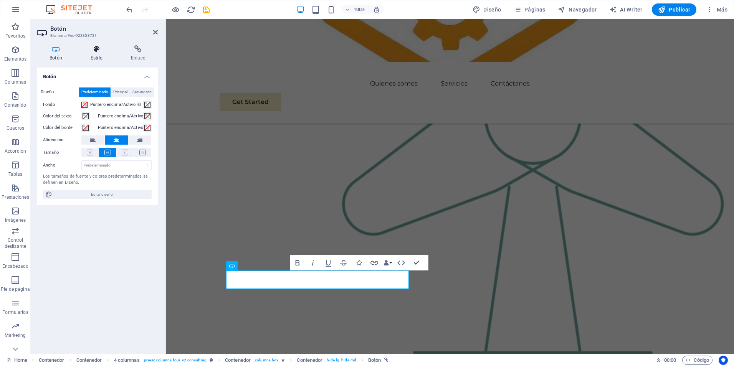
click at [93, 49] on icon at bounding box center [96, 49] width 37 height 8
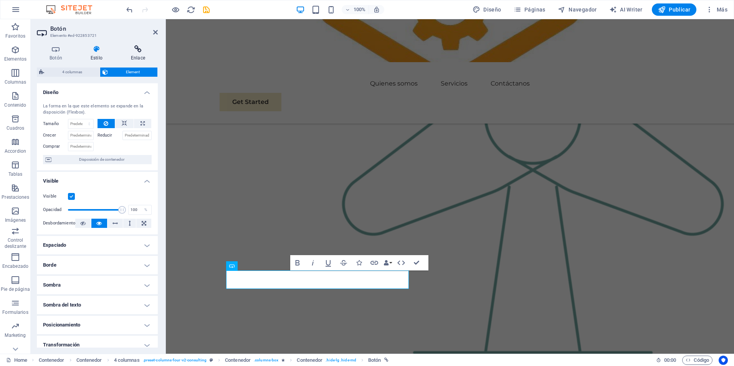
click at [138, 46] on icon at bounding box center [138, 49] width 40 height 8
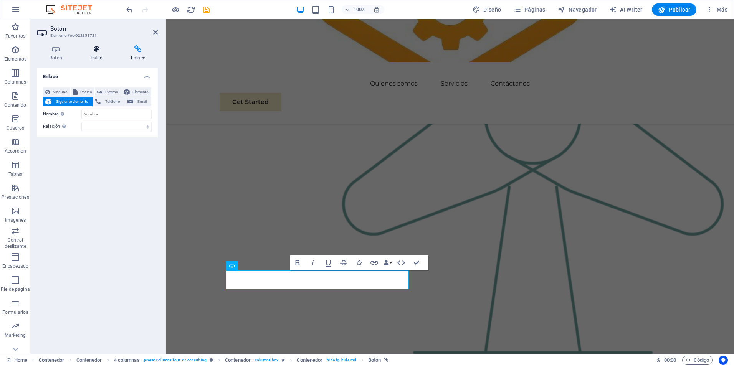
click at [96, 49] on icon at bounding box center [96, 49] width 37 height 8
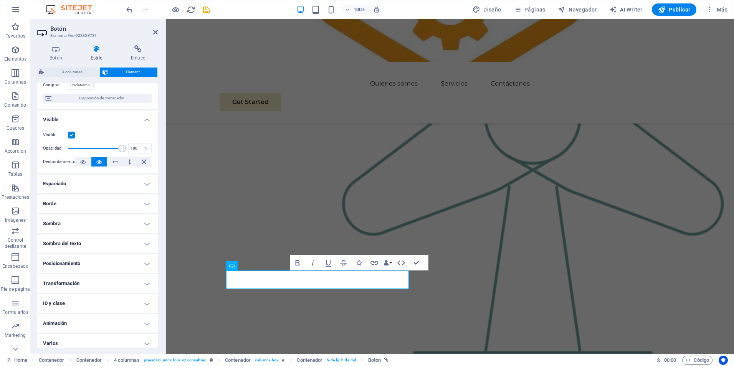
scroll to position [66, 0]
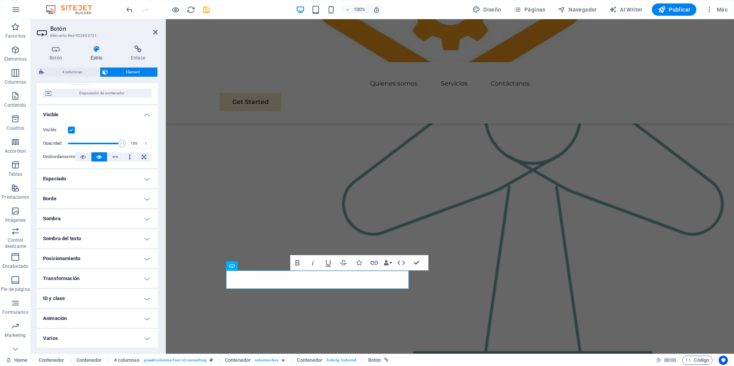
click at [145, 261] on h4 "Posicionamiento" at bounding box center [97, 258] width 121 height 18
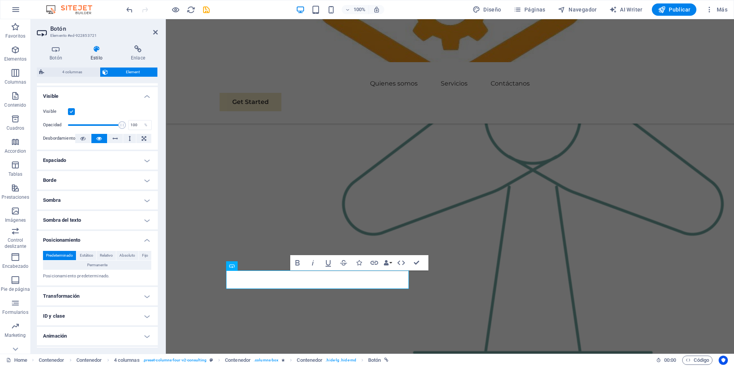
scroll to position [102, 0]
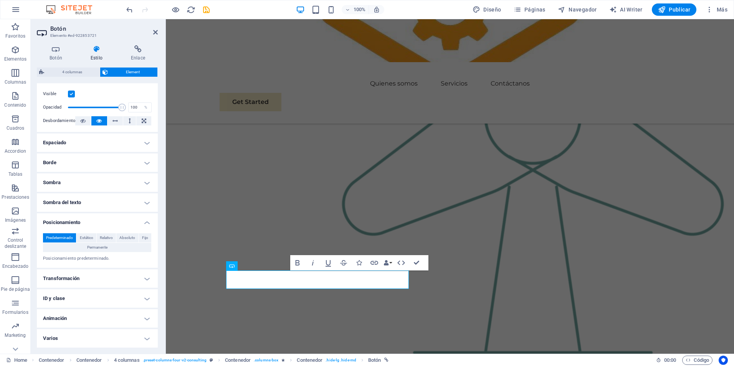
click at [140, 336] on h4 "Varios" at bounding box center [97, 338] width 121 height 18
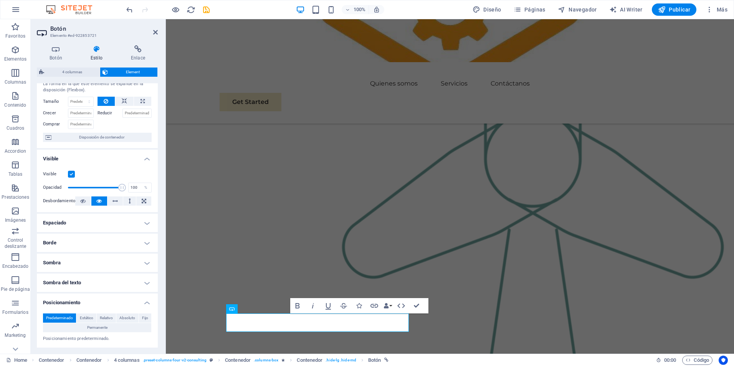
scroll to position [0, 0]
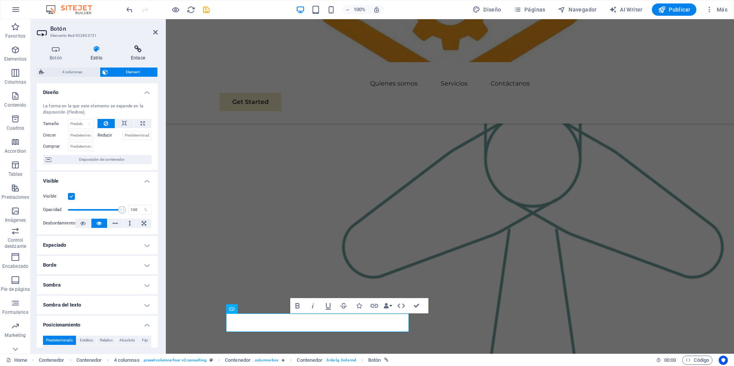
click at [146, 53] on h4 "Enlace" at bounding box center [138, 53] width 40 height 16
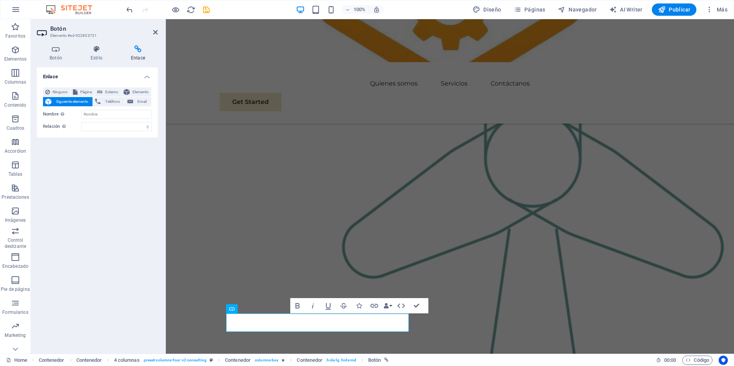
click at [158, 30] on aside "Botón Elemento #ed-922853721 Botón Estilo Enlace Botón Diseño Predeterminado Pr…" at bounding box center [98, 186] width 135 height 335
click at [155, 33] on icon at bounding box center [155, 32] width 5 height 6
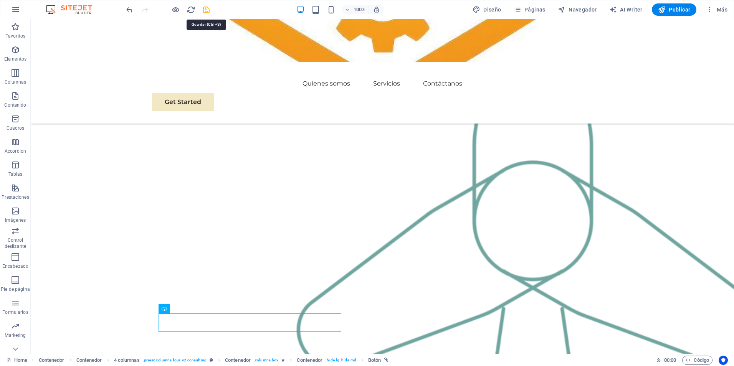
click at [207, 9] on icon "save" at bounding box center [206, 9] width 9 height 9
checkbox input "false"
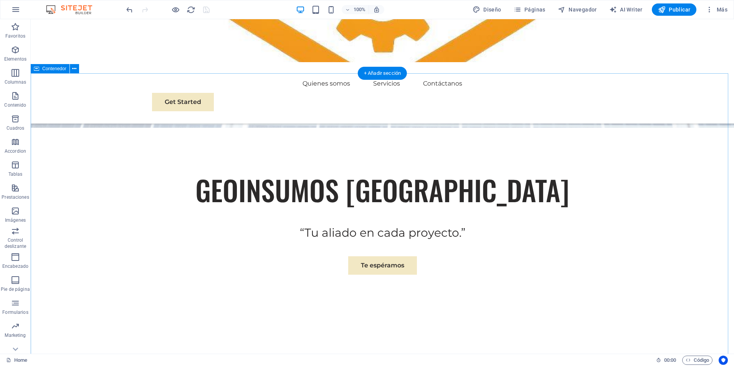
scroll to position [163, 0]
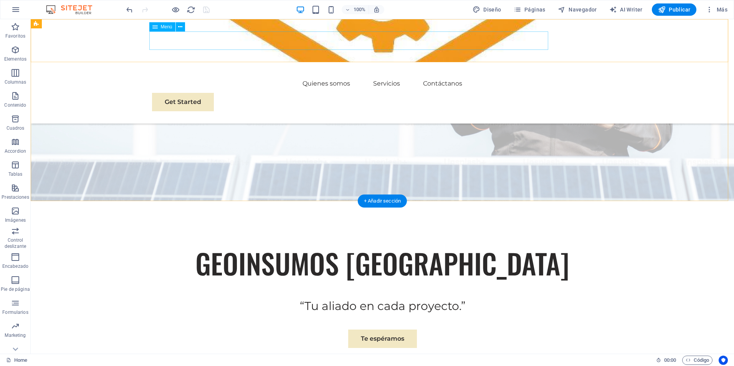
click at [229, 74] on nav "Quienes somos Servicios Contáctanos" at bounding box center [382, 83] width 460 height 18
select select
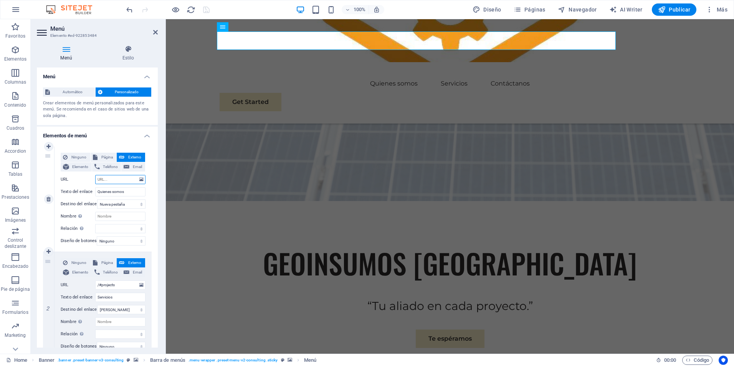
click at [119, 181] on input "URL" at bounding box center [120, 179] width 50 height 9
click at [113, 179] on input "URL" at bounding box center [120, 179] width 50 height 9
type input "/"
select select
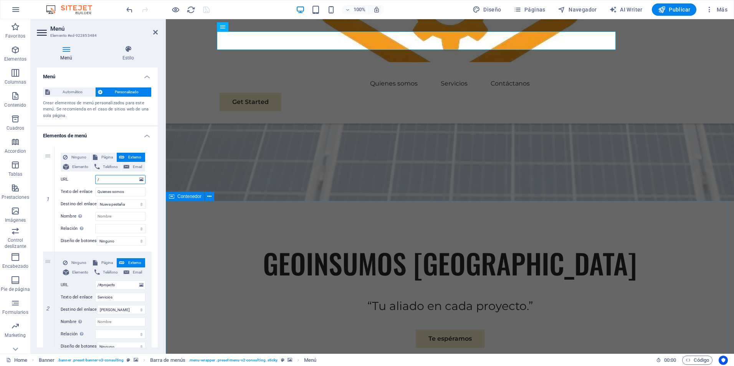
select select
type input "/#"
select select
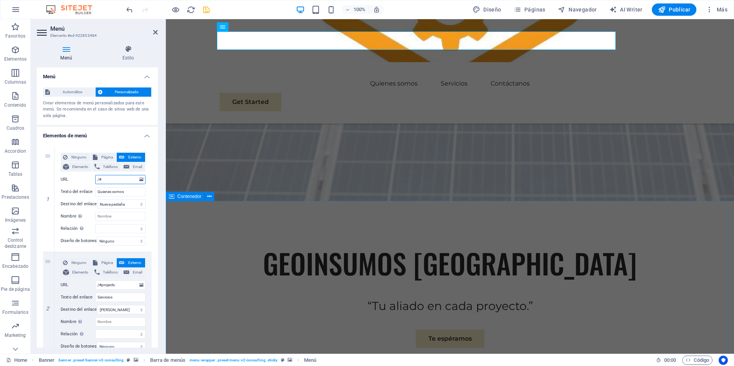
select select
type input "/#quie"
select select
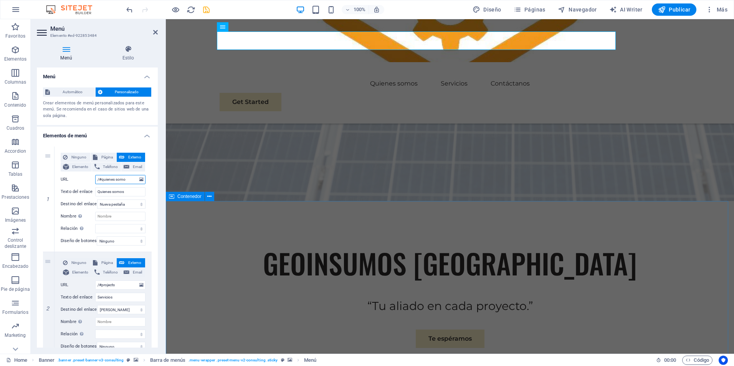
type input "/#quienes somos"
select select
type input "/#quienes somos"
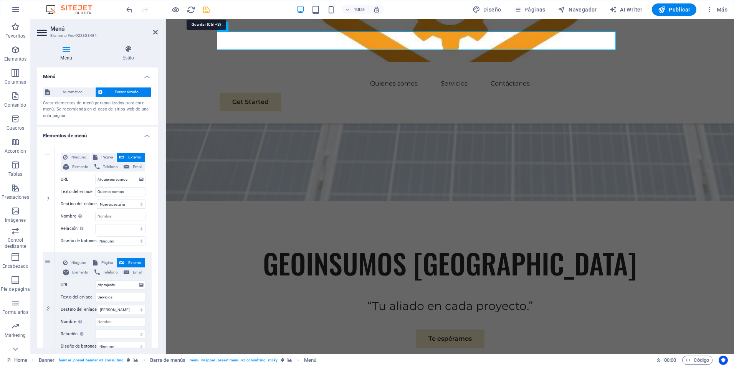
click at [208, 6] on icon "save" at bounding box center [206, 9] width 9 height 9
checkbox input "false"
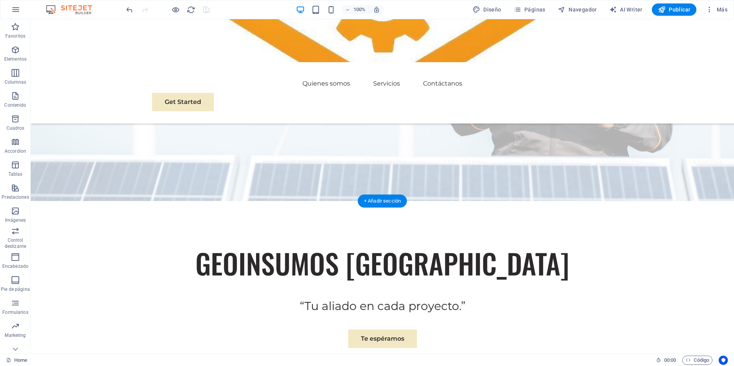
click at [174, 18] on div "100% Diseño Páginas Navegador AI Writer Publicar Más" at bounding box center [366, 9] width 733 height 18
click at [177, 13] on icon "button" at bounding box center [175, 9] width 9 height 9
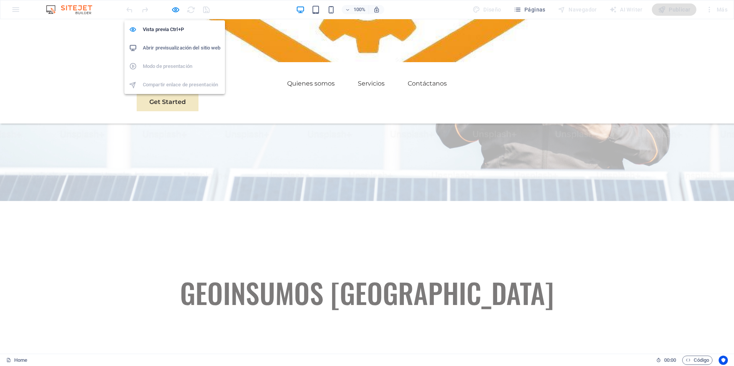
click at [185, 48] on h6 "Abrir previsualización del sitio web" at bounding box center [182, 47] width 78 height 9
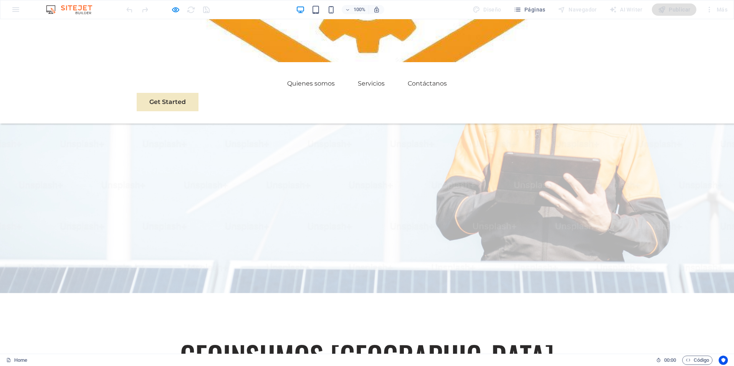
scroll to position [61, 0]
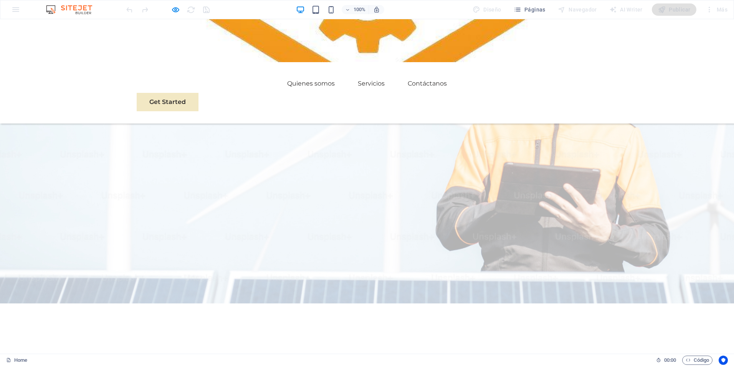
click at [249, 74] on ul "Quienes somos Servicios Contáctanos" at bounding box center [367, 83] width 460 height 18
drag, startPoint x: 249, startPoint y: 48, endPoint x: 322, endPoint y: 43, distance: 73.0
click at [322, 74] on ul "Quienes somos Servicios Contáctanos" at bounding box center [367, 83] width 460 height 18
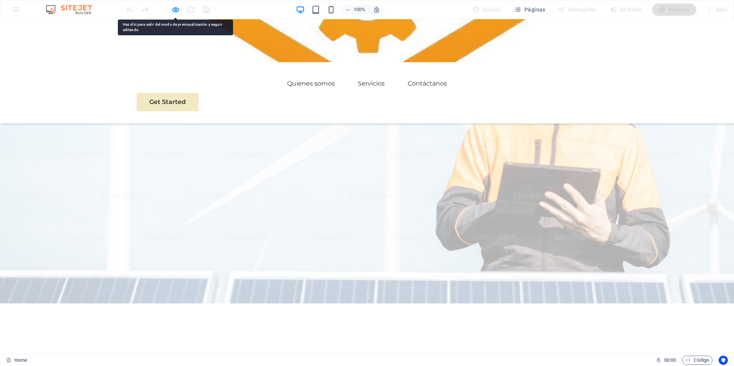
drag, startPoint x: 322, startPoint y: 43, endPoint x: 315, endPoint y: 43, distance: 6.5
click at [315, 74] on ul "Quienes somos Servicios Contáctanos" at bounding box center [367, 83] width 460 height 18
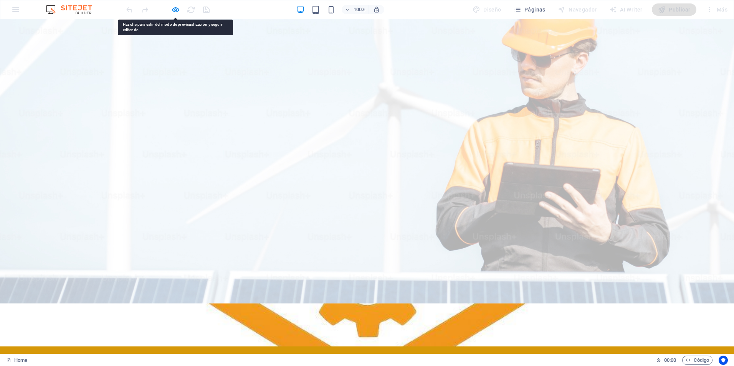
scroll to position [0, 0]
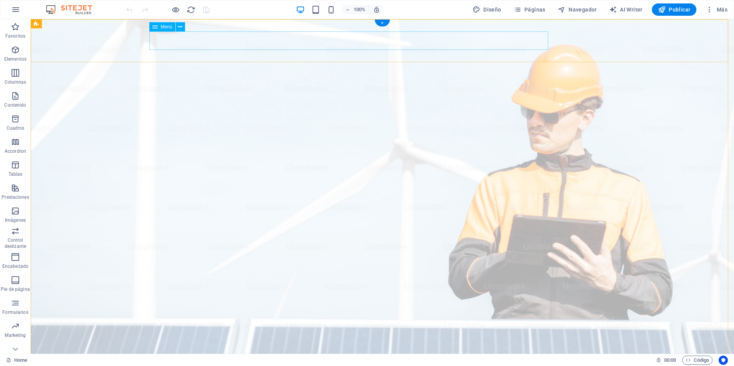
select select
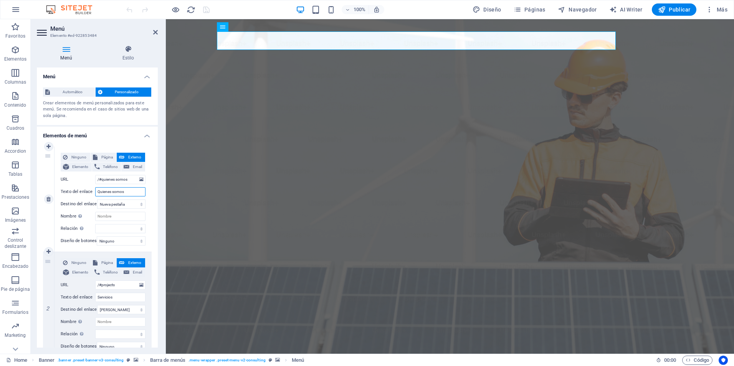
drag, startPoint x: 131, startPoint y: 190, endPoint x: 67, endPoint y: 189, distance: 64.1
click at [67, 189] on div "Texto del enlace Quienes somos" at bounding box center [103, 191] width 85 height 9
type input "/"
select select
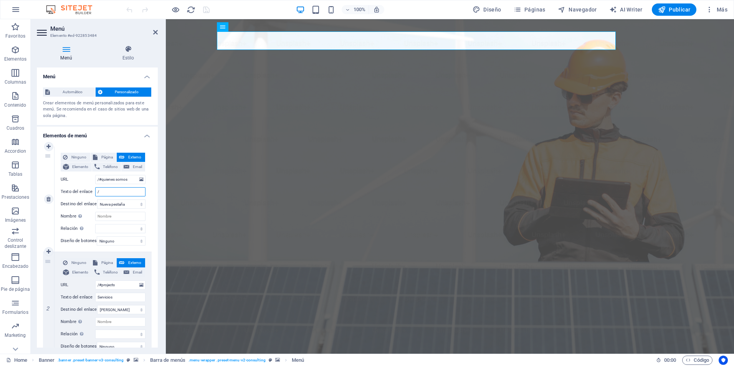
select select
type input "//"
select select
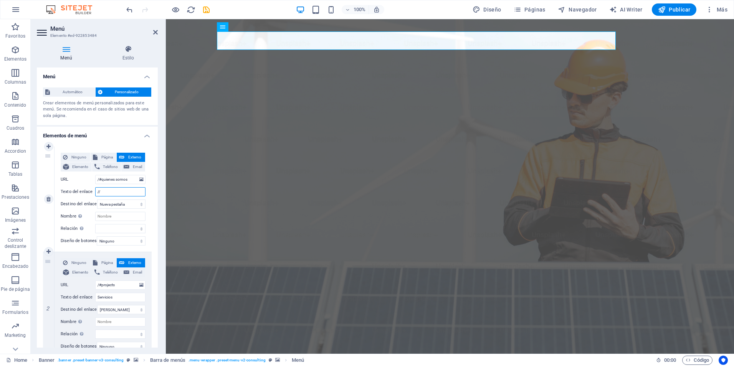
type input "//o"
select select
type input "/"
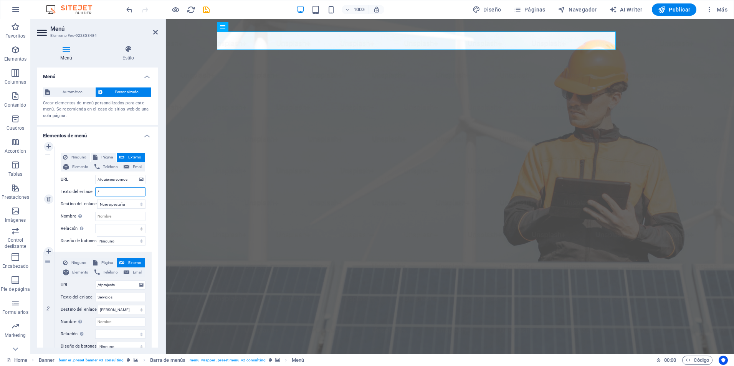
select select
type input "/#"
select select
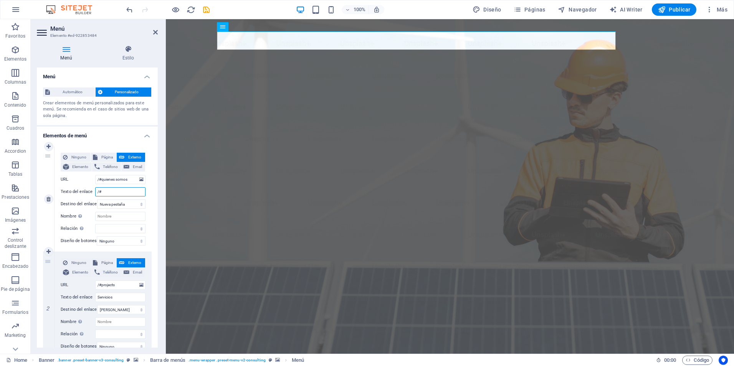
select select
type input "/#our story"
select select
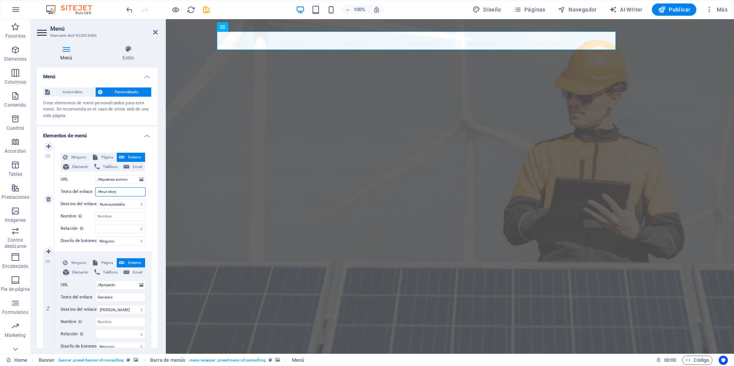
select select
type input "/#our story"
click at [208, 10] on icon "save" at bounding box center [206, 9] width 9 height 9
checkbox input "false"
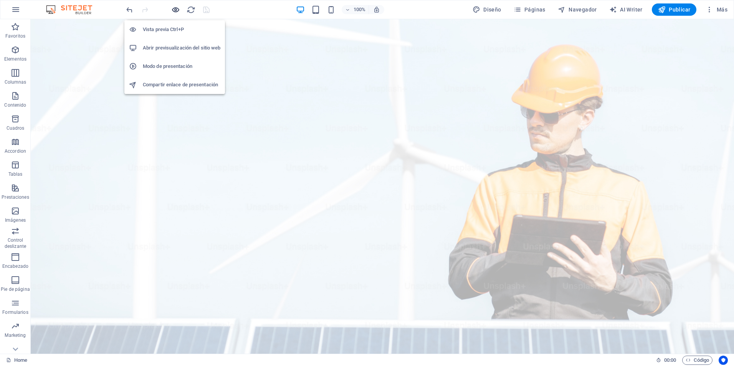
click at [172, 12] on icon "button" at bounding box center [175, 9] width 9 height 9
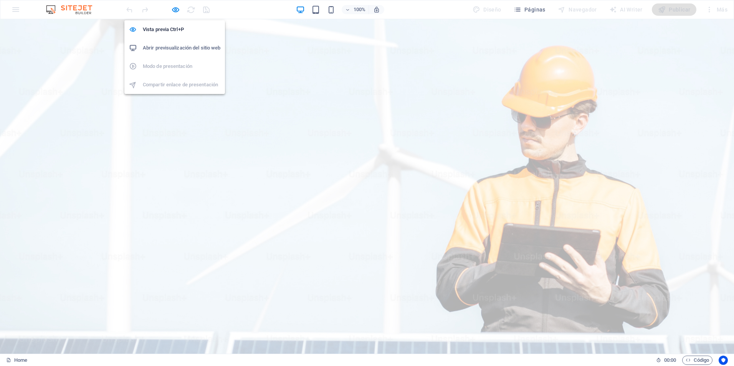
click at [181, 43] on h6 "Abrir previsualización del sitio web" at bounding box center [182, 47] width 78 height 9
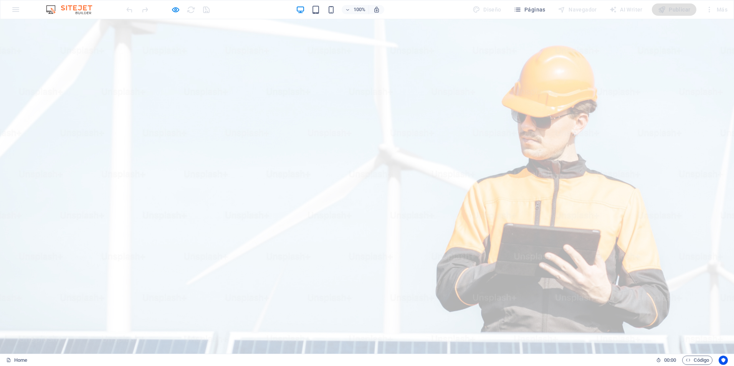
copy link "/"
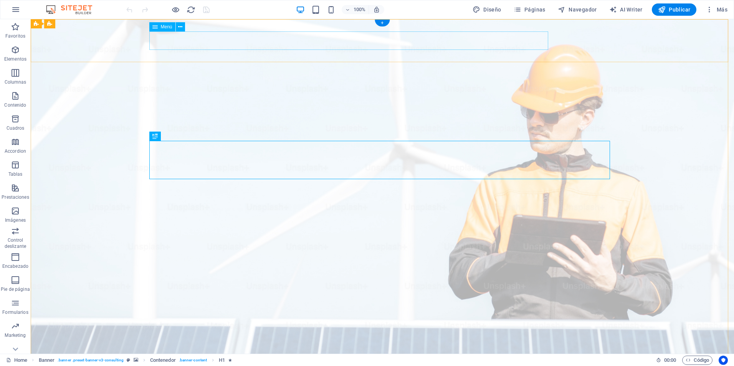
select select
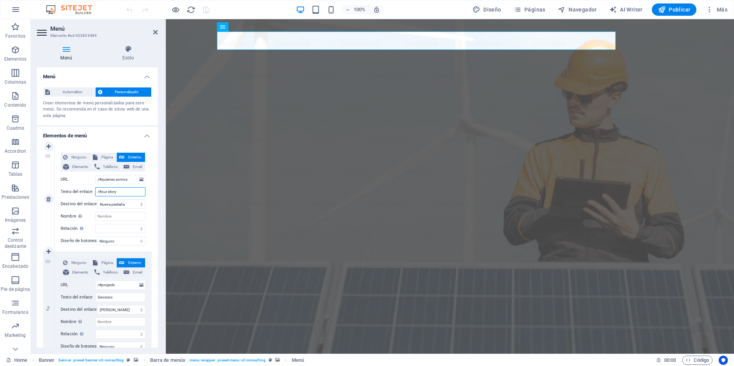
drag, startPoint x: 129, startPoint y: 190, endPoint x: 64, endPoint y: 186, distance: 65.0
click at [64, 186] on div "Ninguno Página Externo Elemento Teléfono Email Página Home Subpage Legal Notice…" at bounding box center [103, 193] width 85 height 81
type input "Quienes somos"
select select
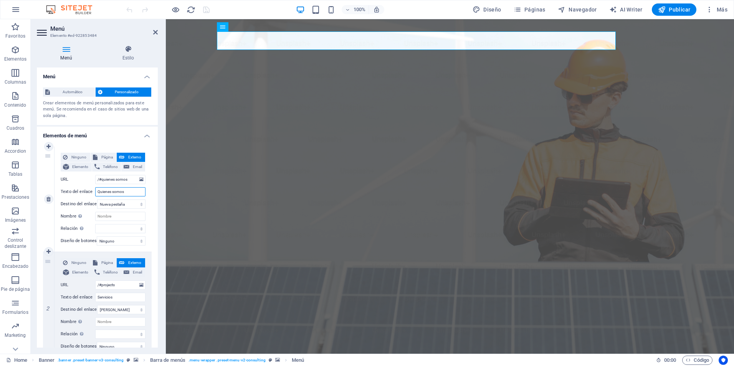
select select
type input "Quienes somos"
click at [131, 178] on input "/#quienes somos" at bounding box center [120, 179] width 50 height 9
drag, startPoint x: 131, startPoint y: 178, endPoint x: 52, endPoint y: 178, distance: 79.0
click at [52, 178] on div "1 Ninguno Página Externo Elemento Teléfono Email Página Home Subpage Legal Noti…" at bounding box center [97, 200] width 109 height 106
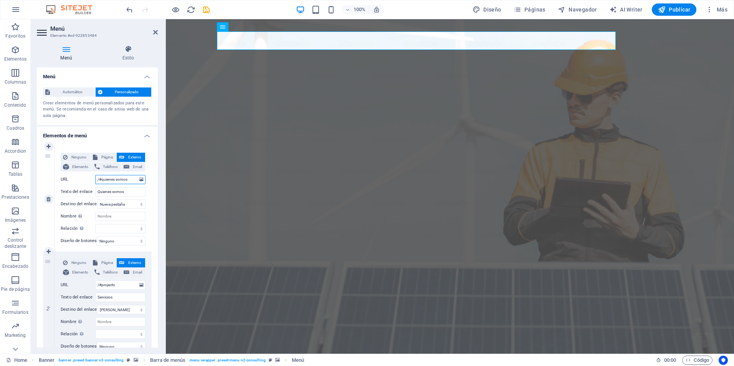
paste input "our story"
type input "/#our story"
select select
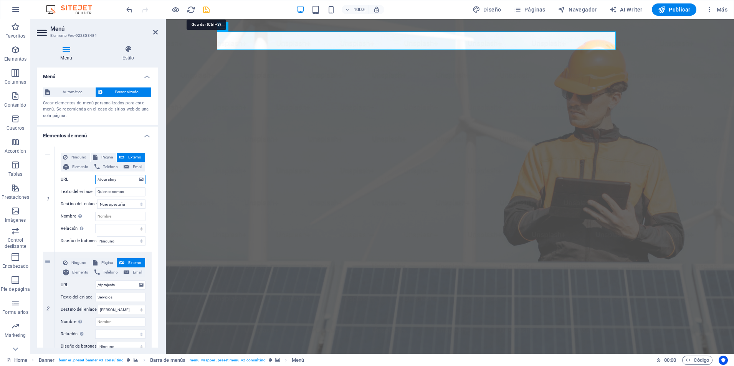
type input "/#our story"
click at [208, 10] on icon "save" at bounding box center [206, 9] width 9 height 9
checkbox input "false"
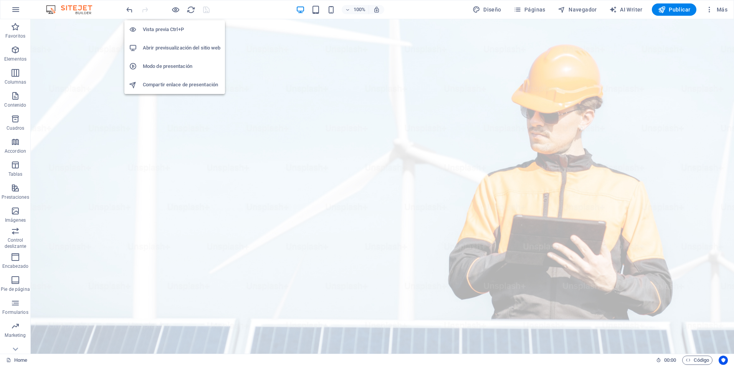
click at [199, 48] on h6 "Abrir previsualización del sitio web" at bounding box center [182, 47] width 78 height 9
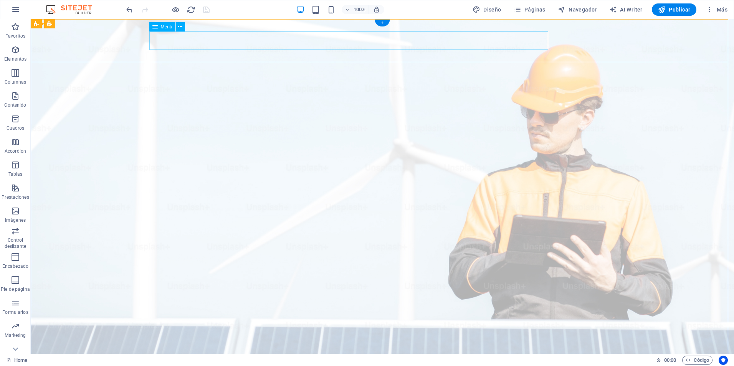
select select
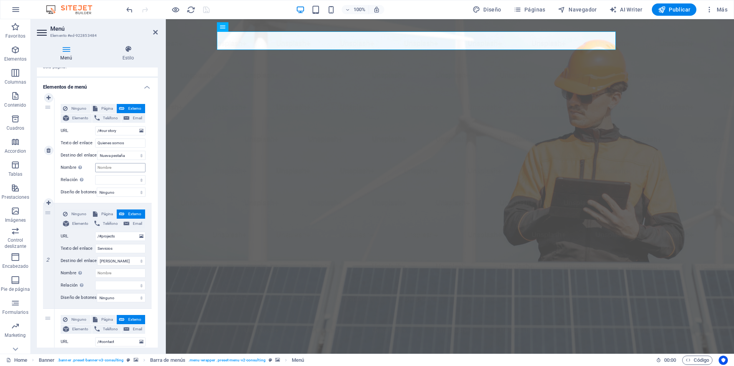
scroll to position [51, 0]
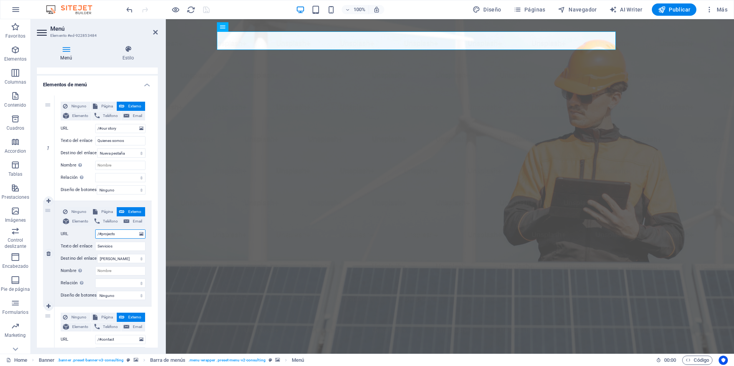
click at [122, 235] on input "/#projects" at bounding box center [120, 233] width 50 height 9
click at [126, 125] on input "/#our story" at bounding box center [120, 128] width 50 height 9
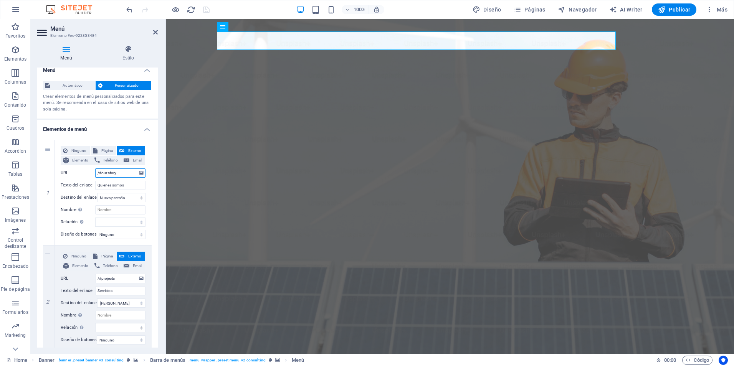
scroll to position [0, 0]
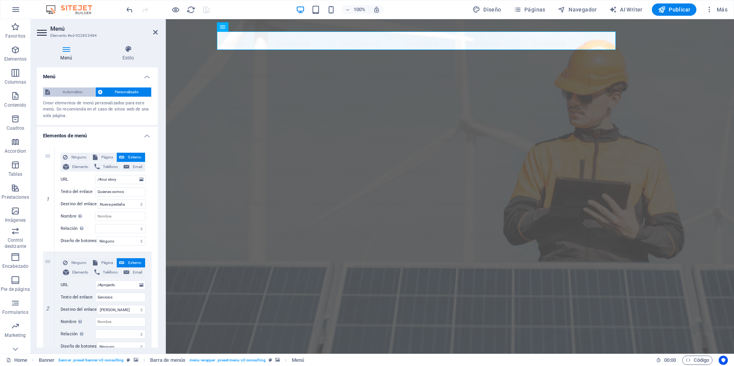
click at [85, 88] on span "Automático" at bounding box center [72, 91] width 41 height 9
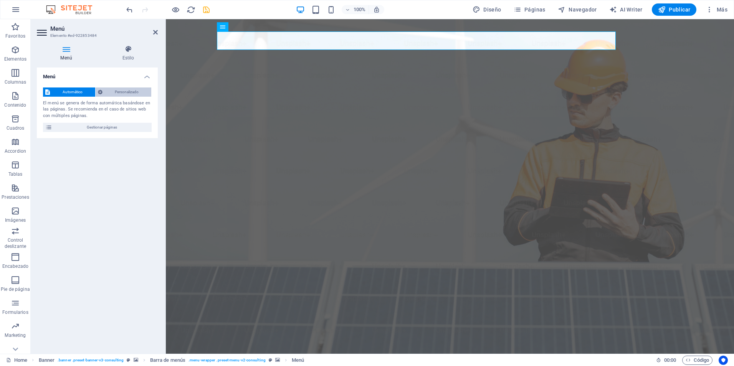
click at [131, 92] on span "Personalizado" at bounding box center [127, 91] width 45 height 9
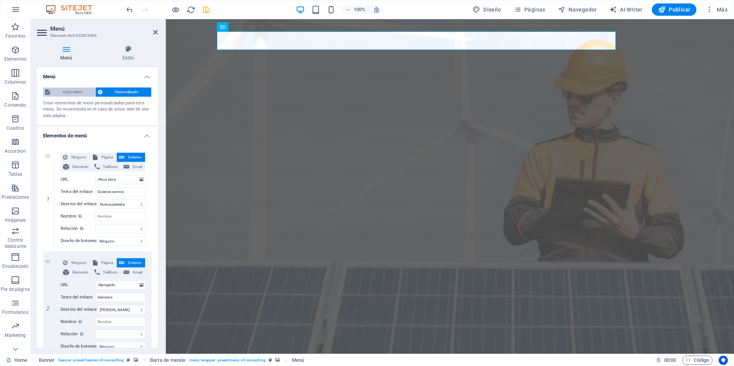
click at [66, 89] on span "Automático" at bounding box center [72, 91] width 41 height 9
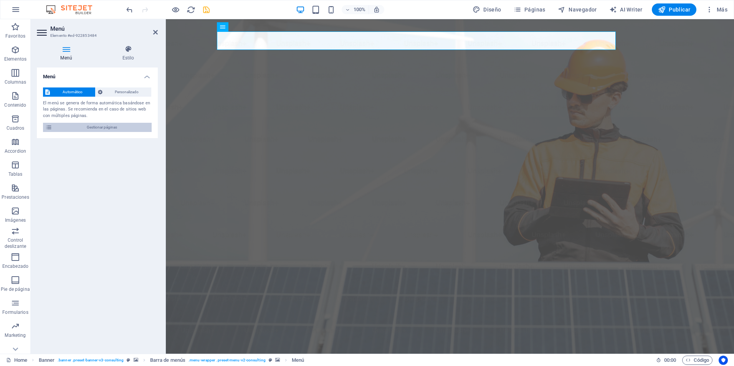
click at [92, 127] on span "Gestionar páginas" at bounding box center [101, 127] width 95 height 9
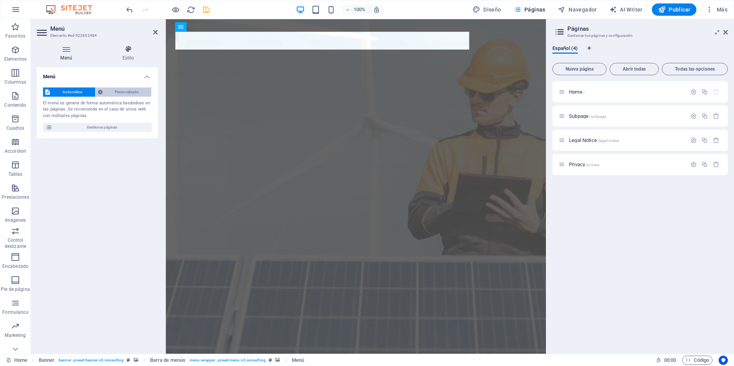
click at [127, 91] on span "Personalizado" at bounding box center [127, 91] width 45 height 9
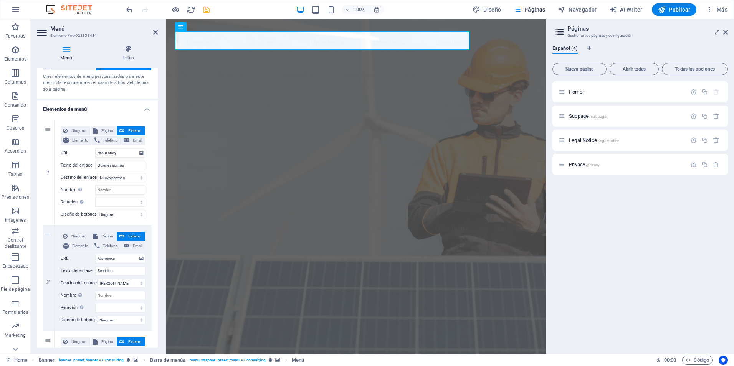
scroll to position [51, 0]
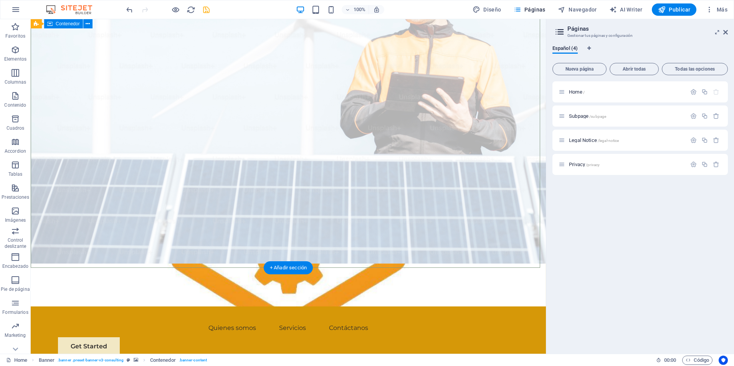
scroll to position [102, 0]
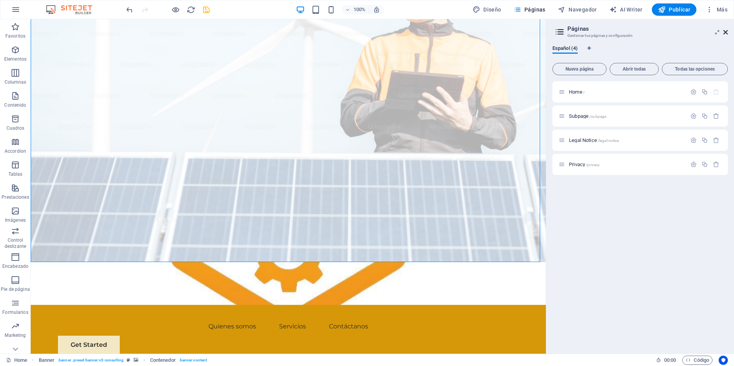
click at [726, 33] on icon at bounding box center [725, 32] width 5 height 6
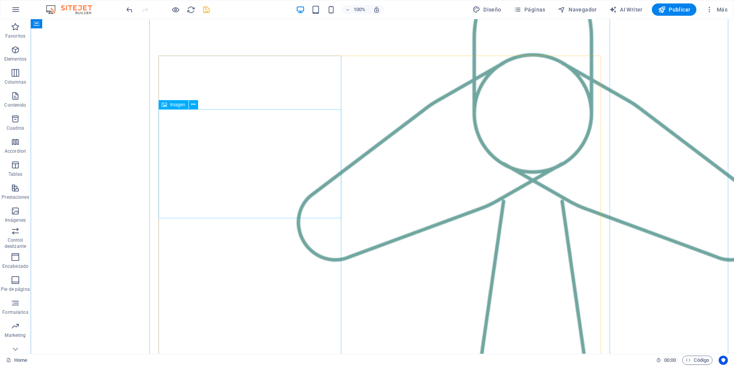
scroll to position [1023, 0]
click at [189, 141] on icon at bounding box center [190, 139] width 4 height 8
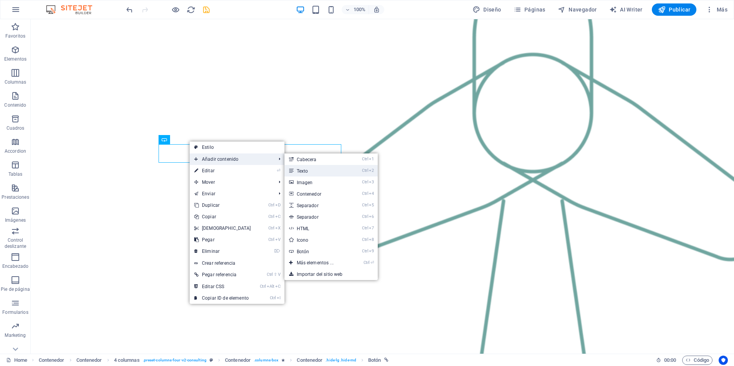
click at [301, 169] on link "Ctrl 2 Texto" at bounding box center [316, 171] width 64 height 12
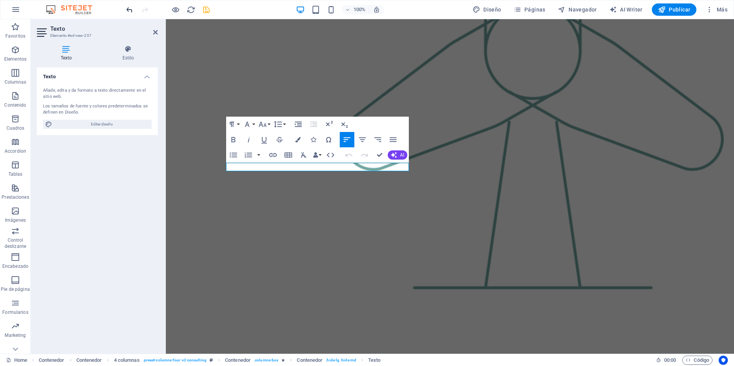
click at [125, 8] on icon "undo" at bounding box center [129, 9] width 9 height 9
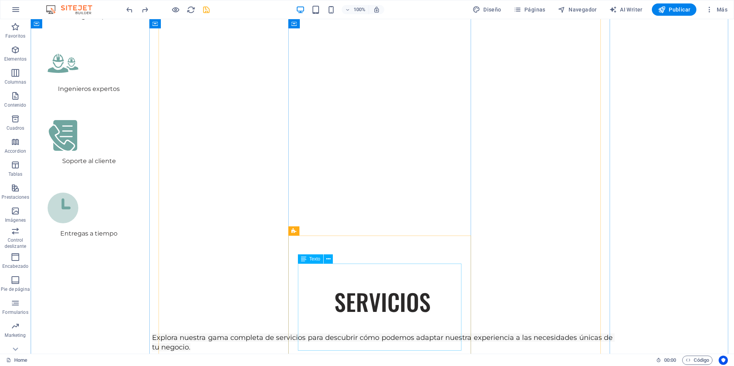
scroll to position [1714, 0]
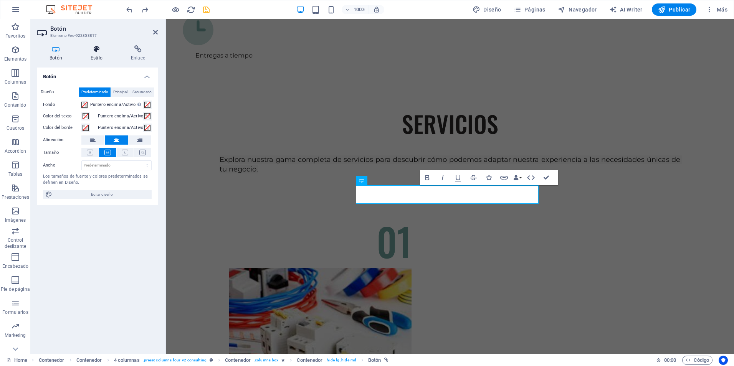
click at [99, 53] on h4 "Estilo" at bounding box center [98, 53] width 40 height 16
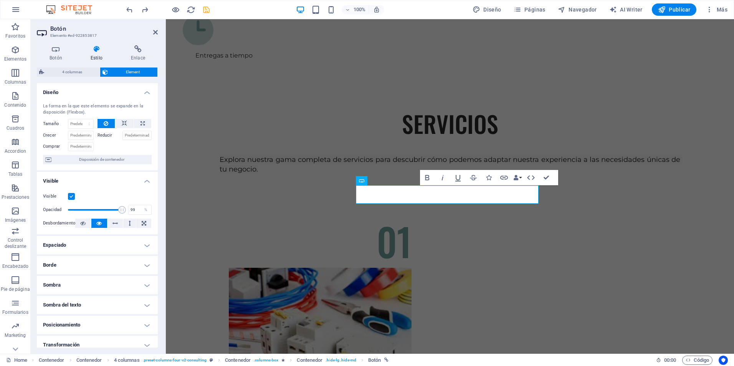
type input "100"
drag, startPoint x: 122, startPoint y: 210, endPoint x: 130, endPoint y: 209, distance: 8.1
click at [130, 209] on div "Opacidad 100 %" at bounding box center [97, 210] width 109 height 12
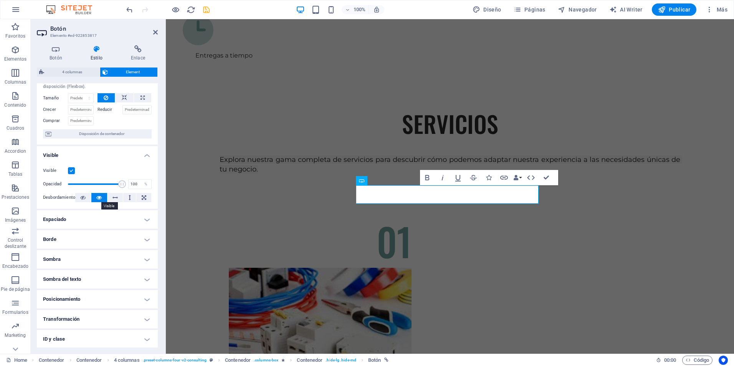
click at [96, 197] on icon at bounding box center [98, 197] width 5 height 9
click at [145, 219] on h4 "Espaciado" at bounding box center [97, 219] width 121 height 18
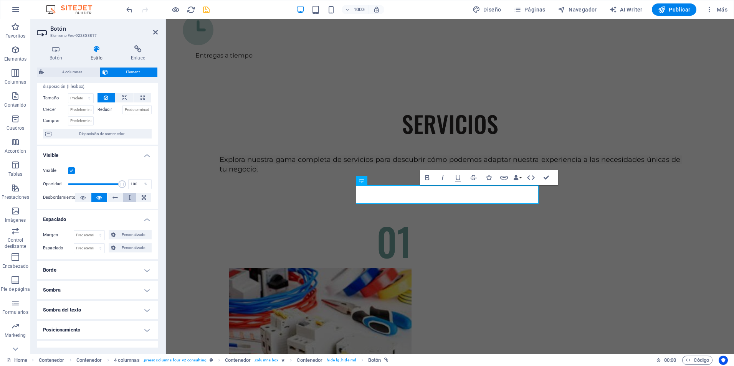
click at [130, 198] on button at bounding box center [129, 197] width 13 height 9
click at [208, 8] on icon "save" at bounding box center [206, 9] width 9 height 9
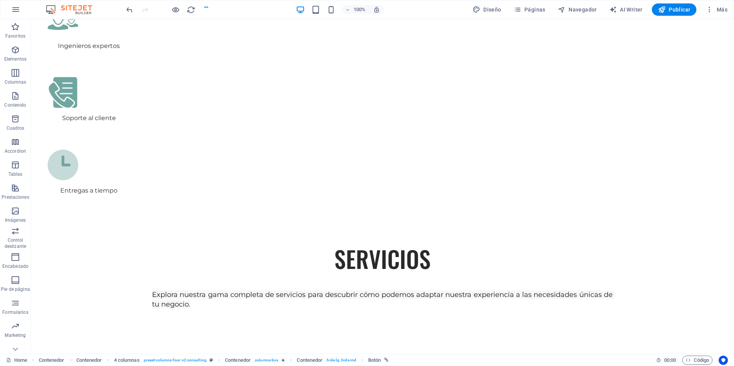
checkbox input "false"
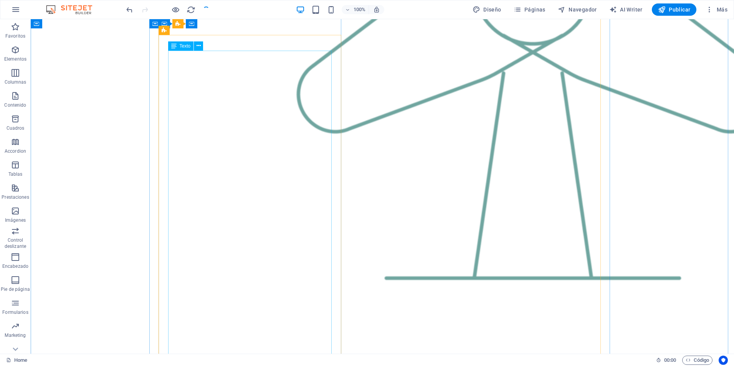
scroll to position [1049, 0]
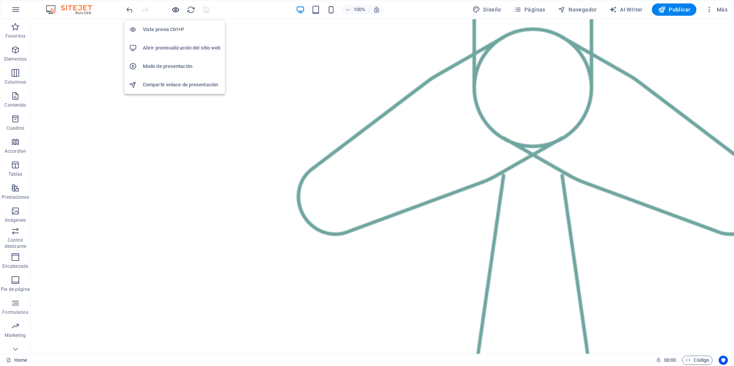
click at [175, 8] on icon "button" at bounding box center [175, 9] width 9 height 9
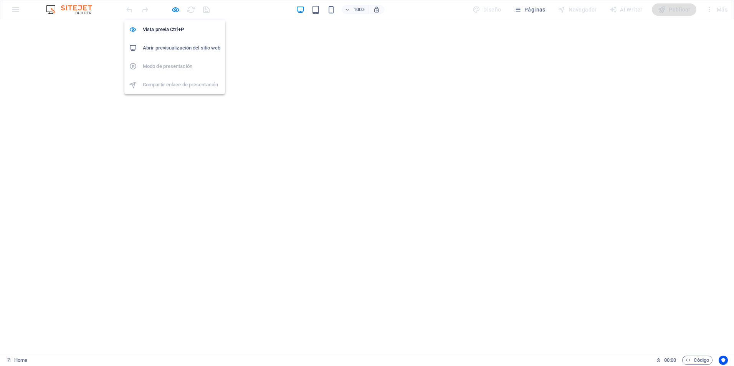
click at [185, 48] on h6 "Abrir previsualización del sitio web" at bounding box center [182, 47] width 78 height 9
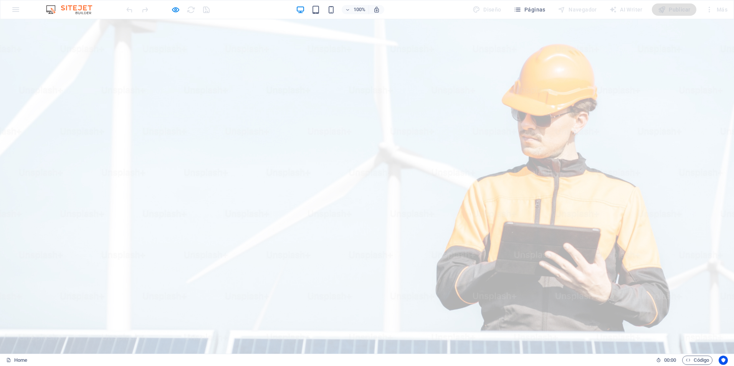
scroll to position [0, 0]
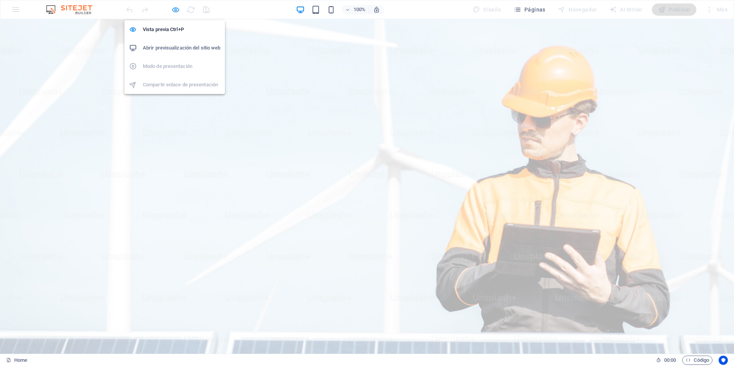
click at [175, 8] on icon "button" at bounding box center [175, 9] width 9 height 9
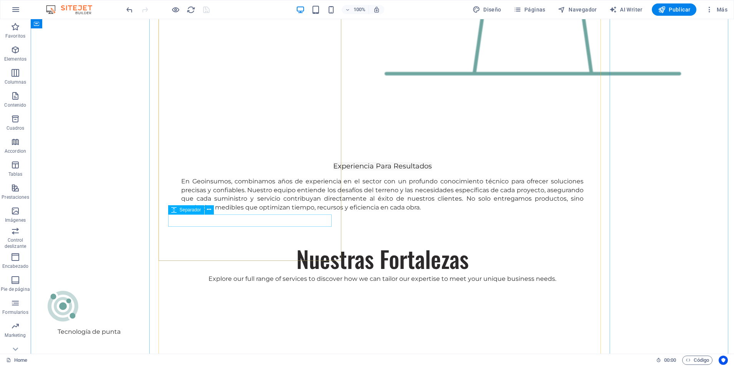
scroll to position [1432, 0]
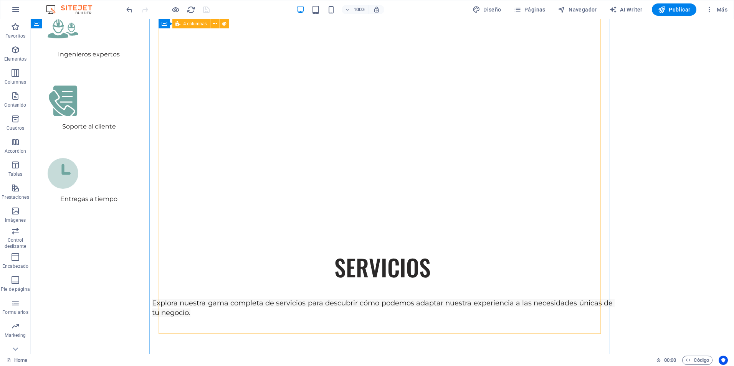
scroll to position [1662, 0]
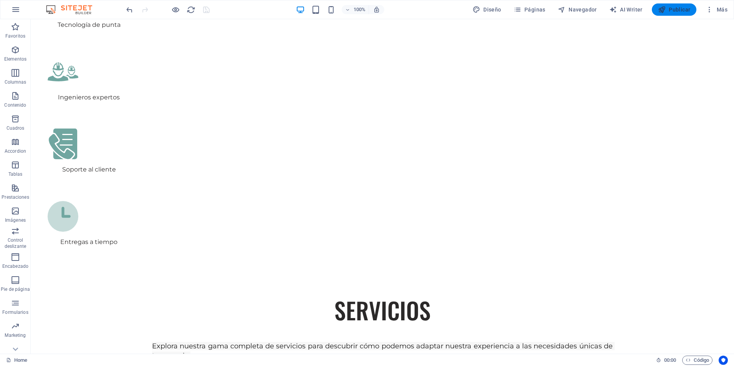
click at [663, 7] on icon "button" at bounding box center [662, 10] width 8 height 8
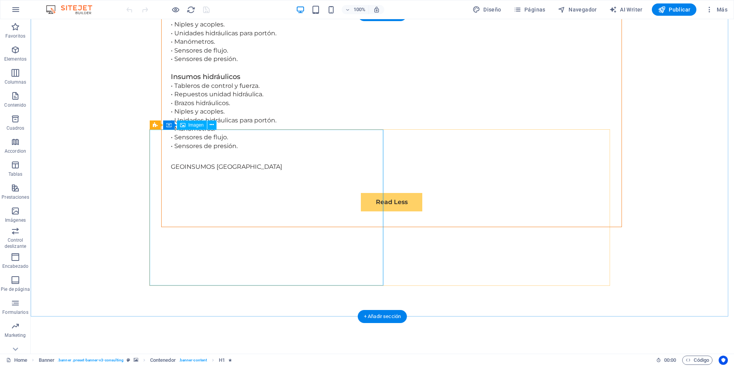
scroll to position [2631, 0]
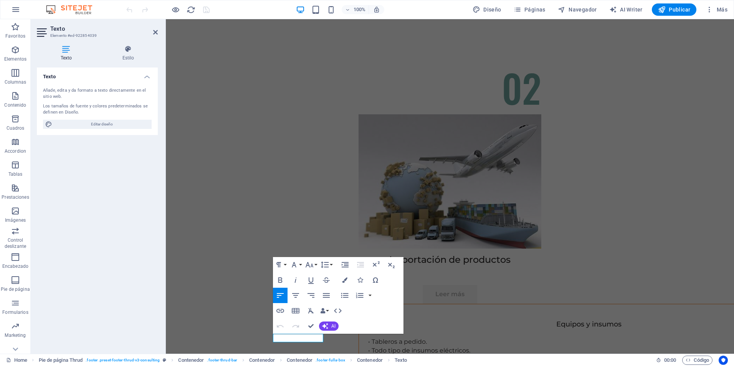
click at [68, 51] on icon at bounding box center [66, 49] width 59 height 8
click at [98, 211] on div "Texto Añade, edita y da formato a texto directamente en el sitio web. Los tamañ…" at bounding box center [97, 208] width 121 height 280
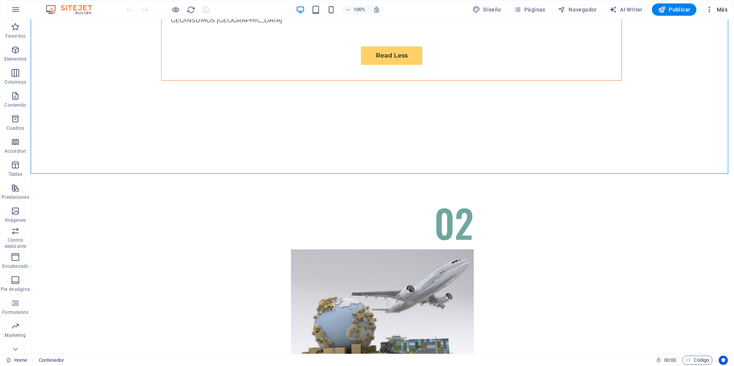
click at [708, 9] on icon "button" at bounding box center [709, 10] width 8 height 8
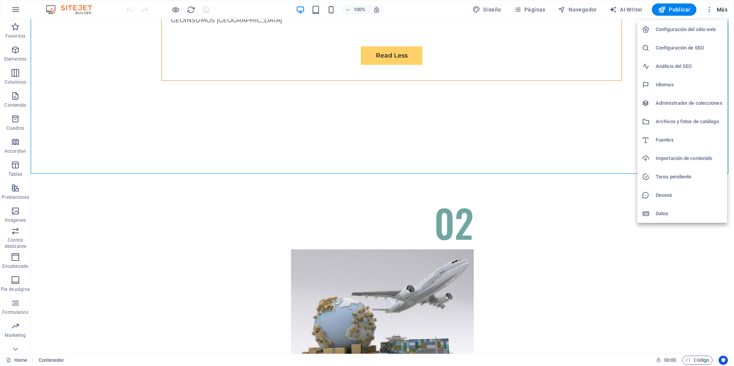
click at [709, 28] on h6 "Configuración del sitio web" at bounding box center [688, 29] width 67 height 9
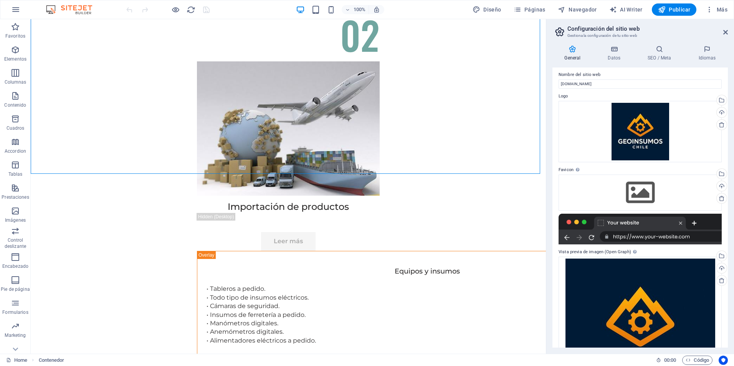
scroll to position [0, 0]
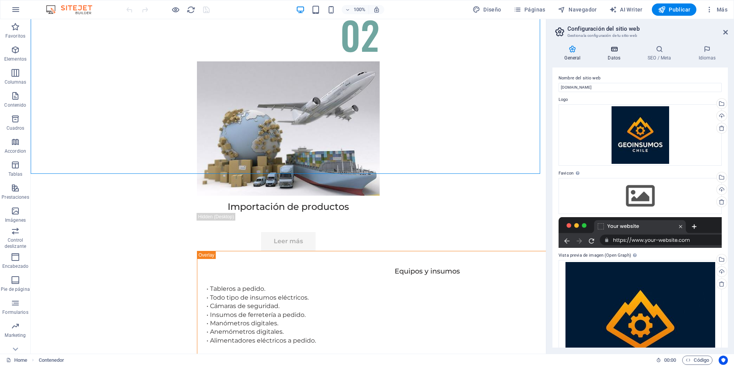
click at [617, 51] on icon at bounding box center [613, 49] width 37 height 8
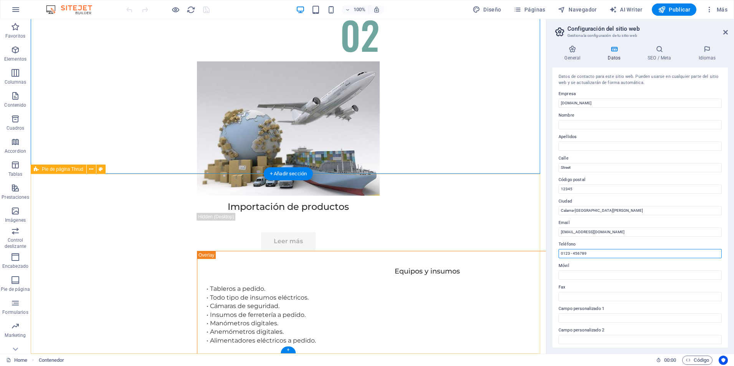
drag, startPoint x: 634, startPoint y: 274, endPoint x: 429, endPoint y: 245, distance: 207.2
click at [590, 255] on input "0123 - 456789" at bounding box center [639, 253] width 163 height 9
drag, startPoint x: 632, startPoint y: 274, endPoint x: 522, endPoint y: 255, distance: 111.7
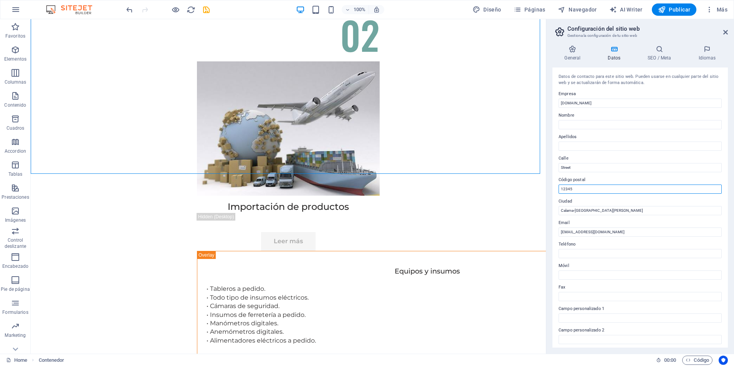
drag, startPoint x: 617, startPoint y: 209, endPoint x: 536, endPoint y: 190, distance: 82.8
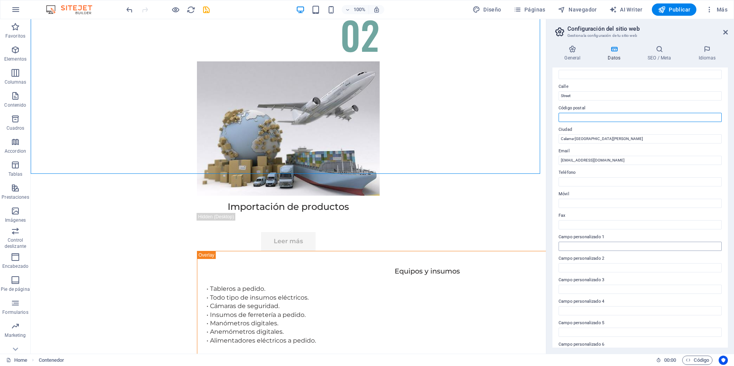
scroll to position [77, 0]
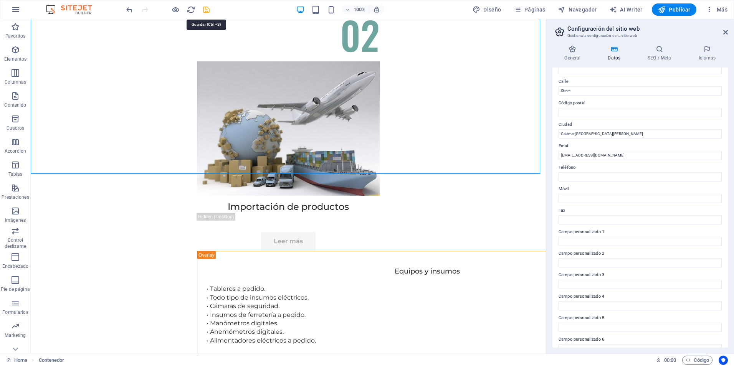
click at [206, 10] on icon "save" at bounding box center [206, 9] width 9 height 9
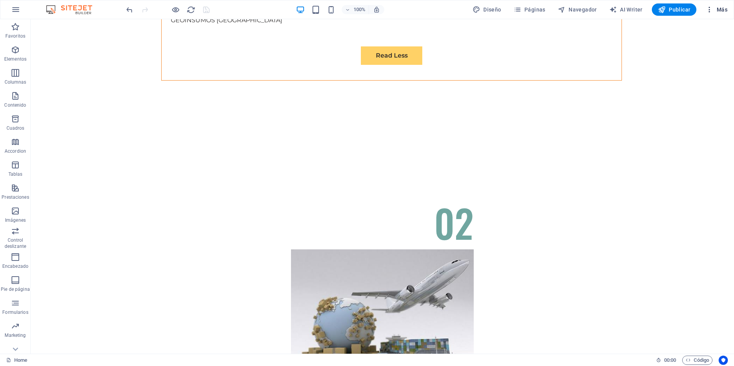
click at [710, 11] on icon "button" at bounding box center [709, 10] width 8 height 8
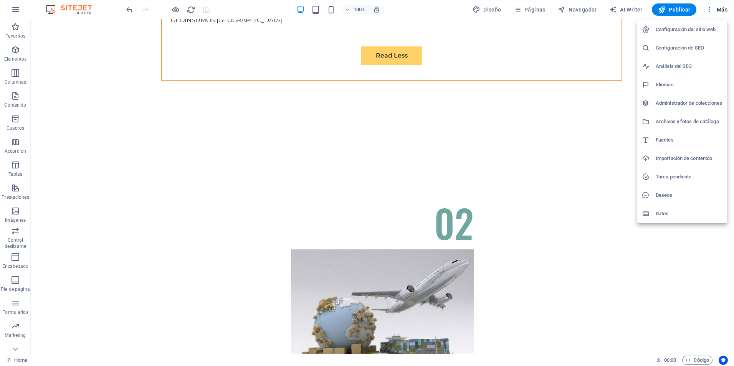
click at [682, 30] on h6 "Configuración del sitio web" at bounding box center [688, 29] width 67 height 9
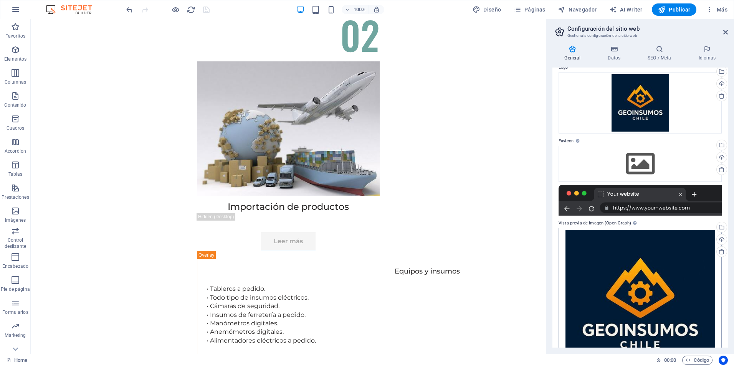
scroll to position [0, 0]
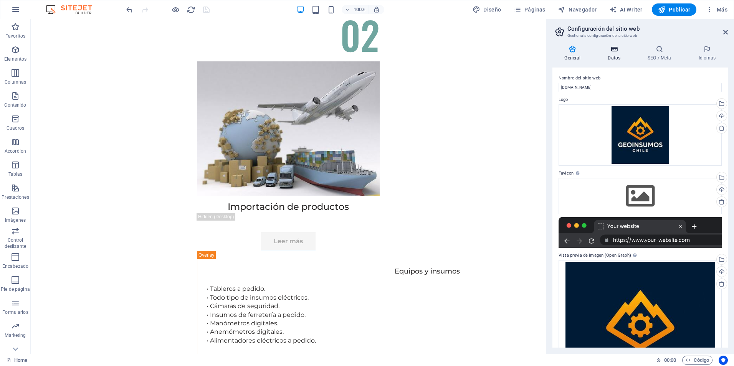
click at [610, 47] on icon at bounding box center [613, 49] width 37 height 8
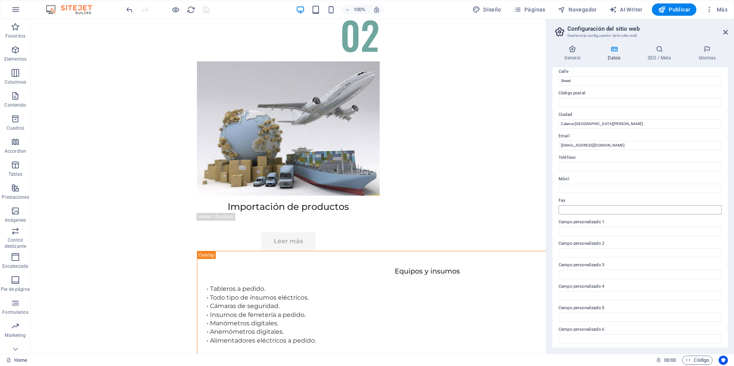
scroll to position [89, 0]
click at [663, 49] on icon at bounding box center [659, 49] width 48 height 8
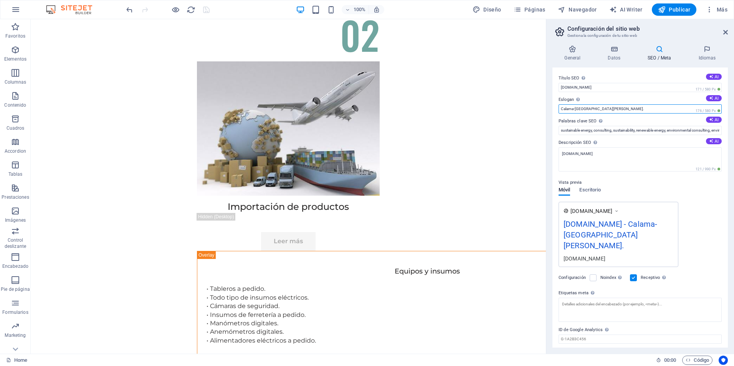
click at [610, 106] on input "Calama-[GEOGRAPHIC_DATA][PERSON_NAME]." at bounding box center [639, 108] width 163 height 9
drag, startPoint x: 640, startPoint y: 125, endPoint x: 431, endPoint y: 99, distance: 210.7
click at [601, 112] on input "Calama-[GEOGRAPHIC_DATA][PERSON_NAME]." at bounding box center [639, 108] width 163 height 9
click at [604, 110] on input "Calama-[GEOGRAPHIC_DATA][PERSON_NAME]." at bounding box center [639, 108] width 163 height 9
drag, startPoint x: 634, startPoint y: 129, endPoint x: 537, endPoint y: 103, distance: 101.0
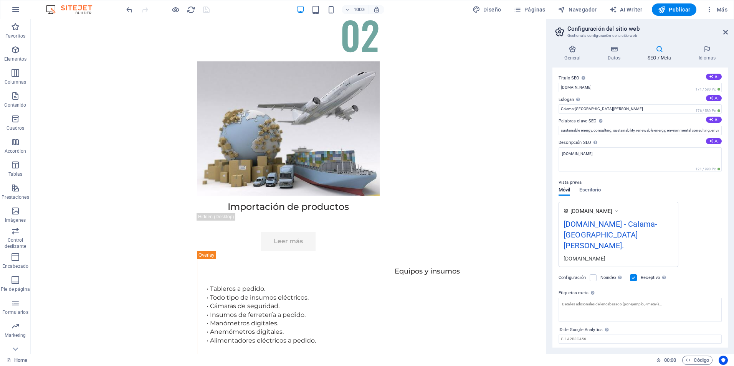
click at [605, 102] on label "Eslogan El eslogan de tu sitio web. AI" at bounding box center [639, 99] width 163 height 9
click at [605, 104] on input "Calama-[GEOGRAPHIC_DATA][PERSON_NAME]." at bounding box center [639, 108] width 163 height 9
click at [602, 110] on input "Calama-[GEOGRAPHIC_DATA][PERSON_NAME]." at bounding box center [639, 108] width 163 height 9
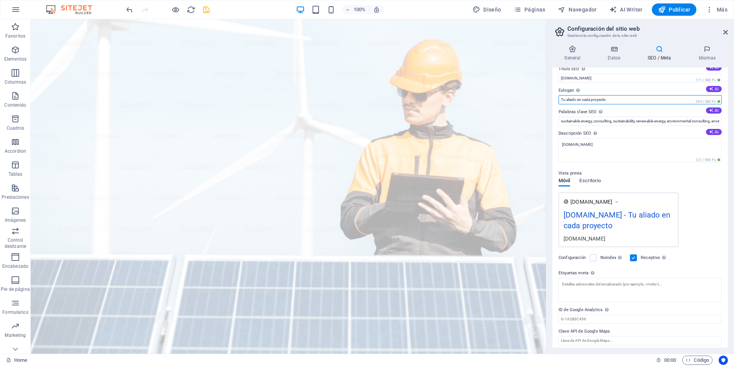
scroll to position [13, 0]
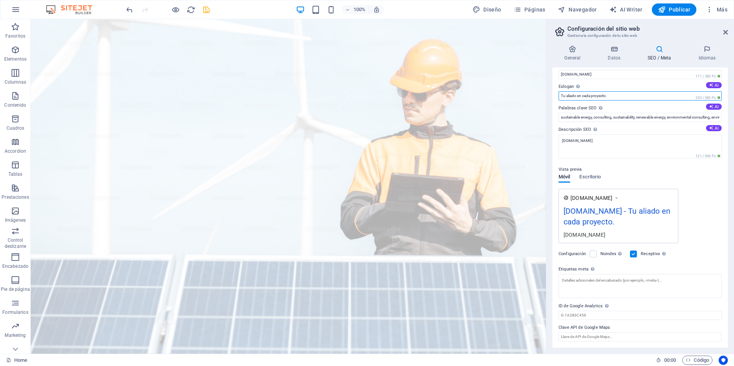
click at [564, 97] on input "Tu aliado en cada proyecto." at bounding box center [639, 95] width 163 height 9
type input "Tú aliado en cada proyecto."
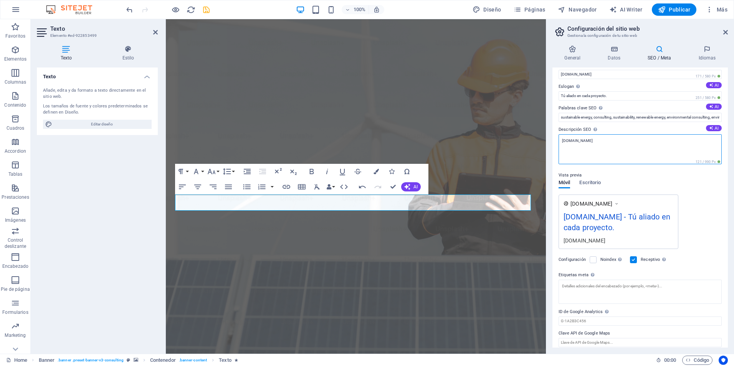
click at [639, 151] on textarea "[DOMAIN_NAME]" at bounding box center [639, 149] width 163 height 30
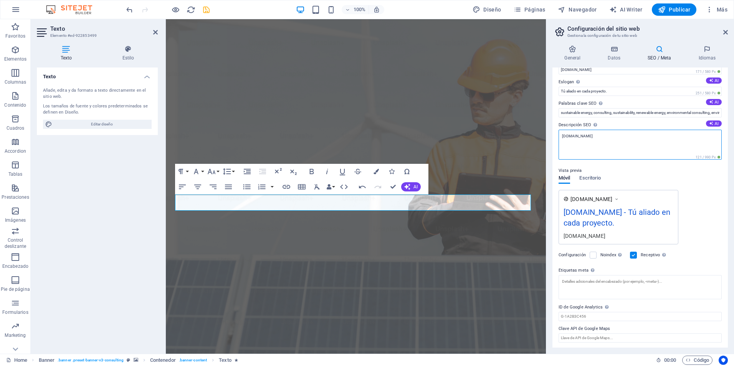
scroll to position [19, 0]
click at [208, 11] on icon "save" at bounding box center [206, 9] width 9 height 9
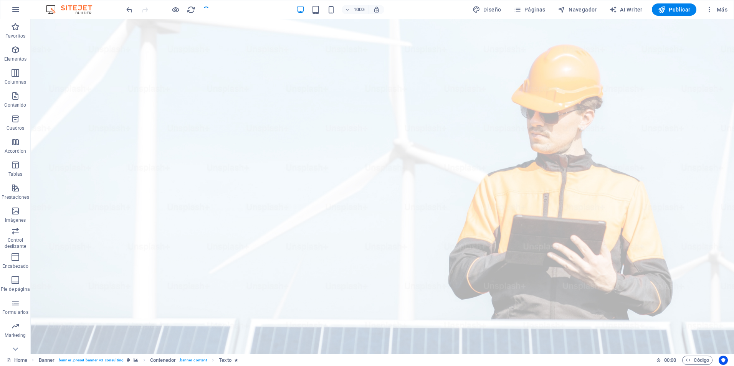
checkbox input "false"
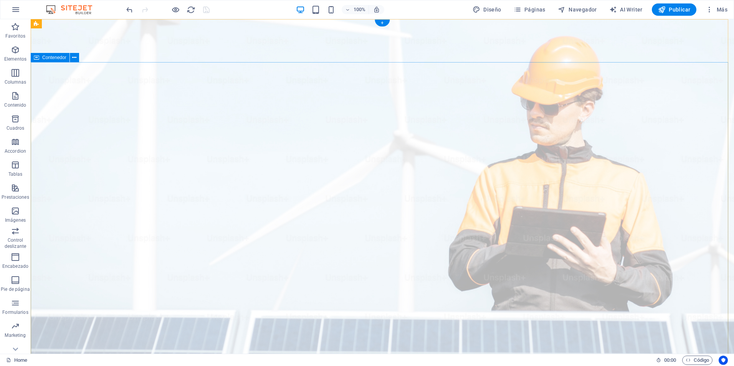
scroll to position [0, 0]
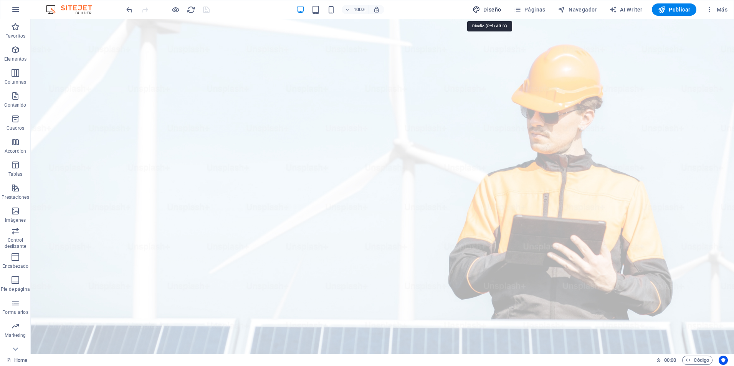
click at [483, 10] on span "Diseño" at bounding box center [486, 10] width 29 height 8
select select "px"
select select "400"
select select "px"
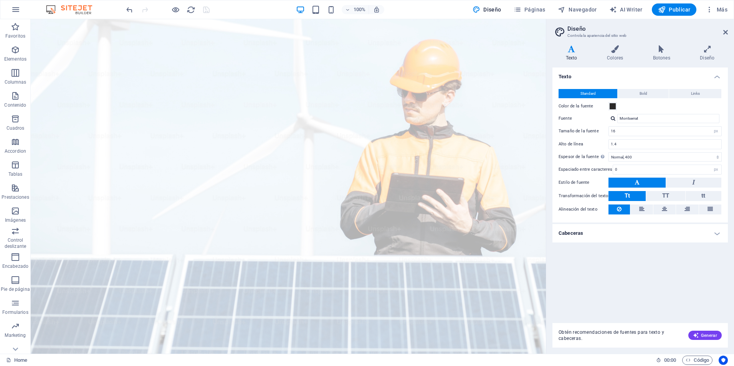
click at [568, 233] on h4 "Cabeceras" at bounding box center [639, 233] width 175 height 18
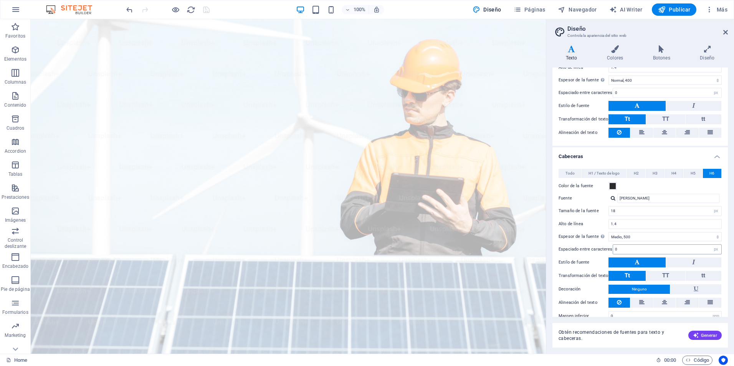
scroll to position [89, 0]
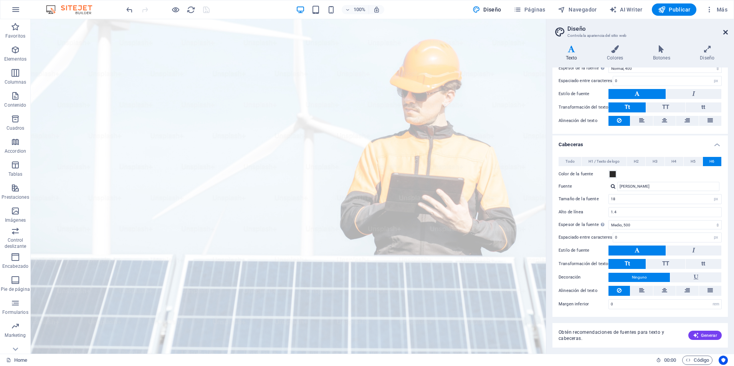
click at [724, 32] on icon at bounding box center [725, 32] width 5 height 6
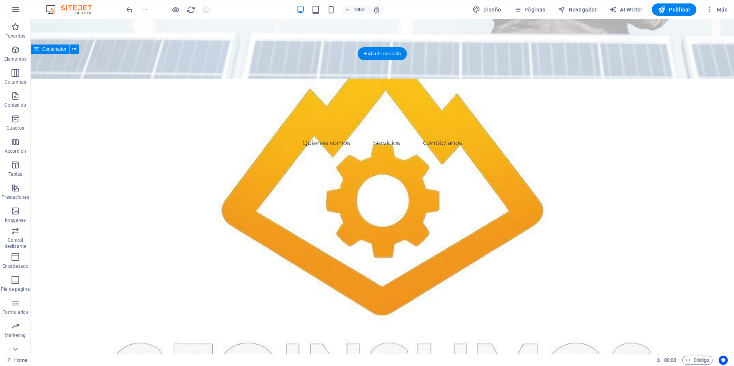
scroll to position [230, 0]
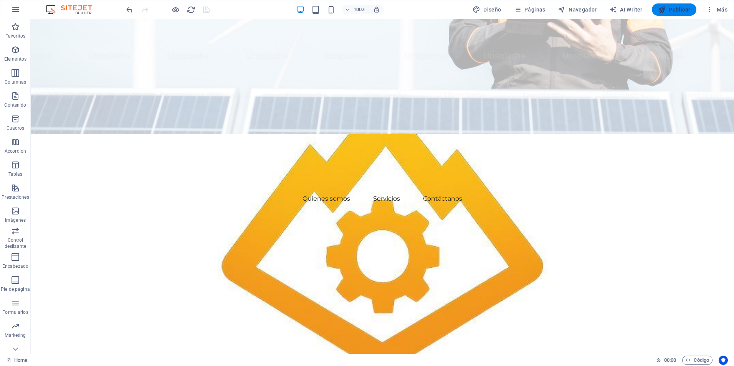
click at [682, 7] on span "Publicar" at bounding box center [674, 10] width 33 height 8
